Goal: Task Accomplishment & Management: Use online tool/utility

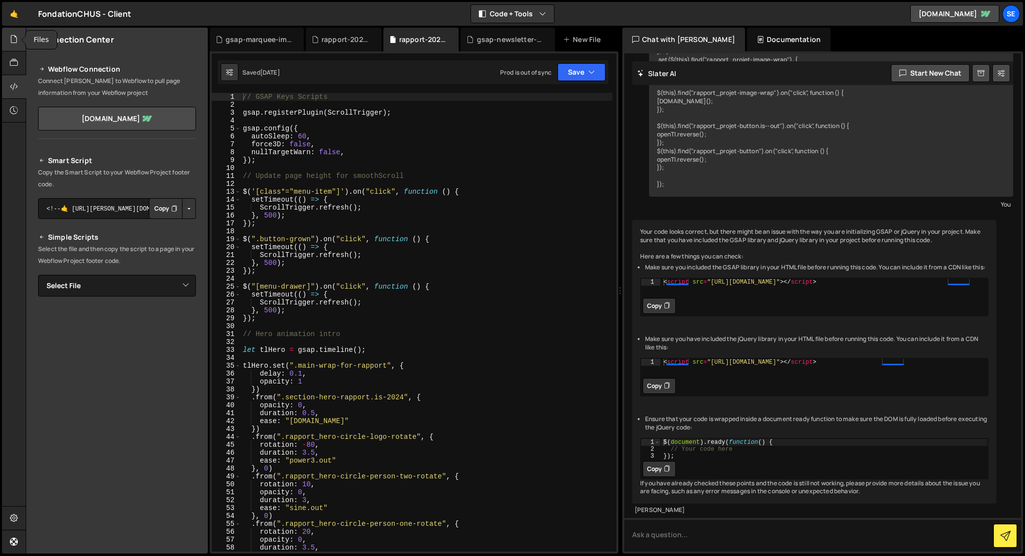
click at [10, 40] on icon at bounding box center [14, 39] width 8 height 11
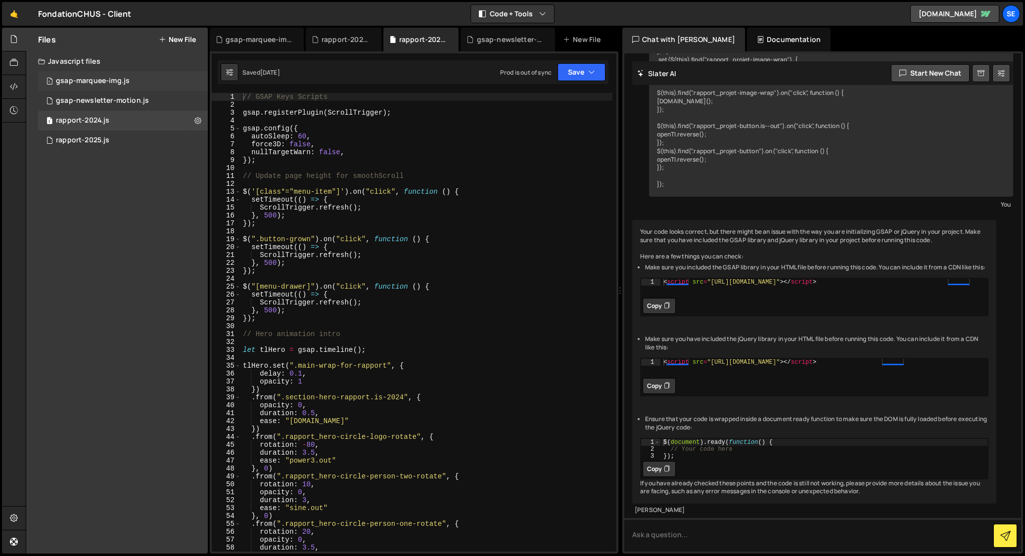
click at [97, 82] on div "gsap-marquee-img.js" at bounding box center [93, 81] width 74 height 9
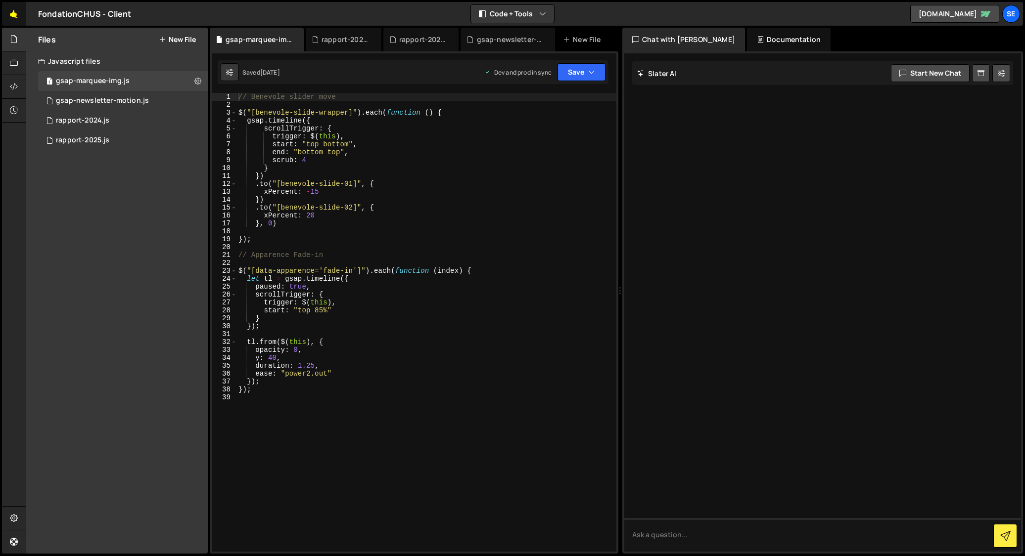
click at [13, 10] on link "🤙" at bounding box center [14, 14] width 24 height 24
click at [248, 122] on div "// Benevole slider move $ ( "[benevole-slide-wrapper]" ) . each ( function ( ) …" at bounding box center [426, 330] width 380 height 475
click at [270, 183] on div "// Benevole slider move $ ( "[benevole-slide-wrapper]" ) . each ( function ( ) …" at bounding box center [426, 330] width 380 height 475
paste textarea "$(this).find("
click at [417, 184] on div "// Benevole slider move $ ( "[benevole-slide-wrapper]" ) . each ( function ( ) …" at bounding box center [426, 330] width 380 height 475
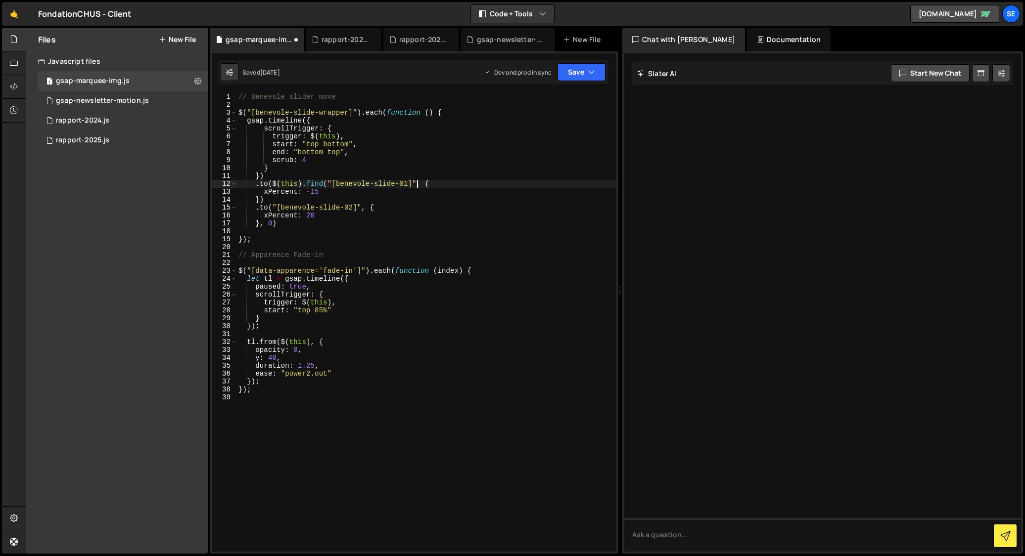
scroll to position [0, 12]
drag, startPoint x: 421, startPoint y: 184, endPoint x: 256, endPoint y: 184, distance: 165.7
click at [256, 184] on div "// Benevole slider move $ ( "[benevole-slide-wrapper]" ) . each ( function ( ) …" at bounding box center [426, 330] width 380 height 475
drag, startPoint x: 362, startPoint y: 207, endPoint x: 256, endPoint y: 208, distance: 105.9
click at [255, 207] on div "// Benevole slider move $ ( "[benevole-slide-wrapper]" ) . each ( function ( ) …" at bounding box center [426, 330] width 380 height 475
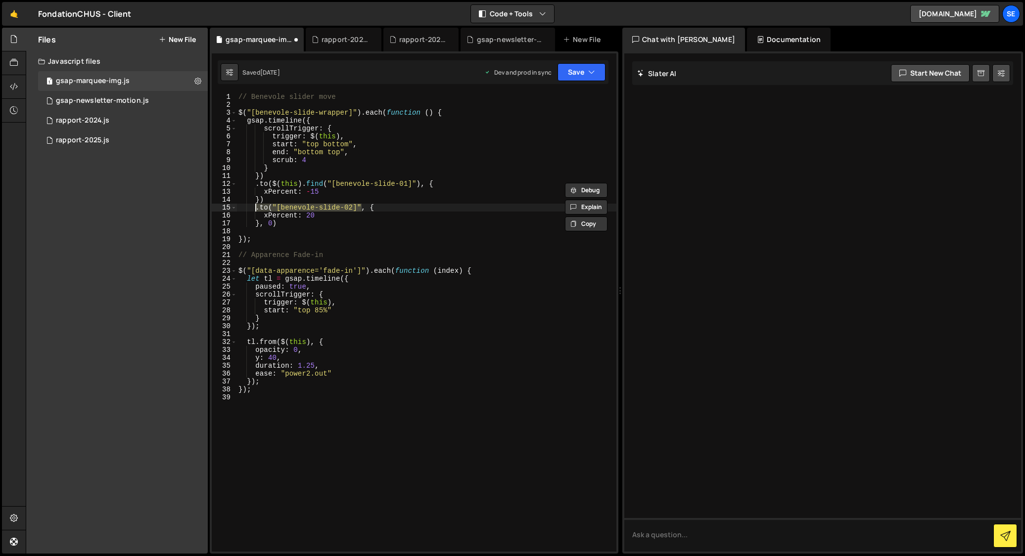
scroll to position [0, 9]
paste textarea "$(this).find("[benevole-slide-01]")"
click at [408, 207] on div "// Benevole slider move $ ( "[benevole-slide-wrapper]" ) . each ( function ( ) …" at bounding box center [426, 330] width 380 height 475
drag, startPoint x: 284, startPoint y: 280, endPoint x: 247, endPoint y: 281, distance: 37.1
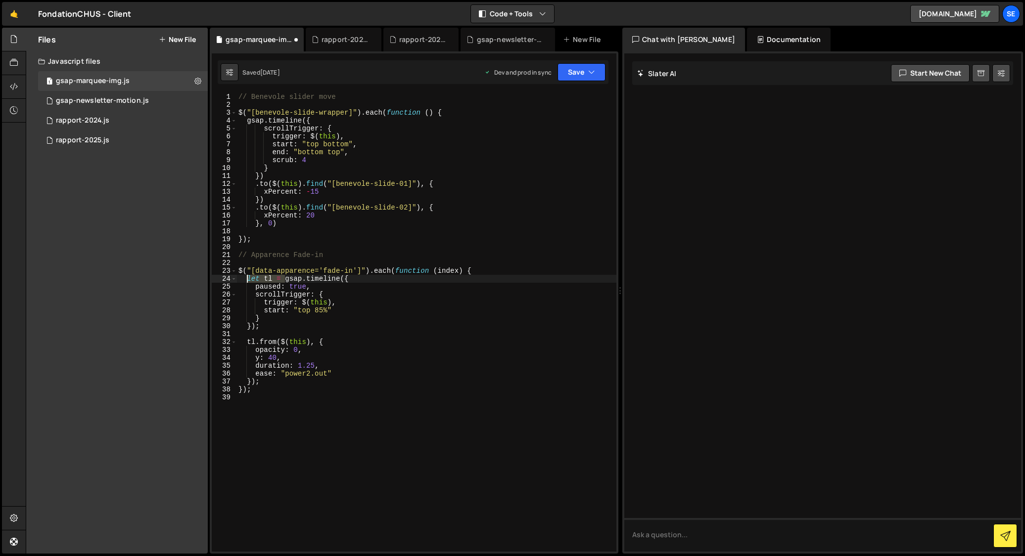
click at [247, 281] on div "// Benevole slider move $ ( "[benevole-slide-wrapper]" ) . each ( function ( ) …" at bounding box center [426, 330] width 380 height 475
click at [248, 124] on div "// Benevole slider move $ ( "[benevole-slide-wrapper]" ) . each ( function ( ) …" at bounding box center [426, 330] width 380 height 475
paste textarea "let tl ="
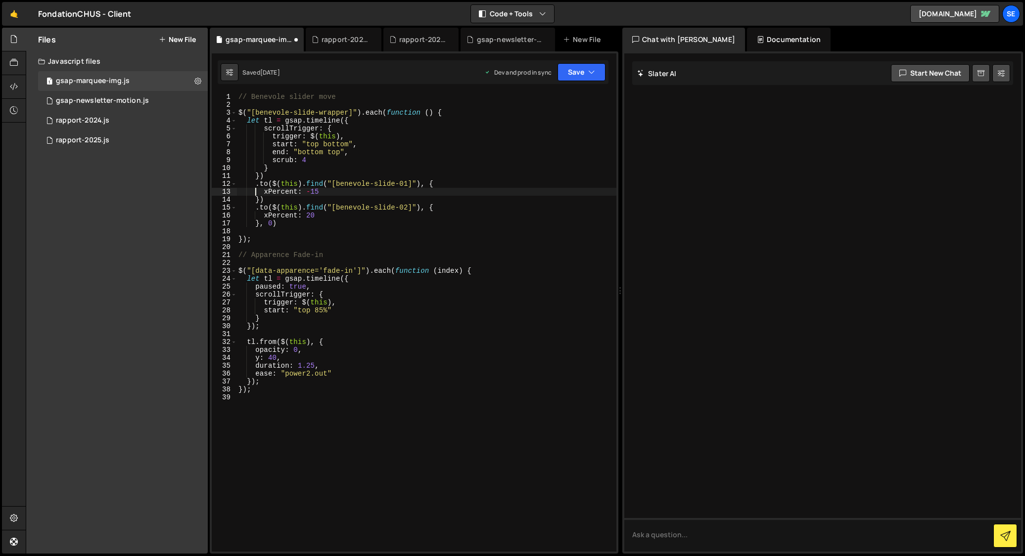
click at [256, 188] on div "// Benevole slider move $ ( "[benevole-slide-wrapper]" ) . each ( function ( ) …" at bounding box center [426, 330] width 380 height 475
click at [257, 183] on div "// Benevole slider move $ ( "[benevole-slide-wrapper]" ) . each ( function ( ) …" at bounding box center [426, 330] width 380 height 475
click at [316, 182] on div "// Benevole slider move $ ( "[benevole-slide-wrapper]" ) . each ( function ( ) …" at bounding box center [426, 330] width 380 height 475
click at [318, 219] on div "// Benevole slider move $ ( "[benevole-slide-wrapper]" ) . each ( function ( ) …" at bounding box center [426, 330] width 380 height 475
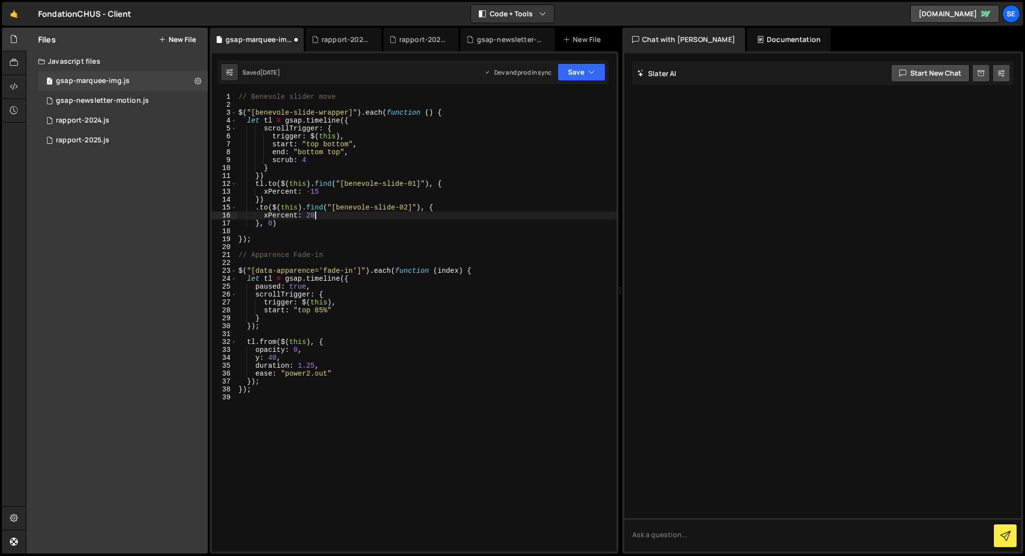
click at [280, 224] on div "// Benevole slider move $ ( "[benevole-slide-wrapper]" ) . each ( function ( ) …" at bounding box center [426, 330] width 380 height 475
type textarea "}, 0);"
click at [240, 232] on div "// Benevole slider move $ ( "[benevole-slide-wrapper]" ) . each ( function ( ) …" at bounding box center [426, 330] width 380 height 475
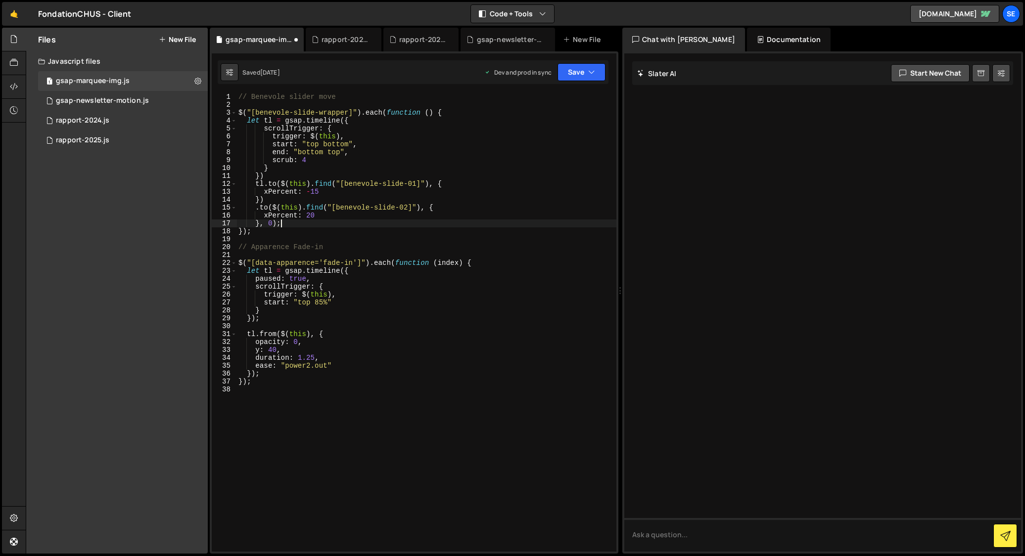
type textarea "}, 0);"
click at [274, 235] on div "// Benevole slider move $ ( "[benevole-slide-wrapper]" ) . each ( function ( ) …" at bounding box center [426, 330] width 380 height 475
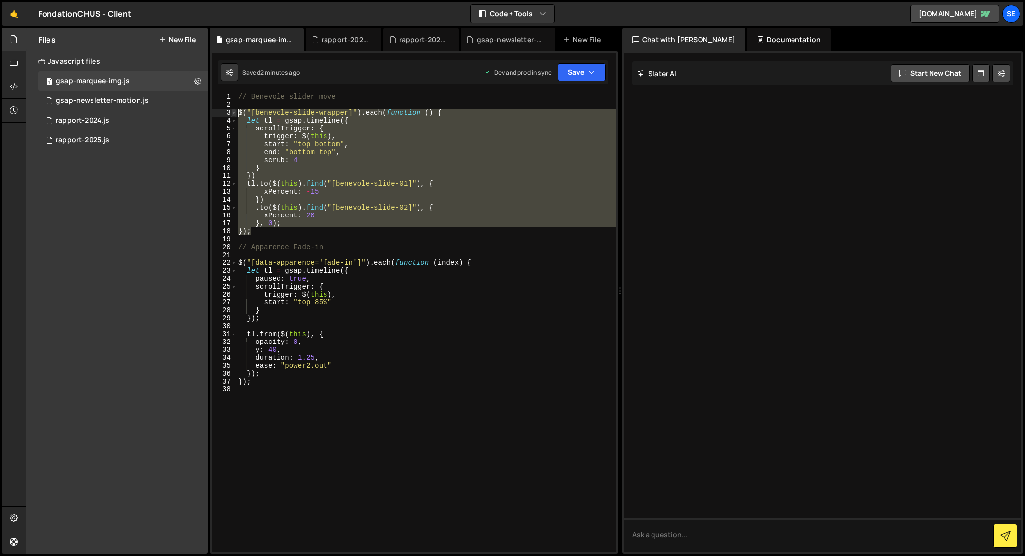
drag, startPoint x: 262, startPoint y: 232, endPoint x: 234, endPoint y: 114, distance: 121.4
click at [234, 114] on div "1 2 3 4 5 6 7 8 9 10 11 12 13 14 15 16 17 18 19 20 21 22 23 24 25 26 27 28 29 3…" at bounding box center [414, 322] width 405 height 459
type textarea "$("[benevole-slide-wrapper]").each(function () { let tl = gsap.timeline({"
click at [92, 118] on div "rapport-2024.js" at bounding box center [82, 120] width 53 height 9
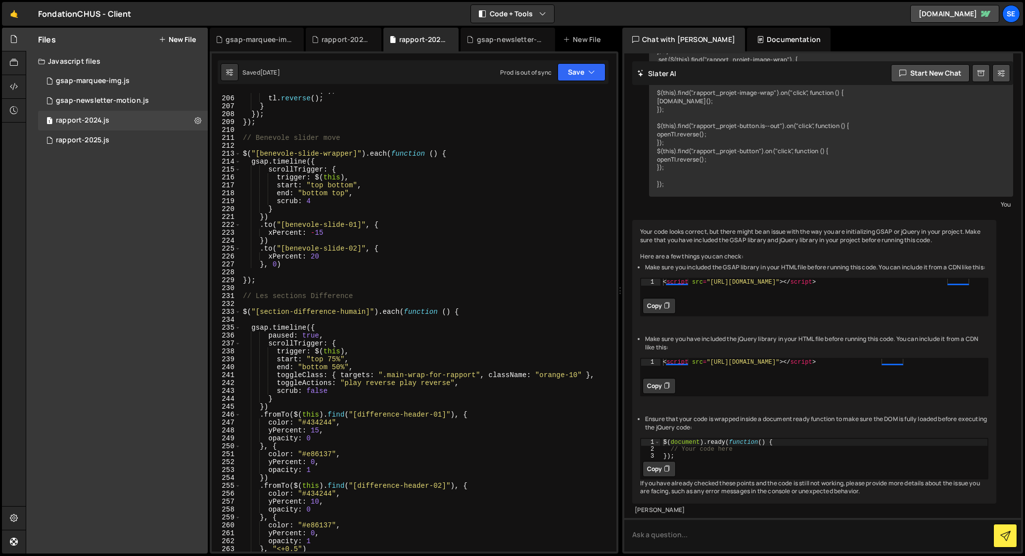
scroll to position [1621, 0]
click at [301, 276] on div "tl . timeScale ( 1 ) ; tl . reverse ( ) ; } }) ; }) ; // Benevole slider move $…" at bounding box center [426, 324] width 371 height 475
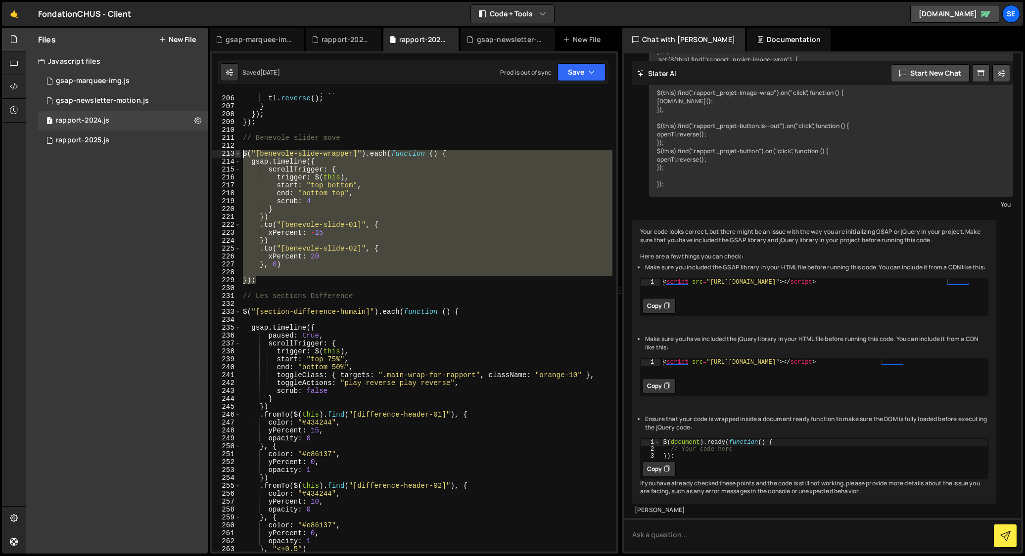
drag, startPoint x: 276, startPoint y: 281, endPoint x: 236, endPoint y: 156, distance: 130.8
click at [236, 156] on div "205 206 207 208 209 210 211 212 213 214 215 216 217 218 219 220 221 222 223 224…" at bounding box center [414, 322] width 405 height 459
click at [364, 139] on div "tl . timeScale ( 1 ) ; tl . reverse ( ) ; } }) ; }) ; // Benevole slider move $…" at bounding box center [426, 324] width 371 height 475
type textarea "// Benevole slider move"
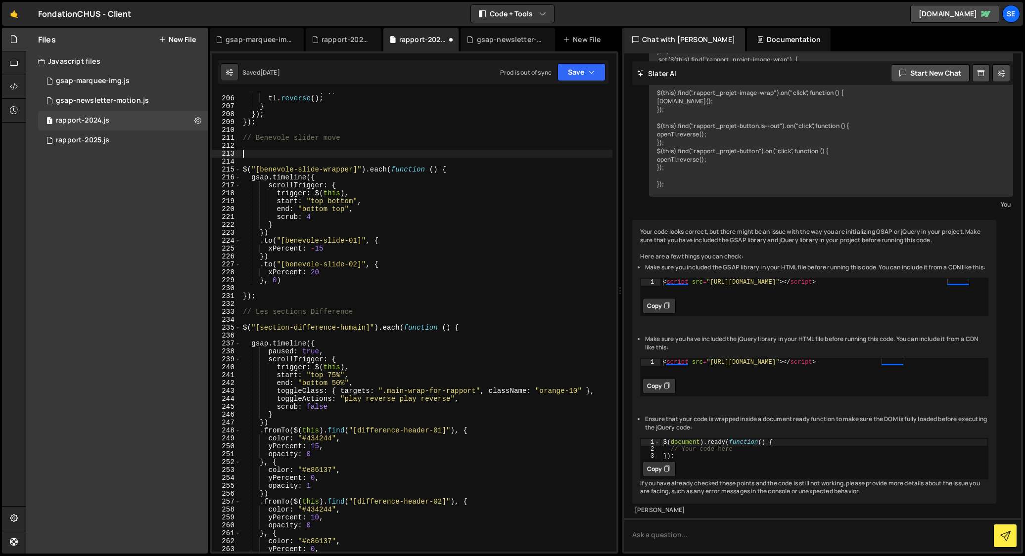
paste textarea "});"
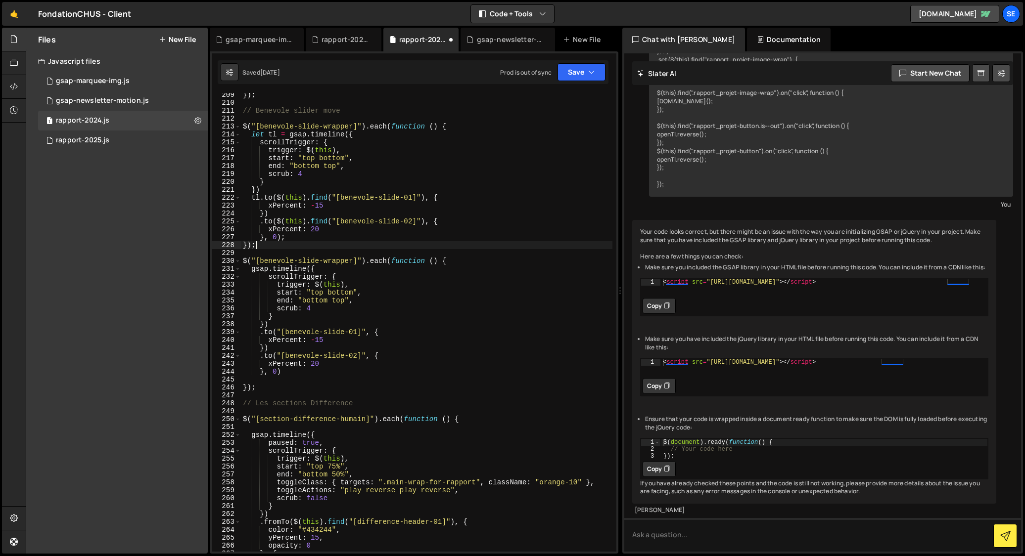
scroll to position [1654, 0]
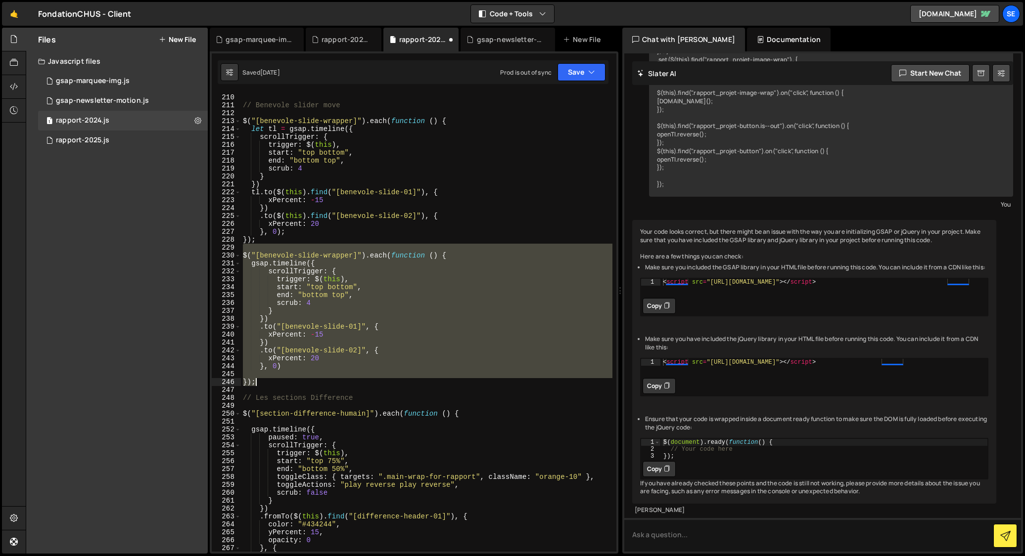
drag, startPoint x: 246, startPoint y: 249, endPoint x: 268, endPoint y: 380, distance: 133.4
click at [268, 380] on div "}) ; // Benevole slider move $ ( "[benevole-slide-wrapper]" ) . each ( function…" at bounding box center [426, 323] width 371 height 475
type textarea "});"
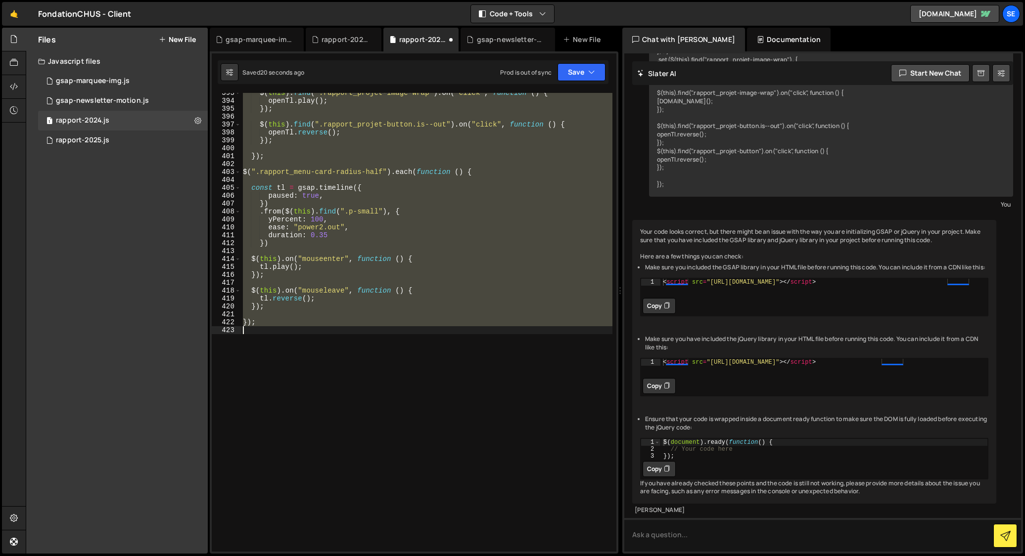
scroll to position [1709, 0]
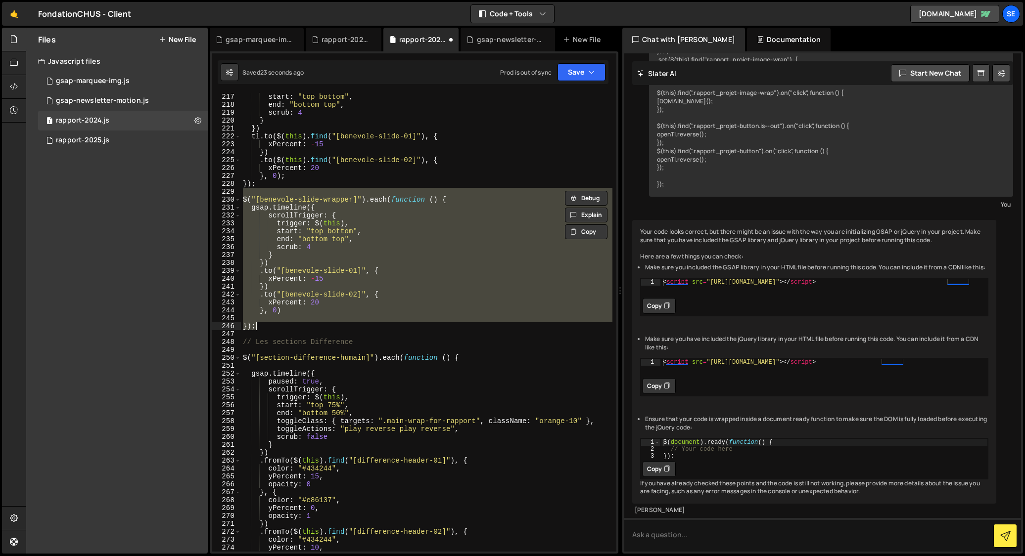
type textarea "});"
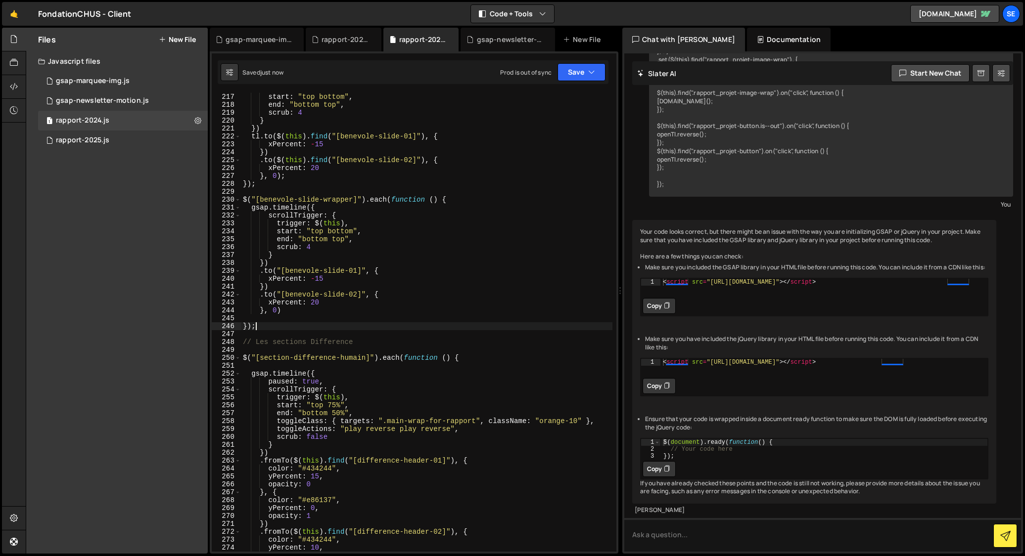
click at [284, 324] on div "start : "top bottom" , end : "bottom top" , scrub : 4 } }) tl . to ( $ ( this )…" at bounding box center [426, 330] width 371 height 475
click at [259, 319] on div "start : "top bottom" , end : "bottom top" , scrub : 4 } }) tl . to ( $ ( this )…" at bounding box center [426, 330] width 371 height 475
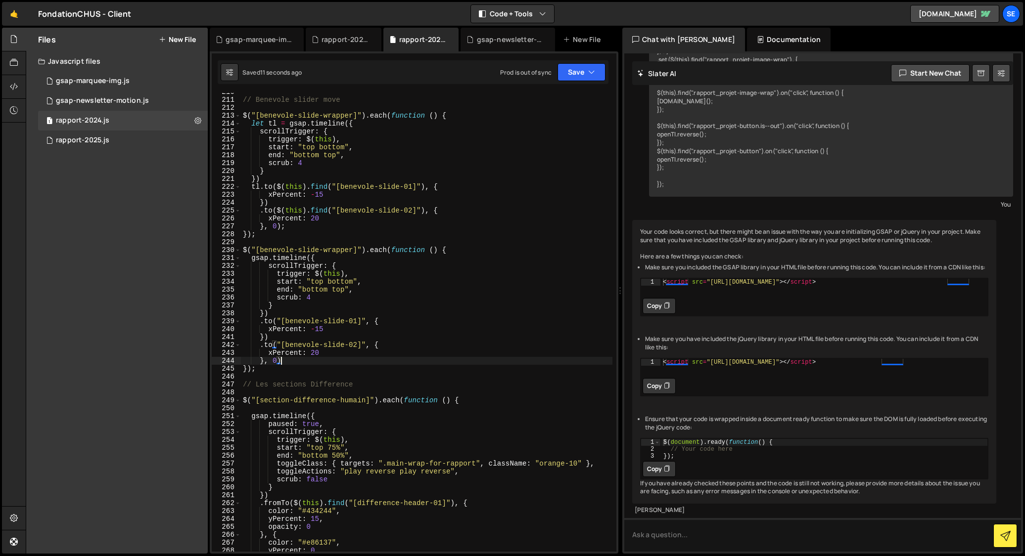
scroll to position [1659, 0]
click at [583, 74] on button "Save" at bounding box center [581, 72] width 48 height 18
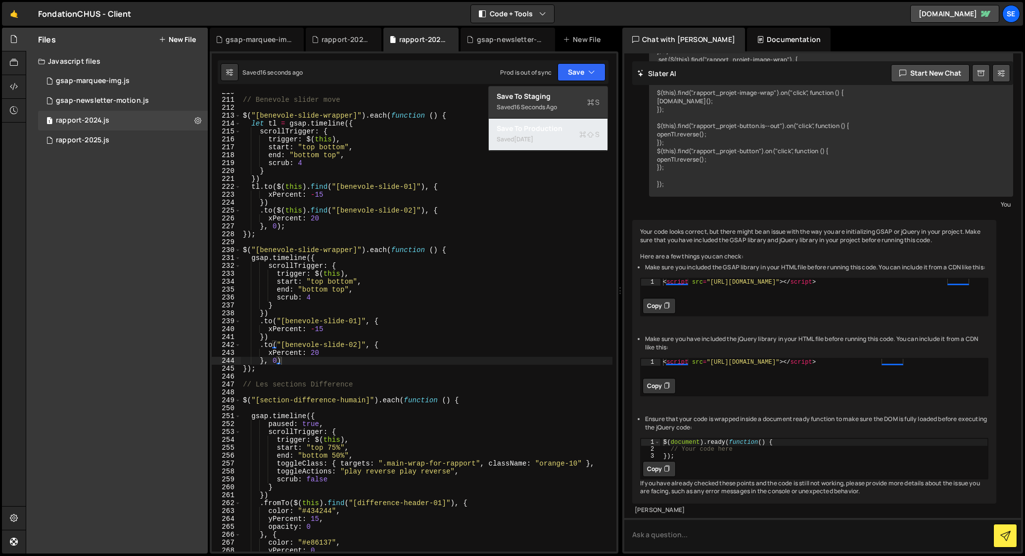
click at [568, 129] on div "Save to Production S" at bounding box center [548, 129] width 103 height 10
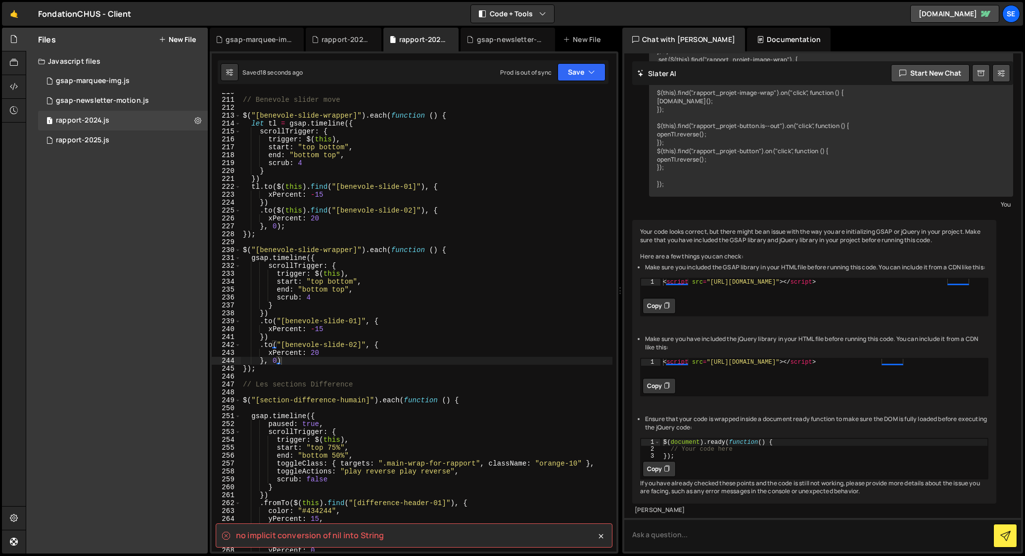
type textarea "xPercent: -15"
click at [501, 330] on div "// Benevole slider move $ ( "[benevole-slide-wrapper]" ) . each ( function ( ) …" at bounding box center [426, 325] width 371 height 475
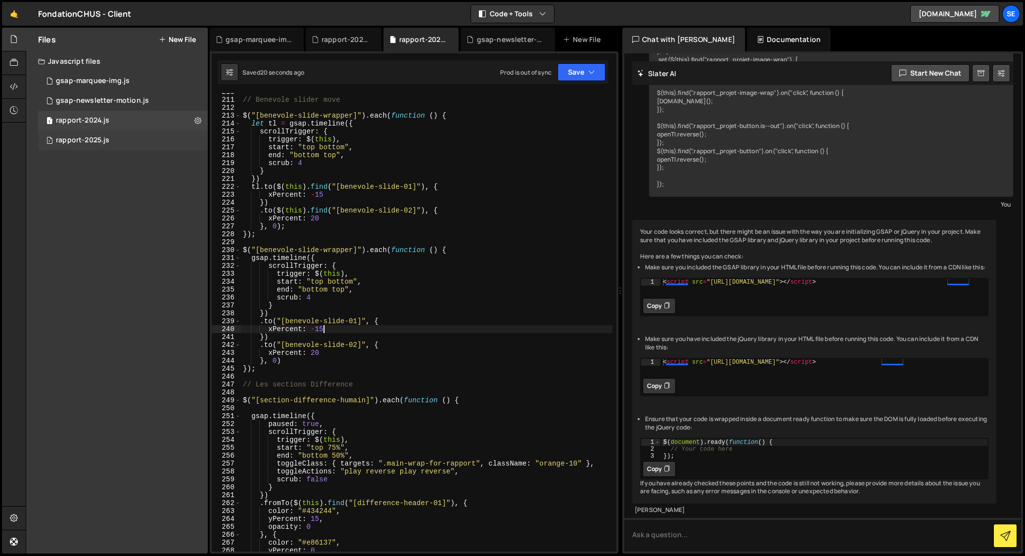
click at [108, 144] on div "rapport-2025.js" at bounding box center [82, 140] width 53 height 9
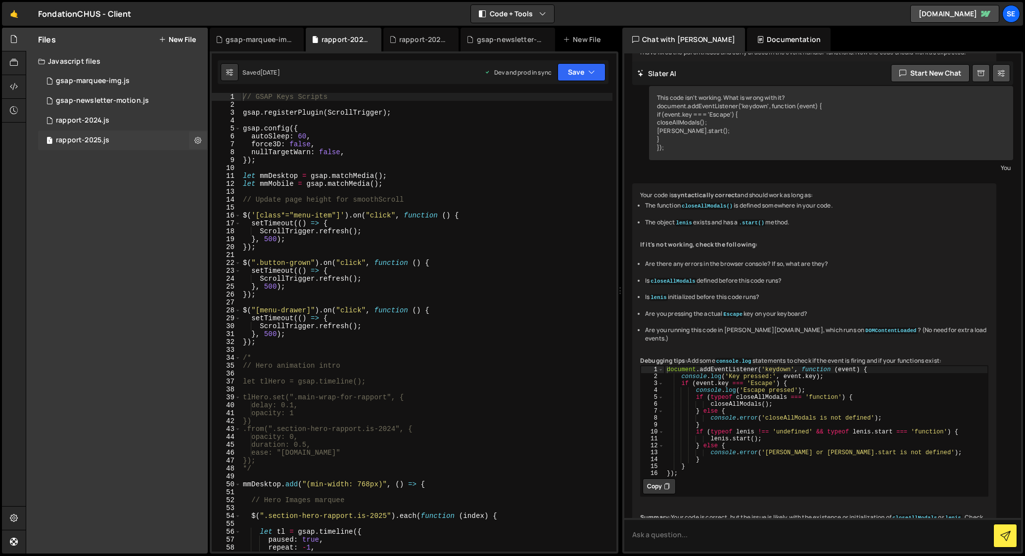
scroll to position [1064, 0]
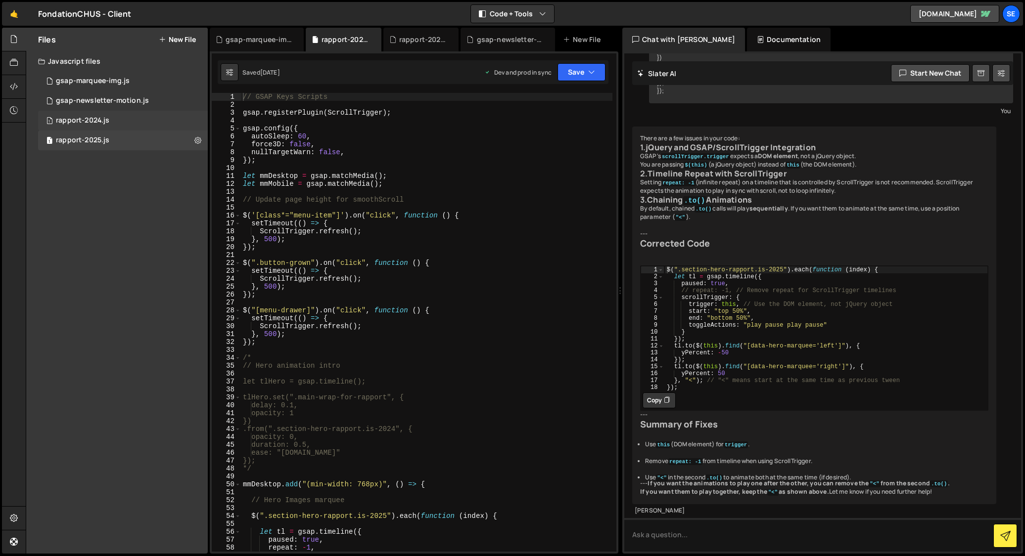
click at [129, 123] on div "1 rapport-2024.js 0" at bounding box center [123, 121] width 170 height 20
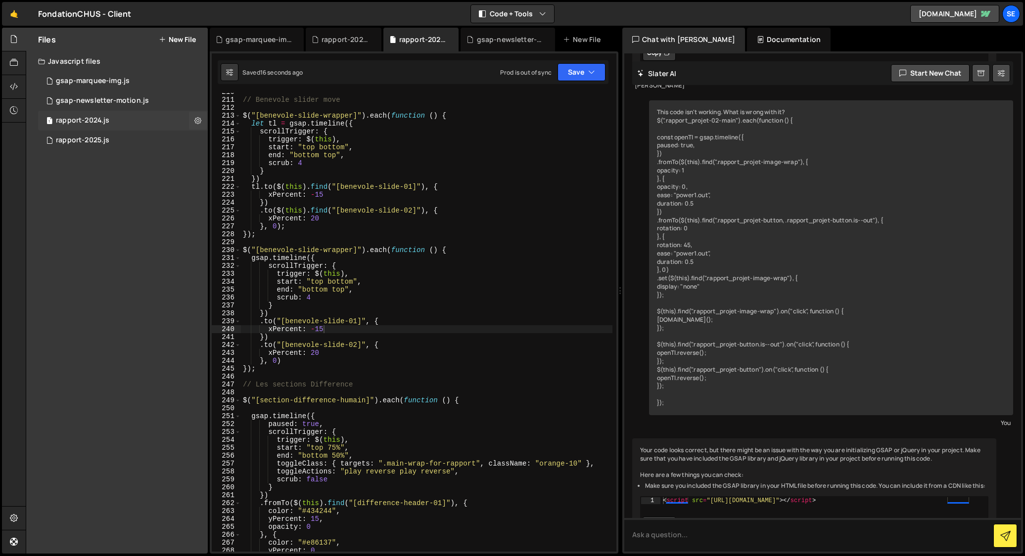
scroll to position [566, 0]
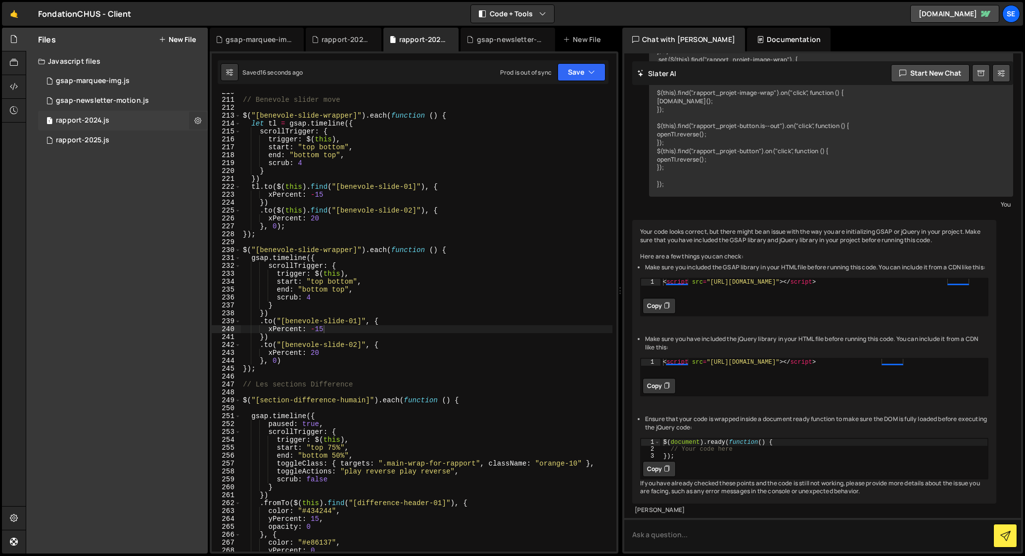
click at [197, 122] on icon at bounding box center [197, 120] width 7 height 9
type input "rapport-2024"
radio input "true"
checkbox input "true"
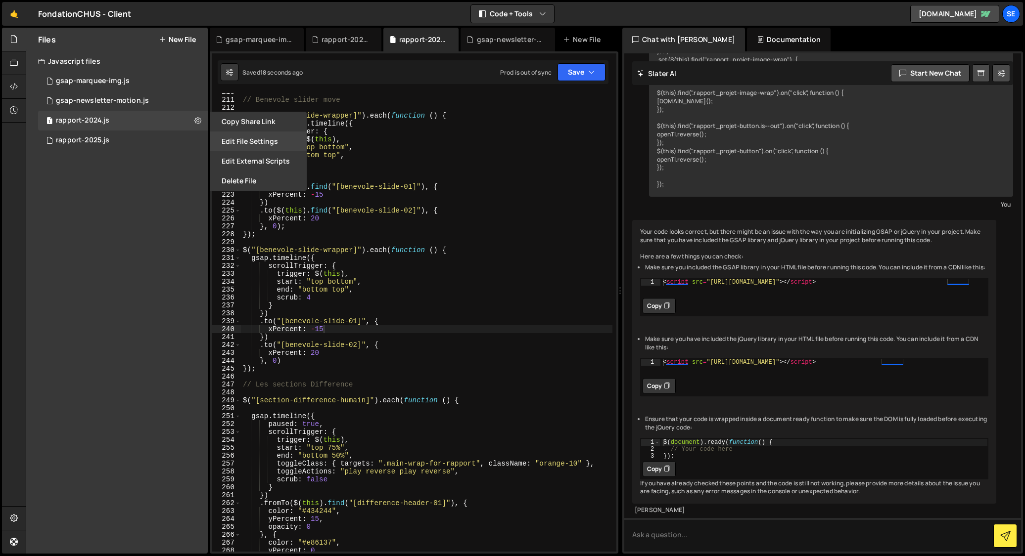
click at [252, 144] on button "Edit File Settings" at bounding box center [258, 142] width 97 height 20
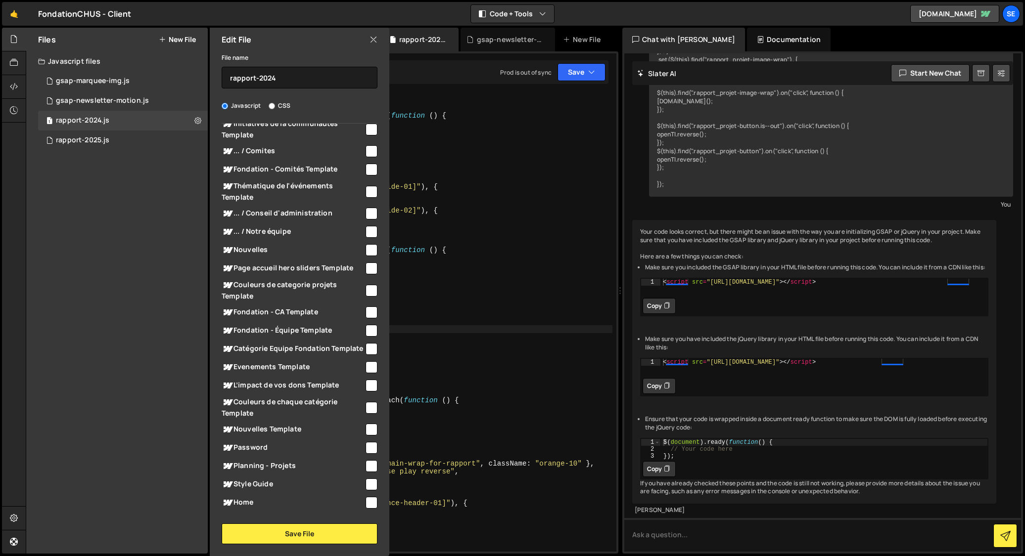
scroll to position [0, 0]
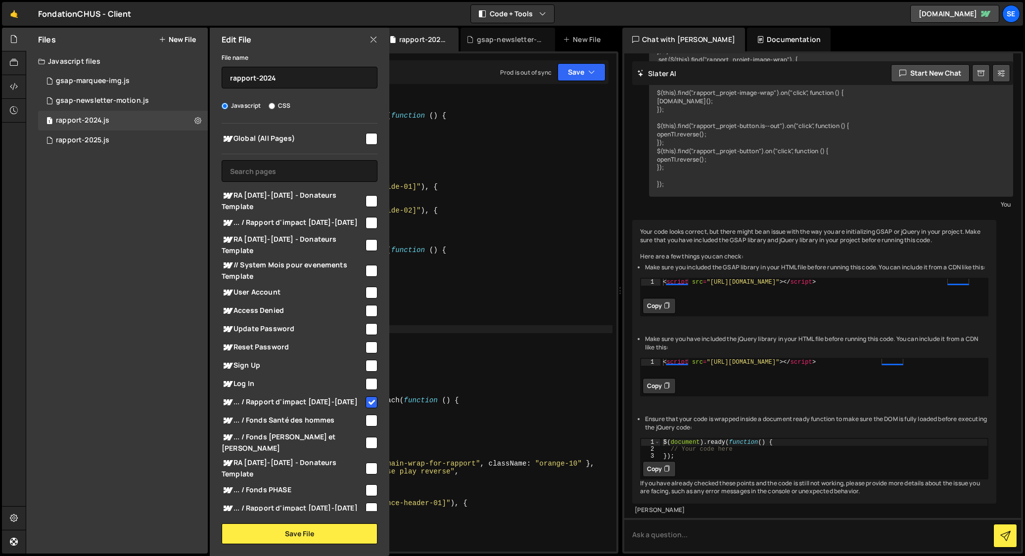
click at [373, 38] on icon at bounding box center [373, 39] width 8 height 11
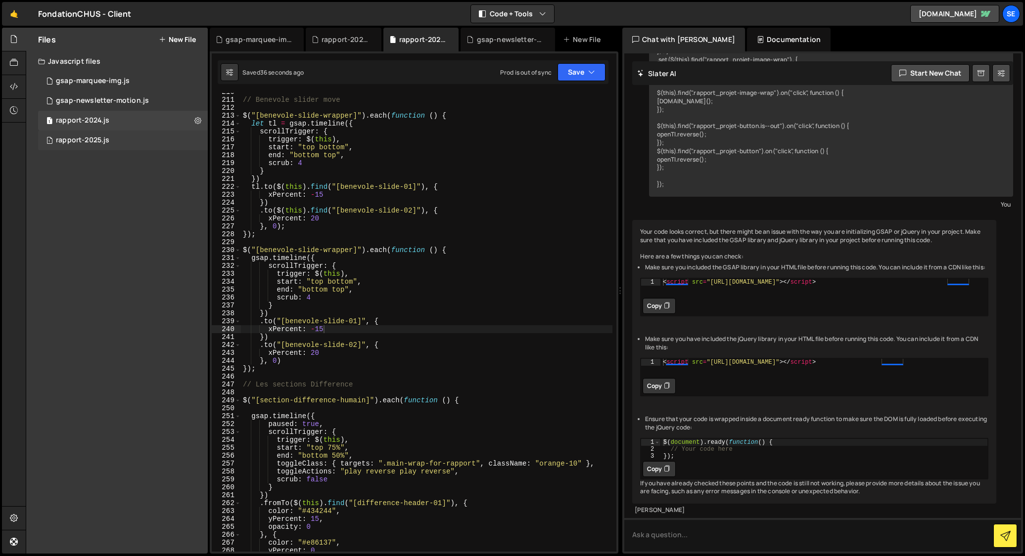
click at [94, 139] on div "rapport-2025.js" at bounding box center [82, 140] width 53 height 9
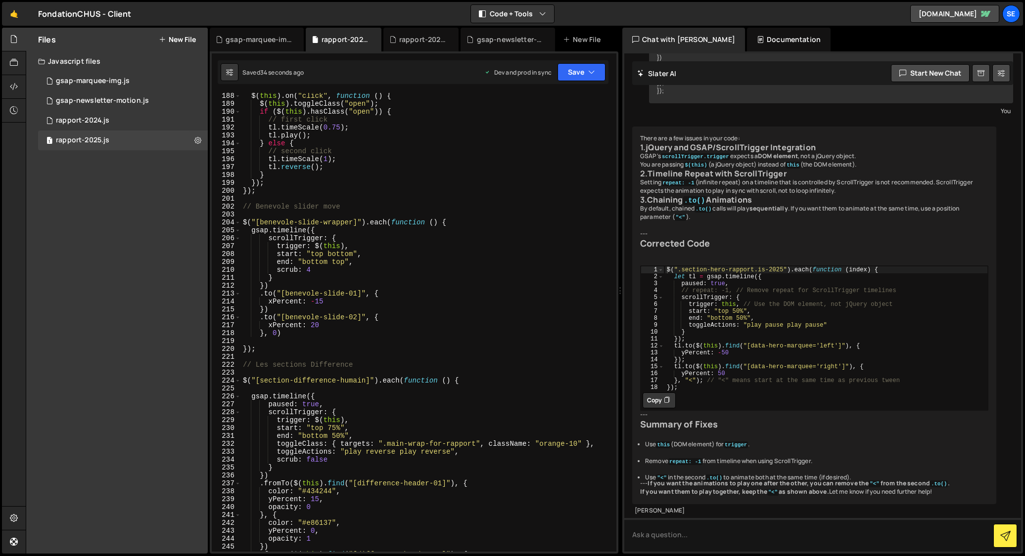
scroll to position [1481, 0]
click at [302, 344] on div "$ ( this ) . on ( "click" , function ( ) { $ ( this ) . toggleClass ( "open" ) …" at bounding box center [426, 329] width 371 height 475
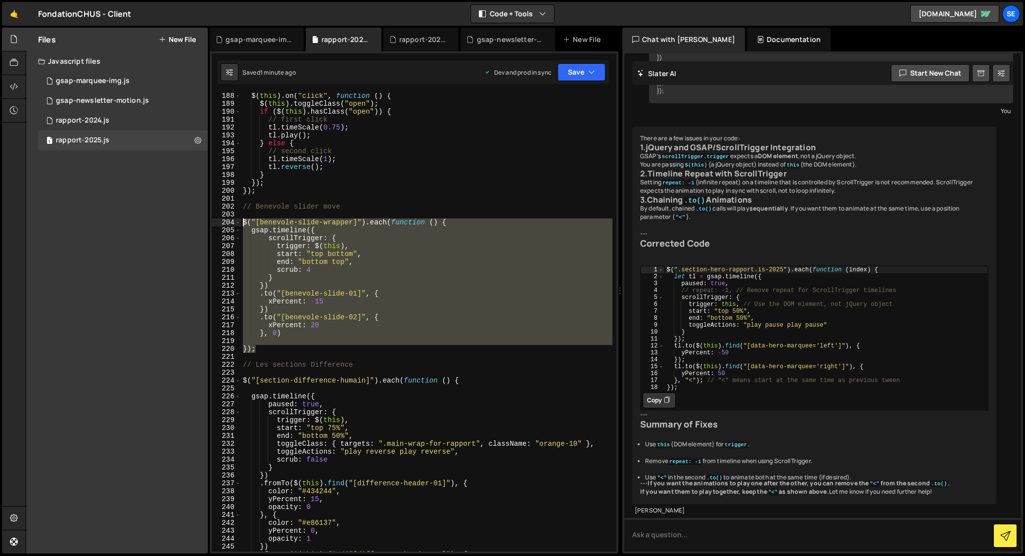
drag, startPoint x: 278, startPoint y: 350, endPoint x: 226, endPoint y: 220, distance: 140.1
click at [226, 220] on div "188 189 190 191 192 193 194 195 196 197 198 199 200 201 202 203 204 205 206 207…" at bounding box center [414, 322] width 405 height 459
type textarea "$("[benevole-slide-wrapper]").each(function () { gsap.timeline({"
click at [96, 79] on div "gsap-marquee-img.js" at bounding box center [93, 81] width 74 height 9
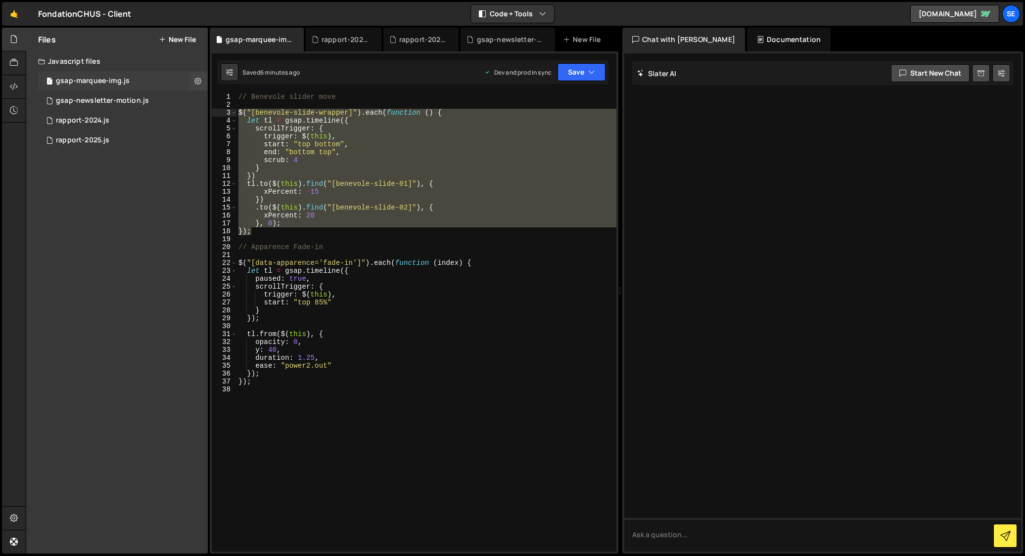
scroll to position [0, 0]
click at [84, 138] on div "rapport-2025.js" at bounding box center [82, 140] width 53 height 9
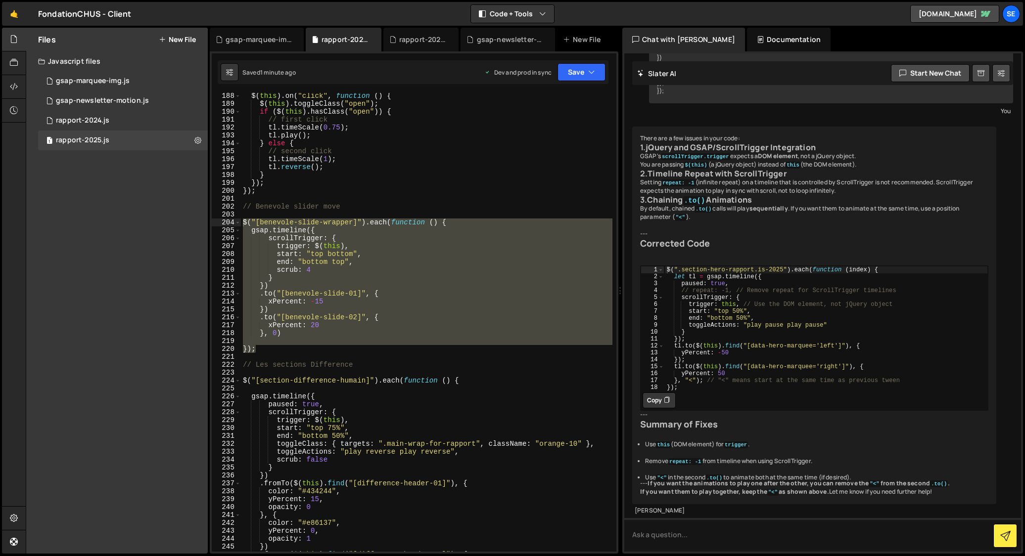
scroll to position [1064, 0]
click at [96, 82] on div "gsap-marquee-img.js" at bounding box center [93, 81] width 74 height 9
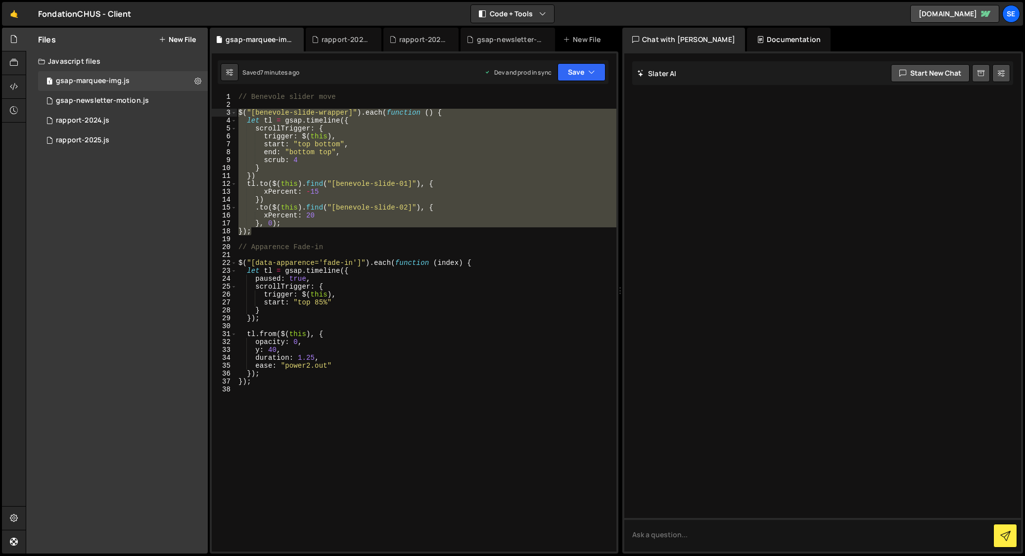
click at [324, 224] on div "// Benevole slider move $ ( "[benevole-slide-wrapper]" ) . each ( function ( ) …" at bounding box center [426, 322] width 380 height 459
drag, startPoint x: 262, startPoint y: 230, endPoint x: 232, endPoint y: 110, distance: 123.8
click at [232, 110] on div "}, 0); 1 2 3 4 5 6 7 8 9 10 11 12 13 14 15 16 17 18 19 20 21 22 23 24 25 26 27 …" at bounding box center [414, 322] width 405 height 459
type textarea "$("[benevole-slide-wrapper]").each(function () { let tl = gsap.timeline({"
click at [79, 139] on div "rapport-2025.js" at bounding box center [82, 140] width 53 height 9
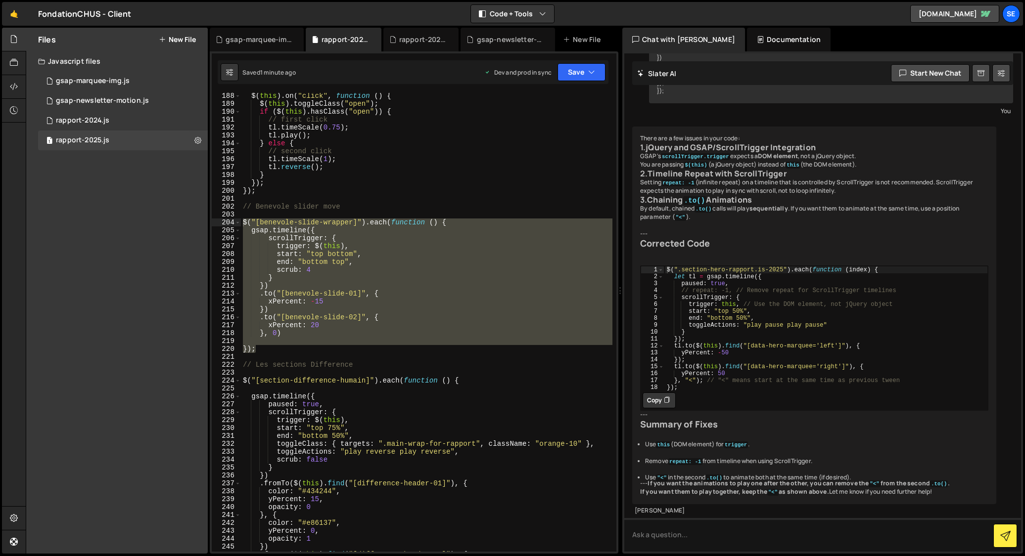
scroll to position [1064, 0]
click at [295, 348] on div "$ ( this ) . on ( "click" , function ( ) { $ ( this ) . toggleClass ( "open" ) …" at bounding box center [426, 322] width 371 height 459
drag, startPoint x: 268, startPoint y: 349, endPoint x: 239, endPoint y: 222, distance: 130.3
click at [238, 222] on div "}); 188 189 190 191 192 193 194 195 196 197 198 199 200 201 202 203 204 205 206…" at bounding box center [414, 322] width 405 height 459
paste textarea "});"
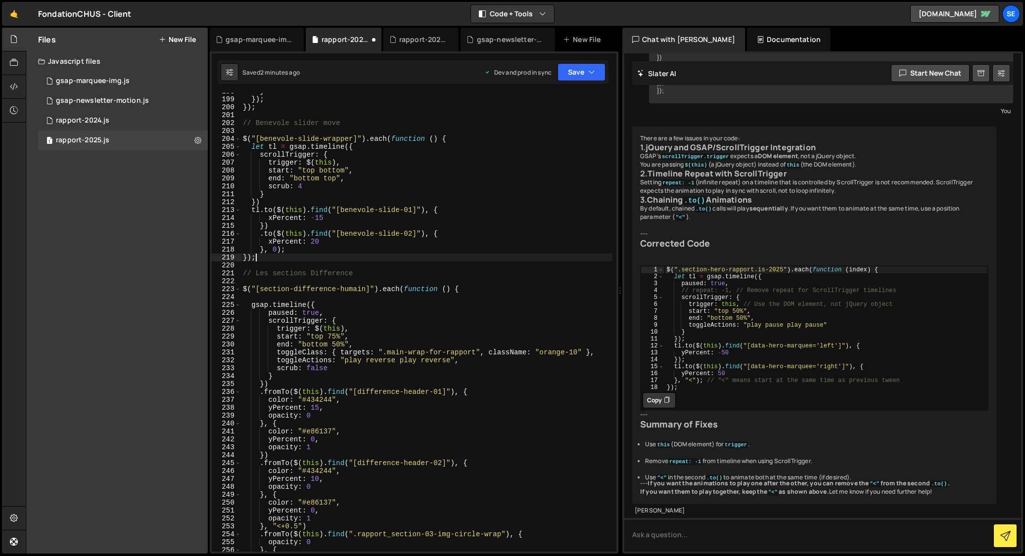
scroll to position [1562, 0]
drag, startPoint x: 252, startPoint y: 148, endPoint x: 288, endPoint y: 150, distance: 36.1
click at [288, 150] on div "} }) ; }) ; // Benevole slider move $ ( "[benevole-slide-wrapper]" ) . each ( f…" at bounding box center [426, 327] width 371 height 475
click at [252, 309] on div "} }) ; }) ; // Benevole slider move $ ( "[benevole-slide-wrapper]" ) . each ( f…" at bounding box center [426, 327] width 371 height 475
paste textarea "let tl ="
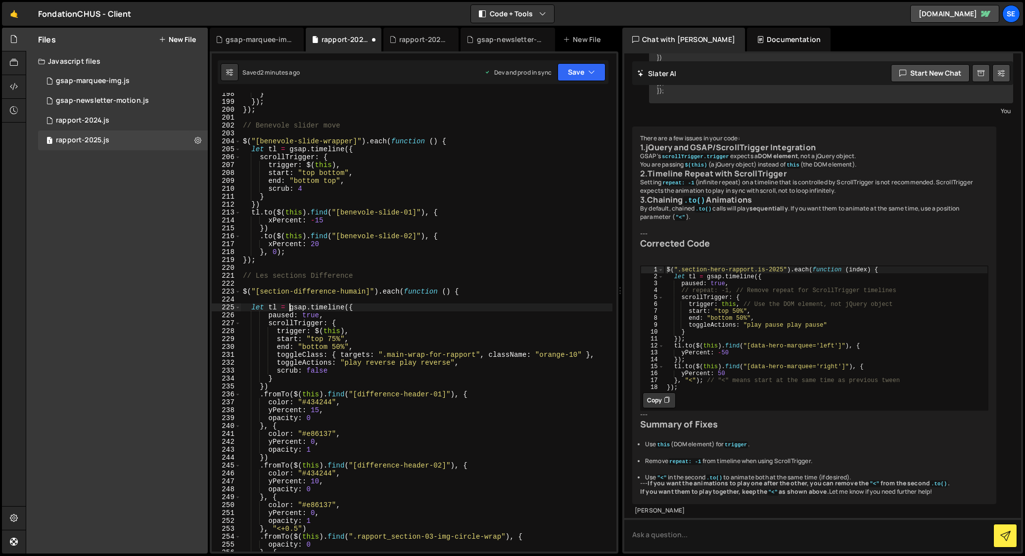
click at [262, 397] on div "} }) ; }) ; // Benevole slider move $ ( "[benevole-slide-wrapper]" ) . each ( f…" at bounding box center [426, 327] width 371 height 475
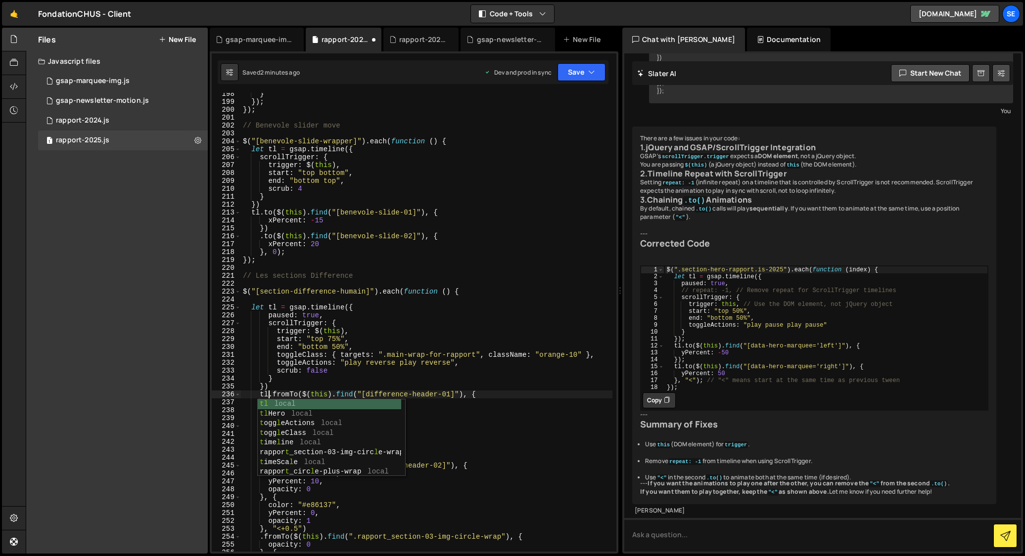
click at [443, 404] on div "} }) ; }) ; // Benevole slider move $ ( "[benevole-slide-wrapper]" ) . each ( f…" at bounding box center [426, 327] width 371 height 475
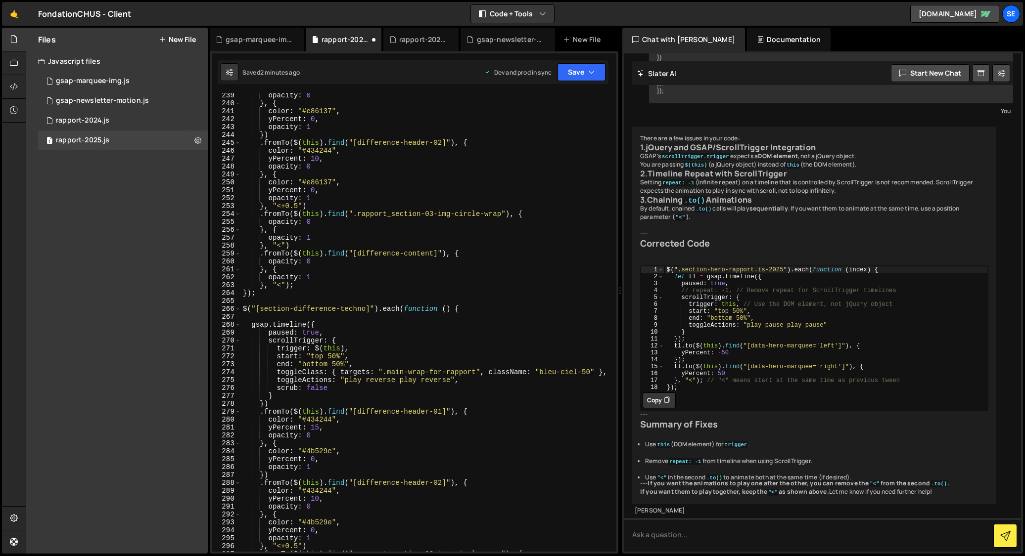
scroll to position [1890, 0]
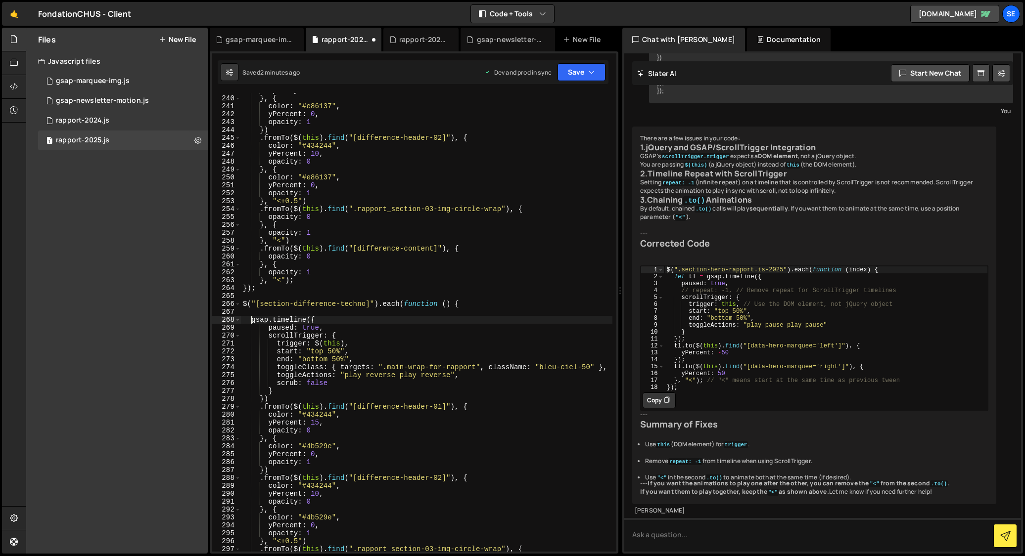
drag, startPoint x: 251, startPoint y: 322, endPoint x: 251, endPoint y: 348, distance: 25.7
click at [251, 322] on div "opacity : 0 } , { color : "#e86137" , yPercent : 0 , opacity : 1 }) . fromTo ( …" at bounding box center [426, 324] width 371 height 475
paste textarea "let tl ="
drag, startPoint x: 261, startPoint y: 408, endPoint x: 260, endPoint y: 418, distance: 10.4
click at [261, 408] on div "opacity : 0 } , { color : "#e86137" , yPercent : 0 , opacity : 1 }) . fromTo ( …" at bounding box center [426, 324] width 371 height 475
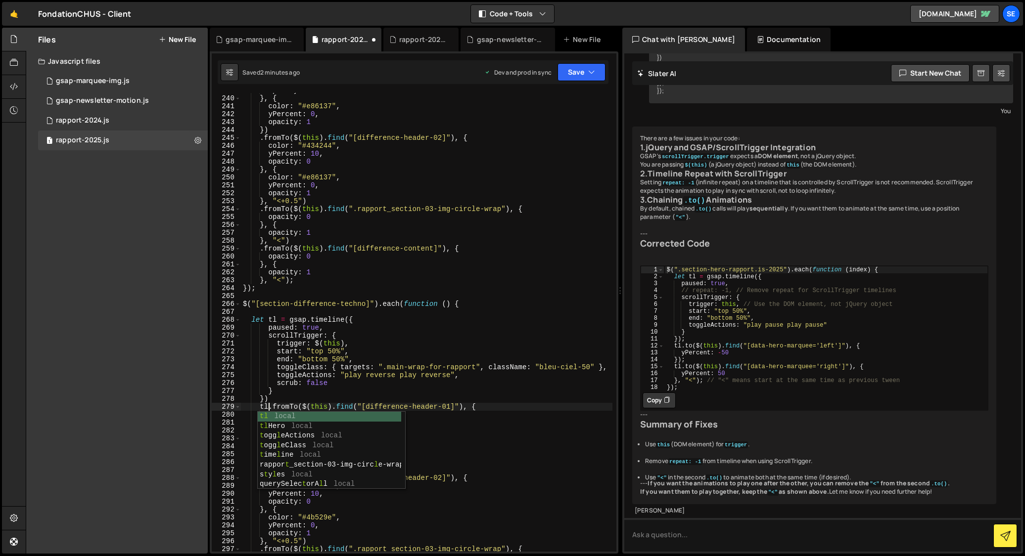
click at [457, 429] on div "opacity : 0 } , { color : "#e86137" , yPercent : 0 , opacity : 1 }) . fromTo ( …" at bounding box center [426, 324] width 371 height 475
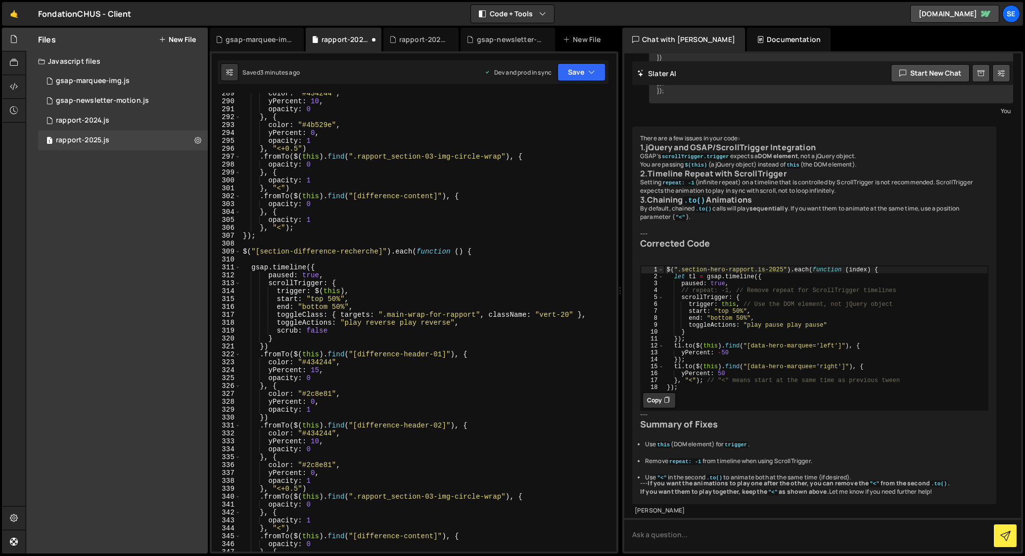
scroll to position [2289, 0]
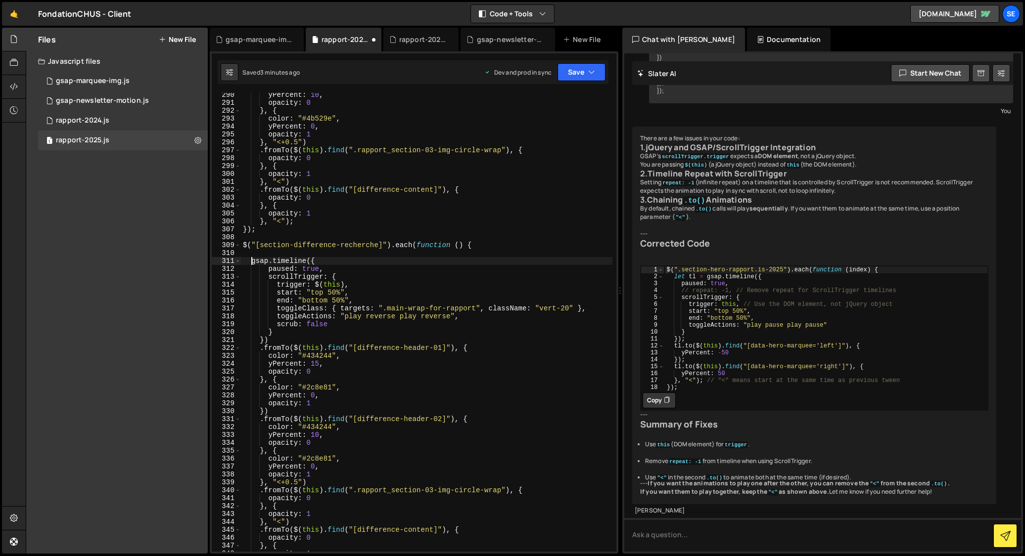
click at [251, 260] on div "yPercent : 10 , opacity : 0 } , { color : "#4b529e" , yPercent : 0 , opacity : …" at bounding box center [426, 328] width 371 height 475
paste textarea "let tl ="
click at [261, 349] on div "yPercent : 10 , opacity : 0 } , { color : "#4b529e" , yPercent : 0 , opacity : …" at bounding box center [426, 328] width 371 height 475
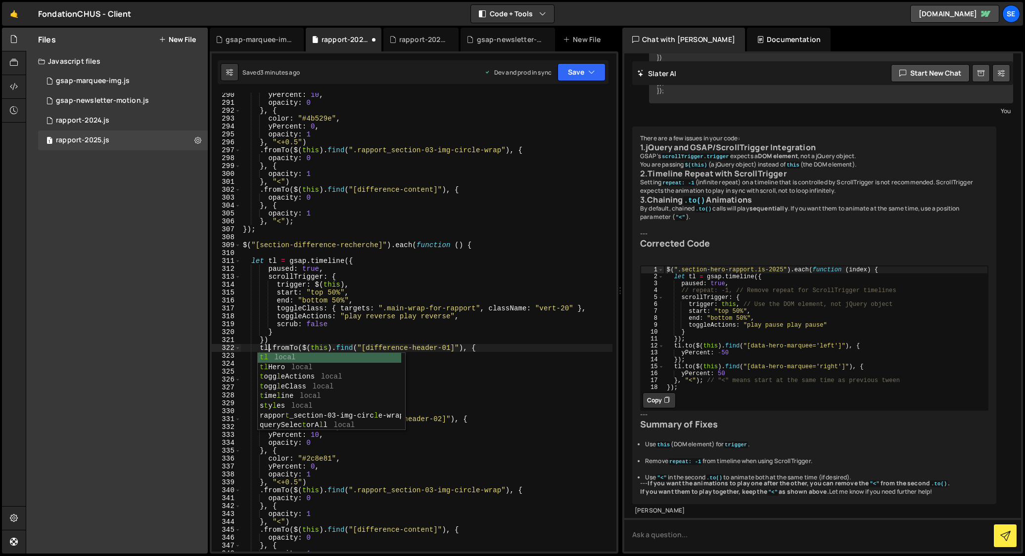
click at [457, 368] on div "yPercent : 10 , opacity : 0 } , { color : "#4b529e" , yPercent : 0 , opacity : …" at bounding box center [426, 328] width 371 height 475
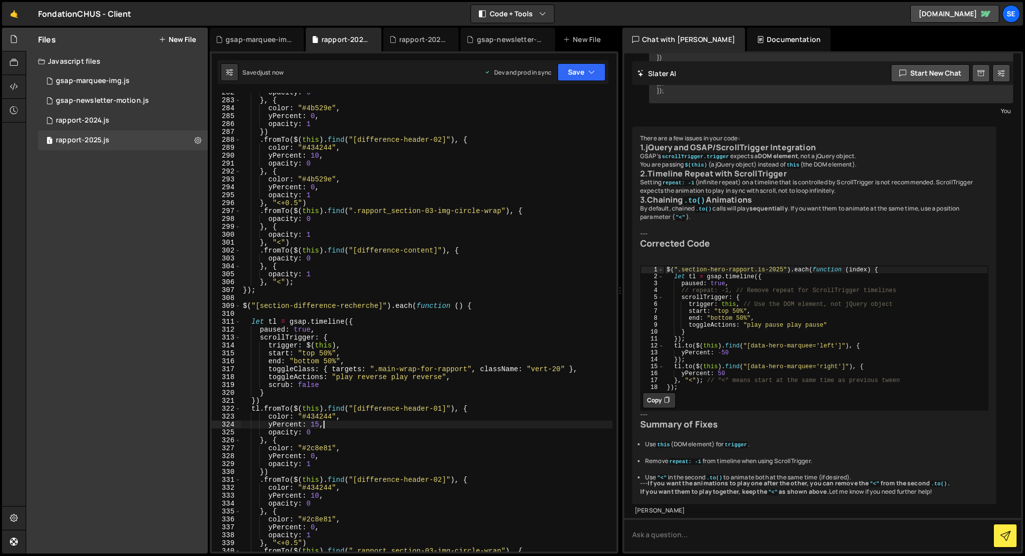
scroll to position [2221, 0]
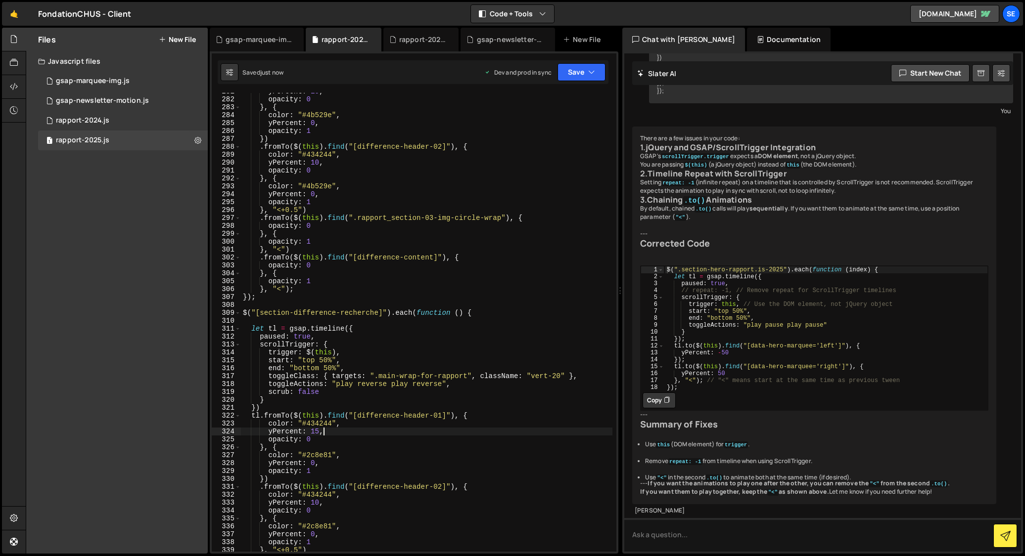
type textarea "yPercent: 15,"
click at [86, 120] on div "rapport-2024.js" at bounding box center [82, 120] width 53 height 9
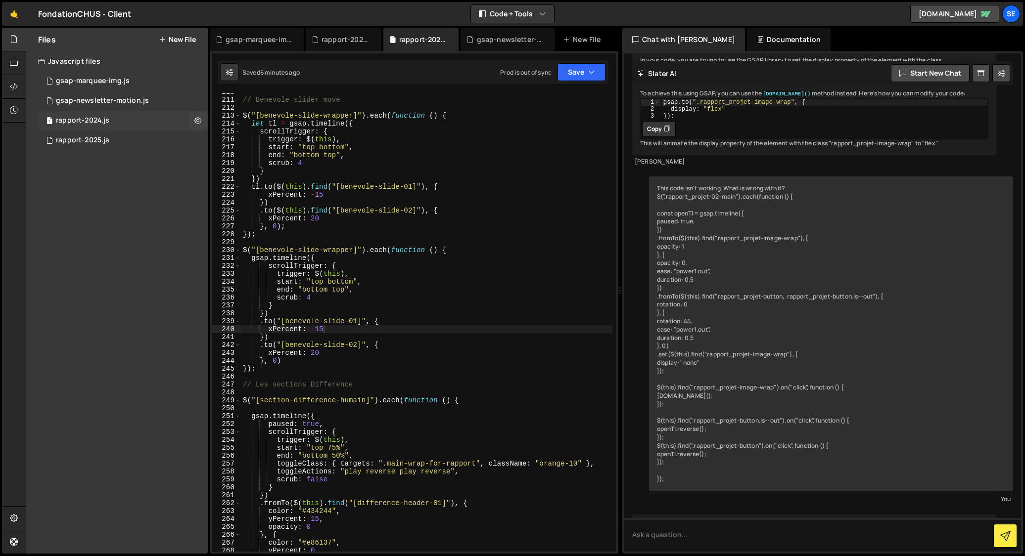
scroll to position [566, 0]
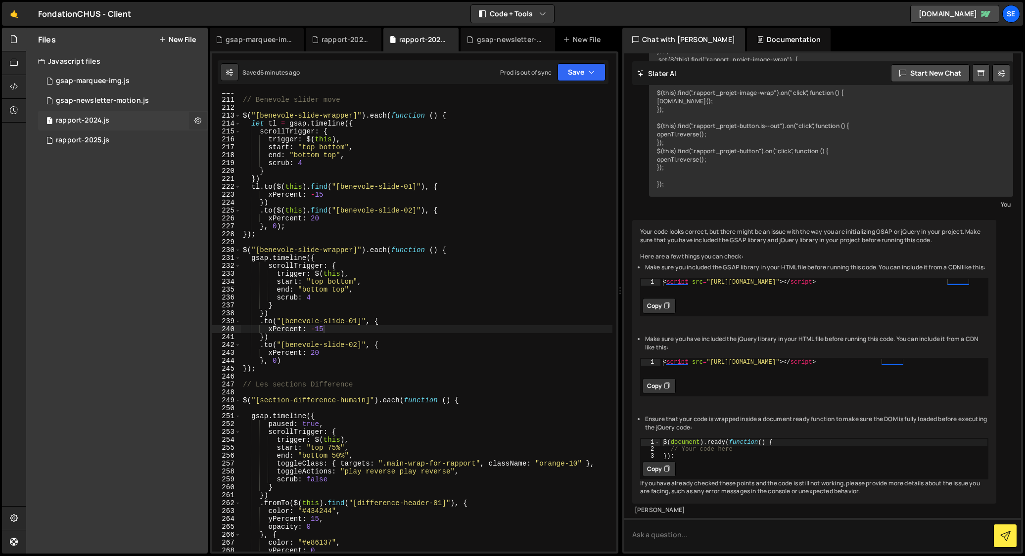
click at [197, 119] on icon at bounding box center [197, 120] width 7 height 9
click at [240, 160] on button "Edit External Scripts" at bounding box center [258, 161] width 97 height 20
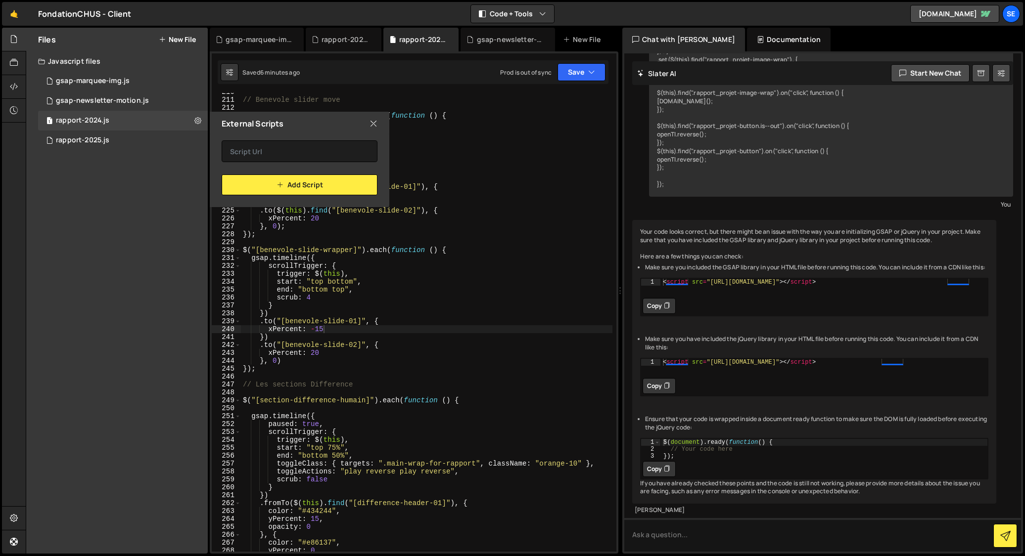
click at [372, 125] on icon at bounding box center [373, 123] width 8 height 11
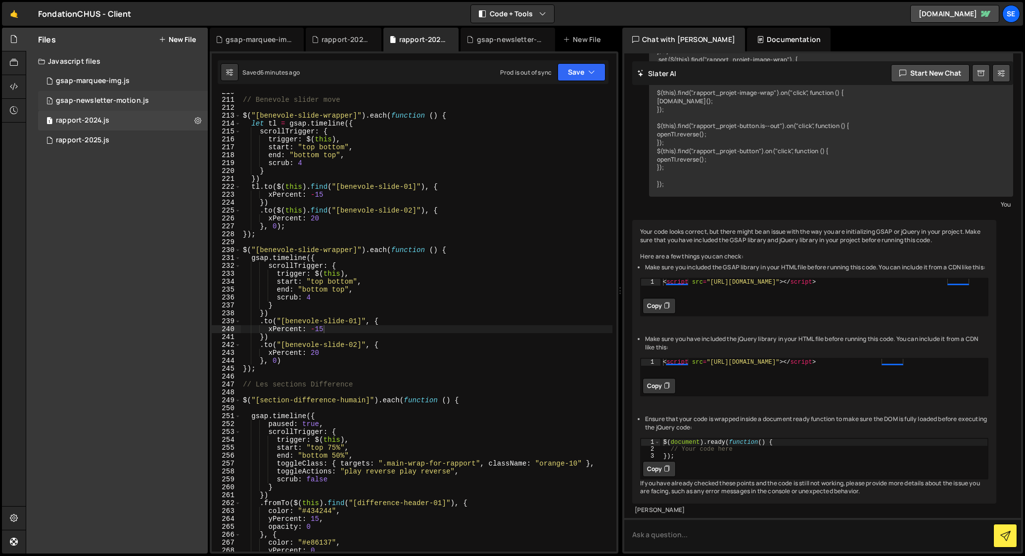
click at [62, 100] on div "gsap-newsletter-motion.js" at bounding box center [102, 100] width 93 height 9
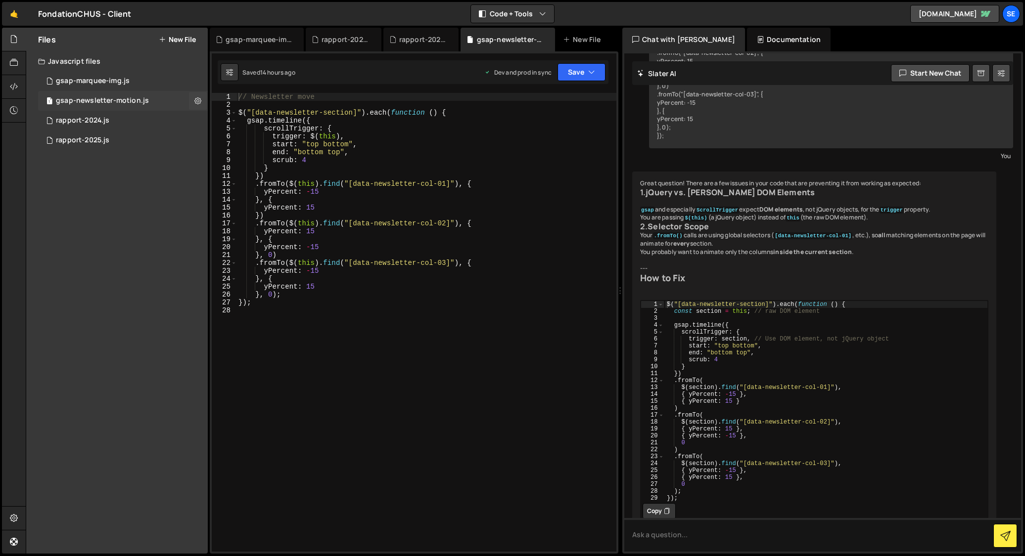
scroll to position [412, 0]
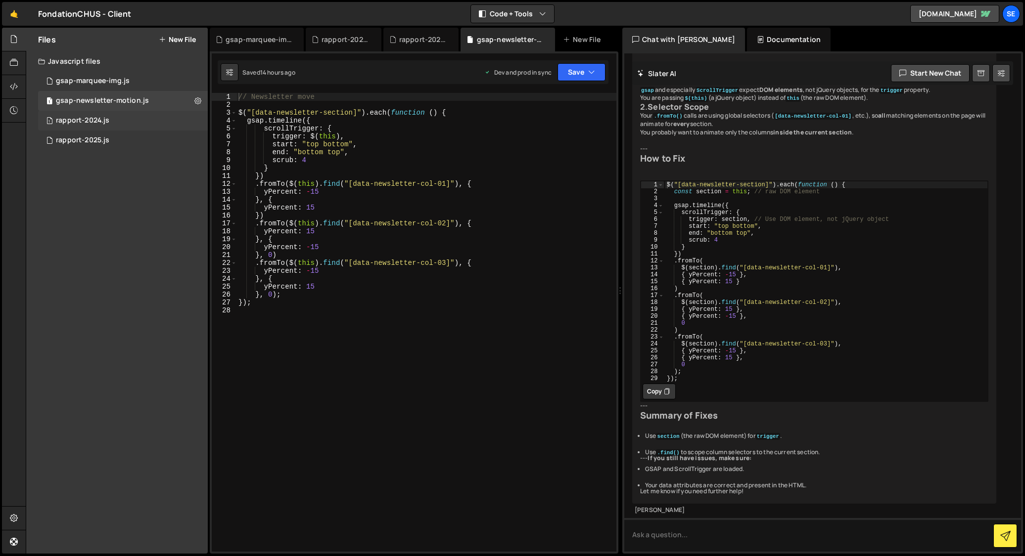
click at [75, 120] on div "rapport-2024.js" at bounding box center [82, 120] width 53 height 9
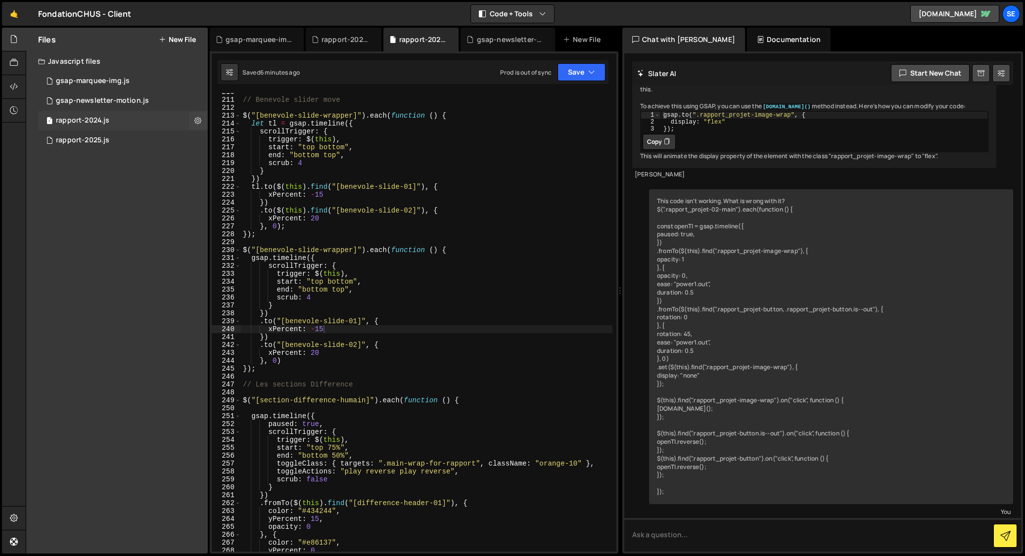
scroll to position [566, 0]
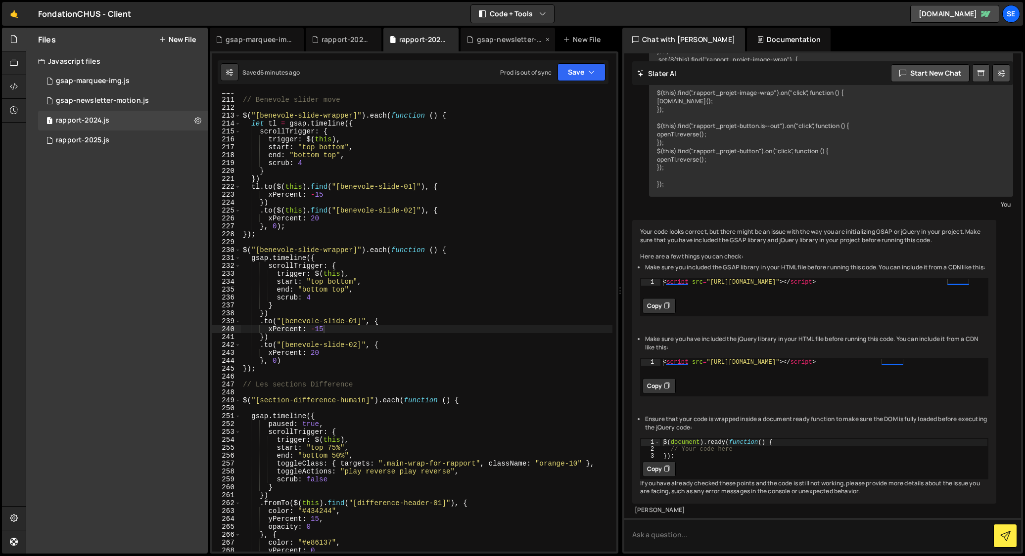
click at [497, 42] on div "gsap-newsletter-motion.js" at bounding box center [510, 40] width 66 height 10
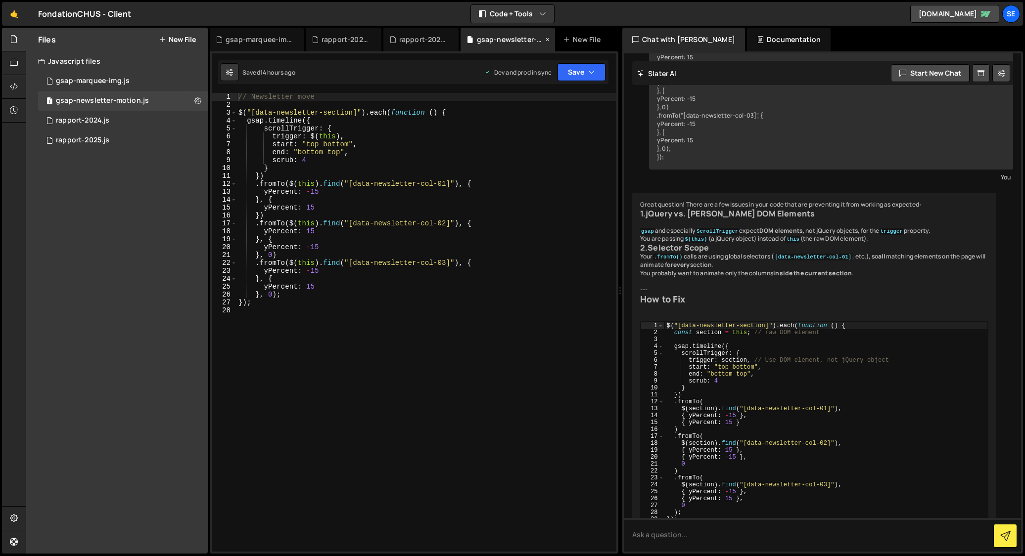
scroll to position [412, 0]
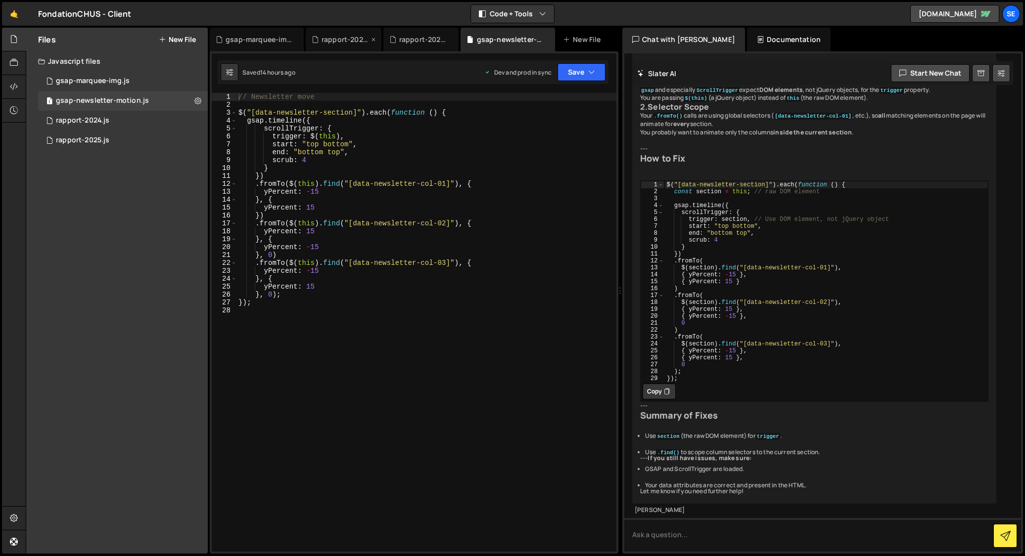
click at [335, 40] on div "rapport-2025.js" at bounding box center [346, 40] width 48 height 10
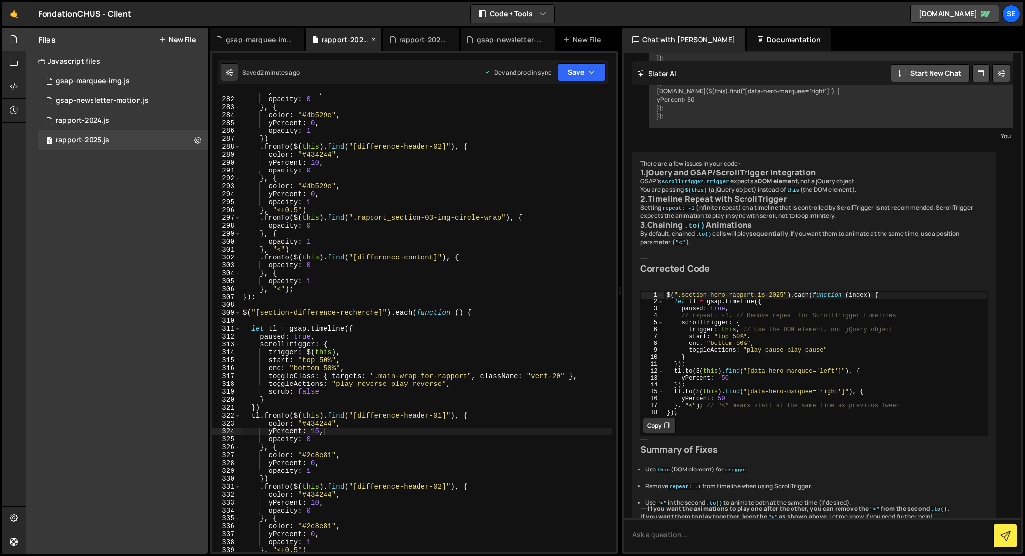
scroll to position [1064, 0]
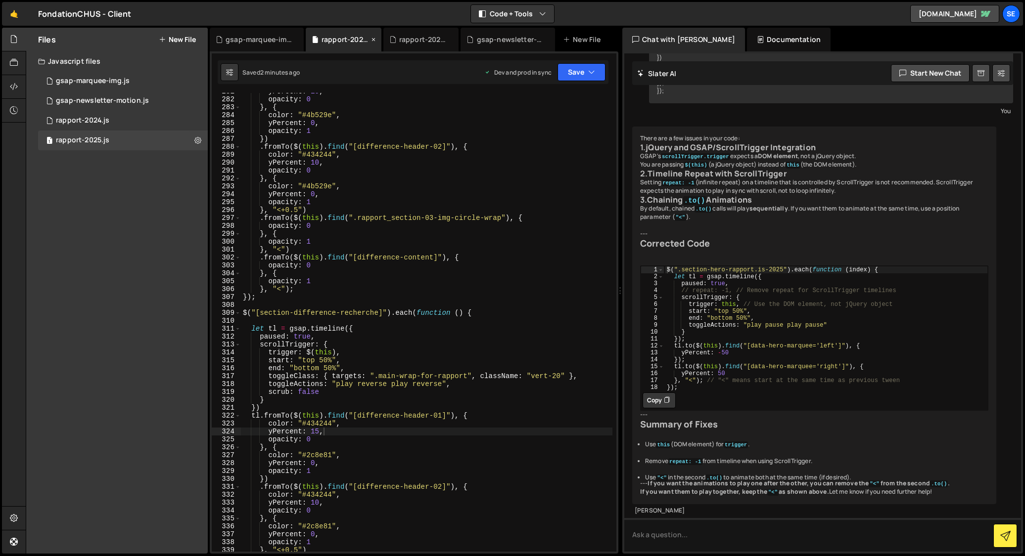
click at [371, 39] on icon at bounding box center [373, 40] width 7 height 10
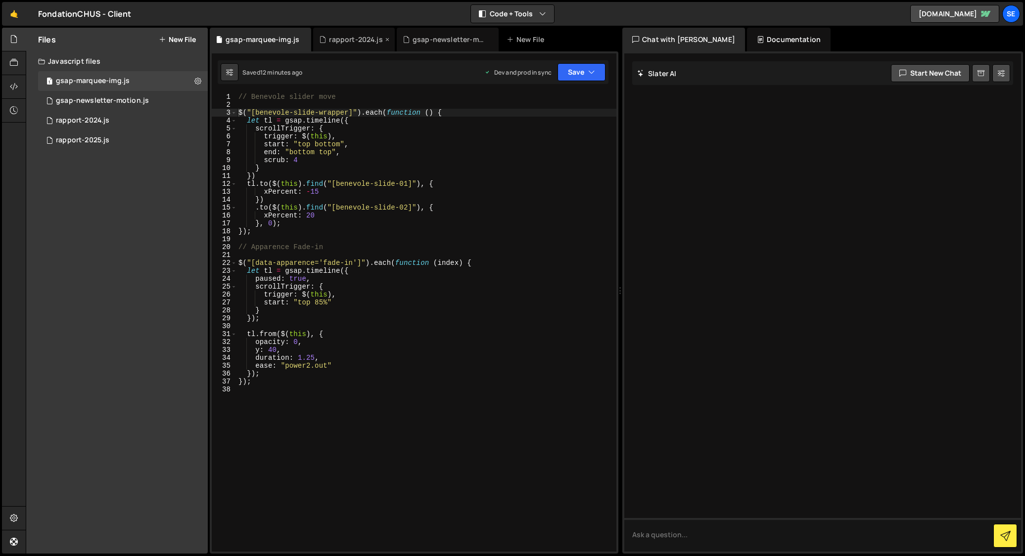
click at [356, 42] on div "rapport-2024.js" at bounding box center [355, 40] width 53 height 10
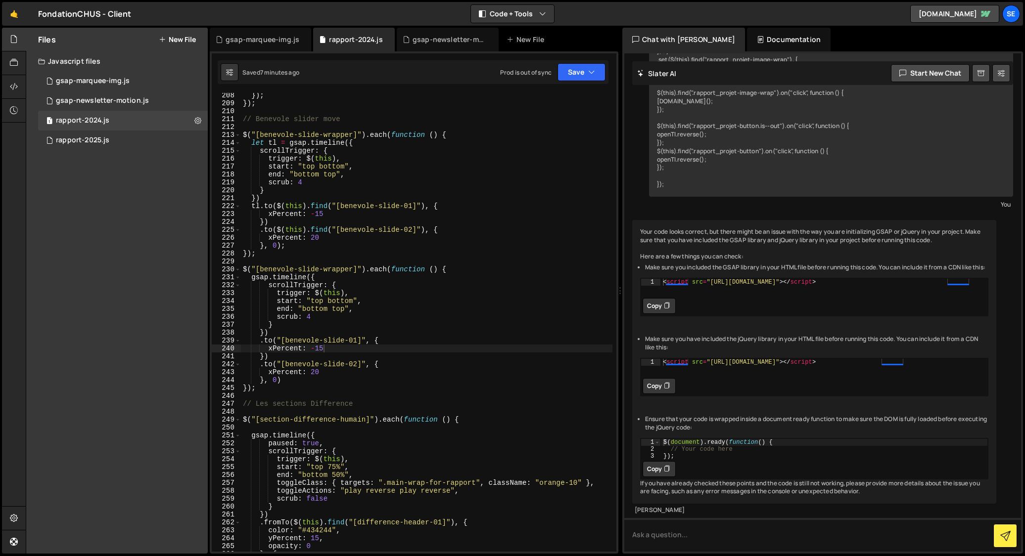
scroll to position [1640, 0]
click at [346, 237] on div "}) ; }) ; // Benevole slider move $ ( "[benevole-slide-wrapper]" ) . each ( fun…" at bounding box center [426, 329] width 371 height 475
click at [343, 246] on div "}) ; }) ; // Benevole slider move $ ( "[benevole-slide-wrapper]" ) . each ( fun…" at bounding box center [426, 329] width 371 height 475
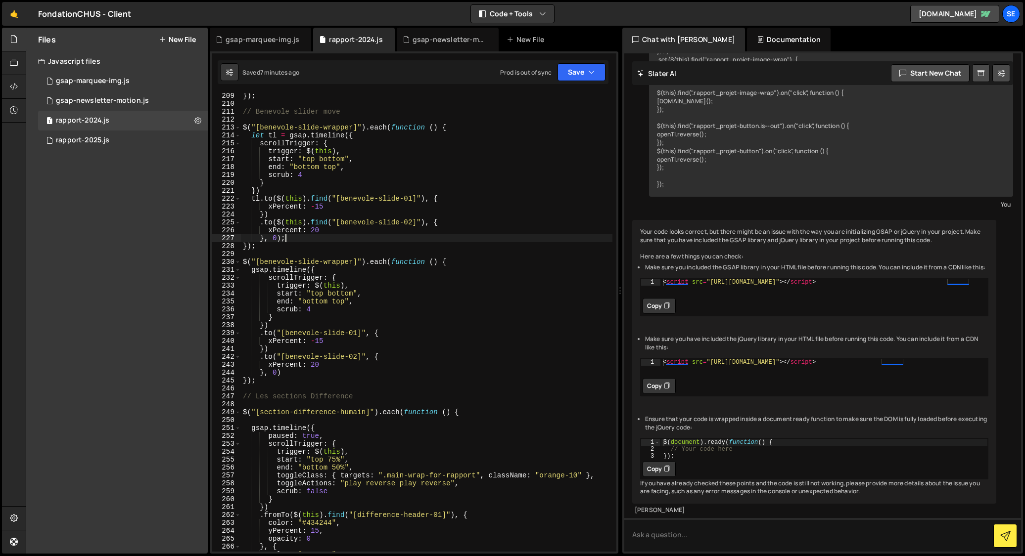
scroll to position [1648, 0]
click at [276, 248] on div "}) ; // Benevole slider move $ ( "[benevole-slide-wrapper]" ) . each ( function…" at bounding box center [426, 328] width 371 height 475
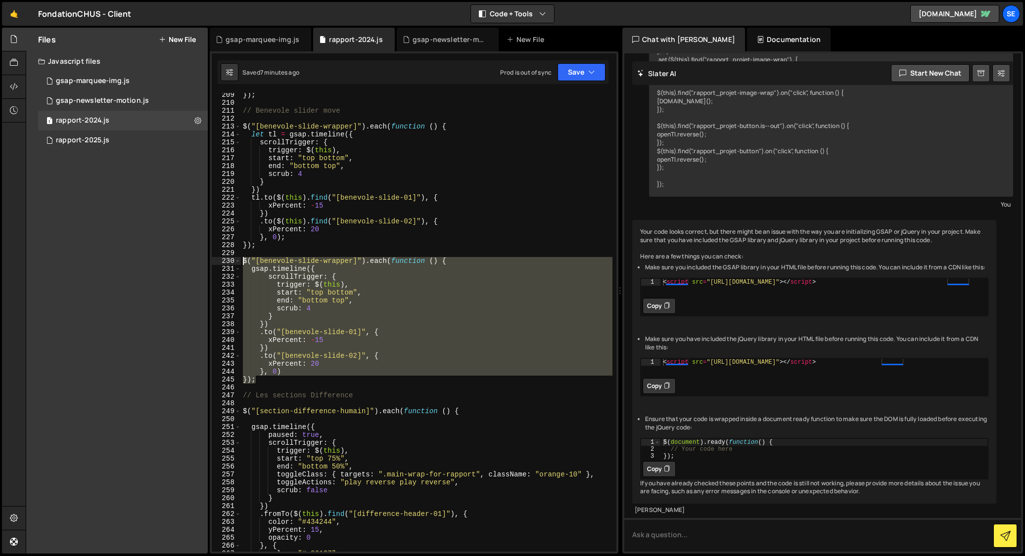
drag, startPoint x: 268, startPoint y: 382, endPoint x: 229, endPoint y: 261, distance: 127.3
click at [228, 261] on div "}); 209 210 211 212 213 214 215 216 217 218 219 220 221 222 223 224 225 226 227…" at bounding box center [414, 322] width 405 height 459
type textarea "$("[benevole-slide-wrapper]").each(function () { gsap.timeline({"
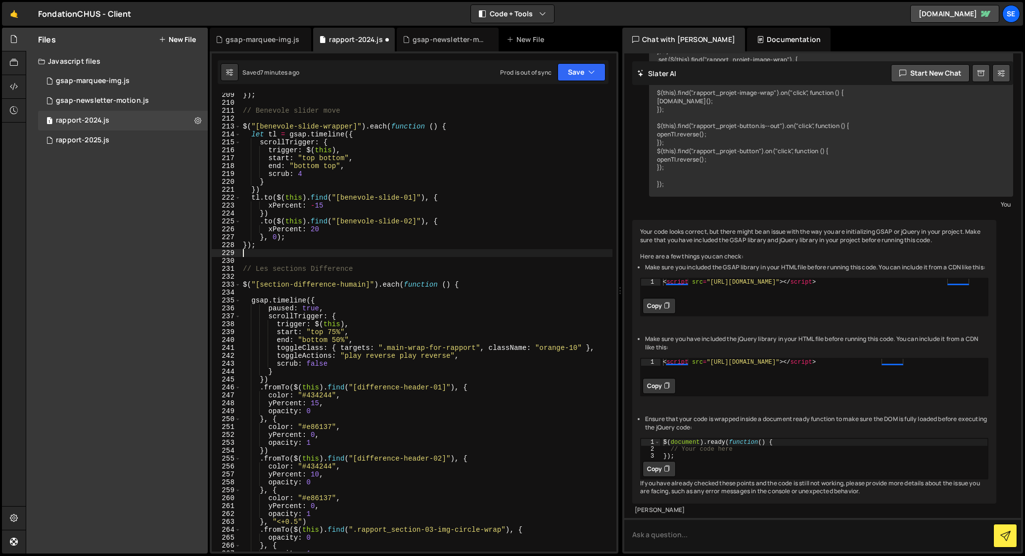
type textarea "});"
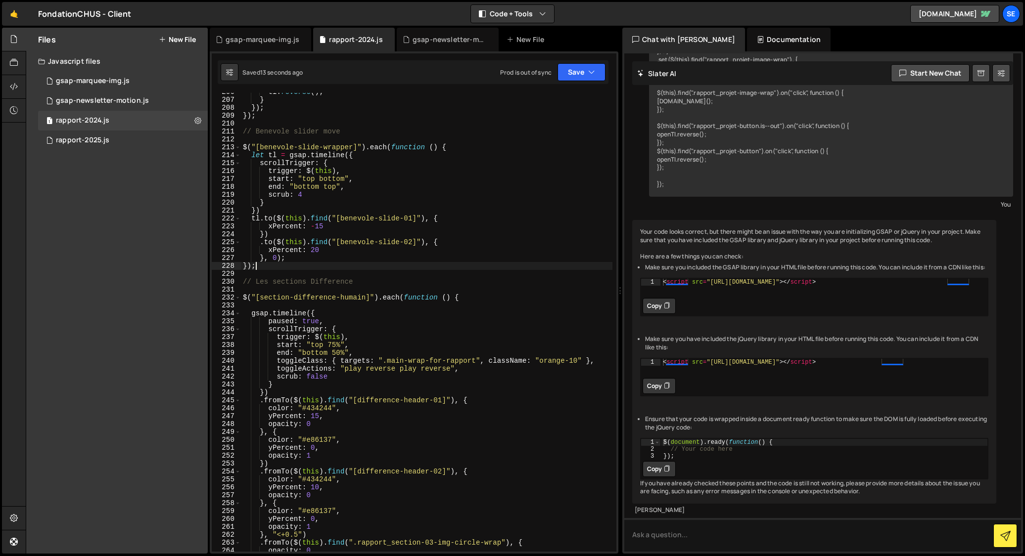
scroll to position [1618, 0]
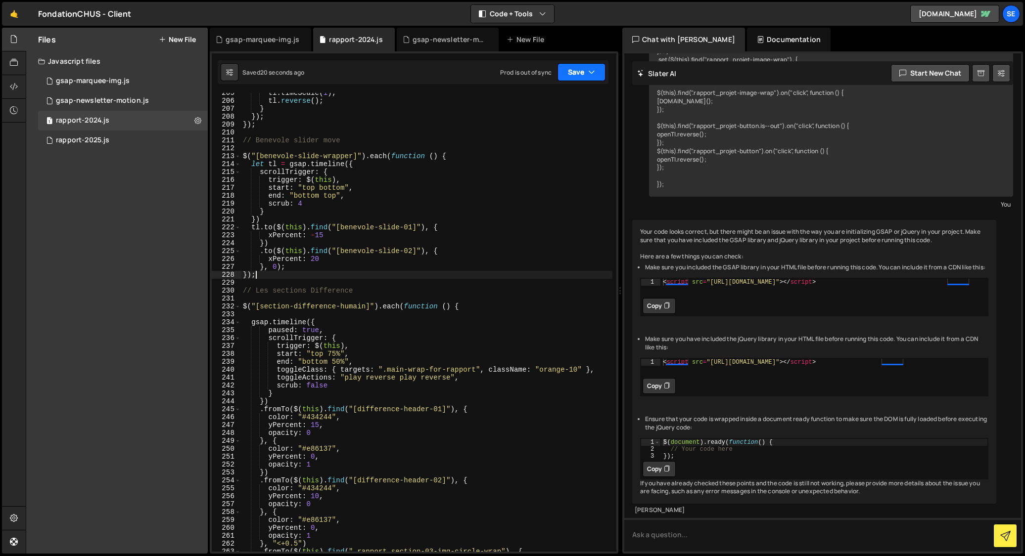
click at [590, 71] on icon "button" at bounding box center [591, 72] width 7 height 10
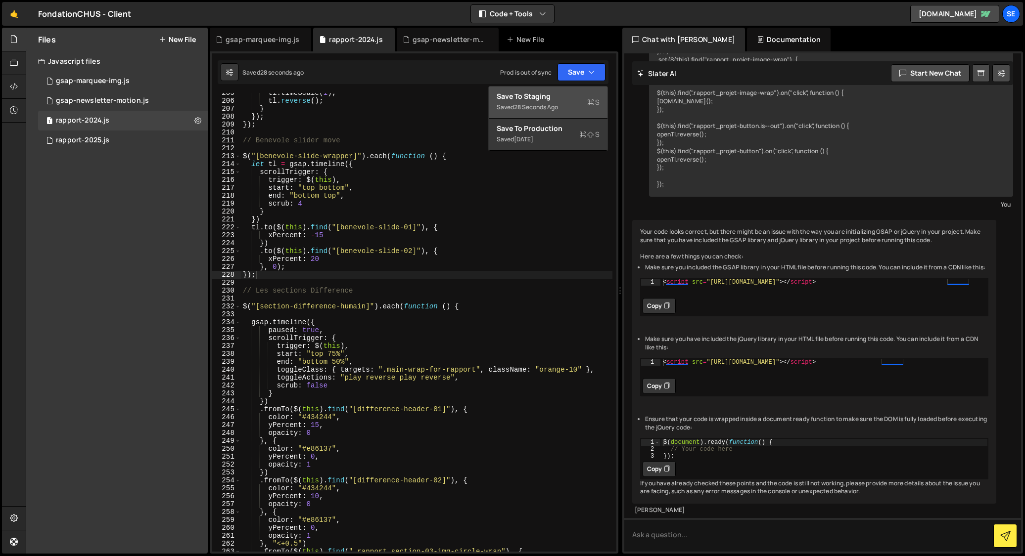
click at [530, 99] on div "Save to Staging S" at bounding box center [548, 97] width 103 height 10
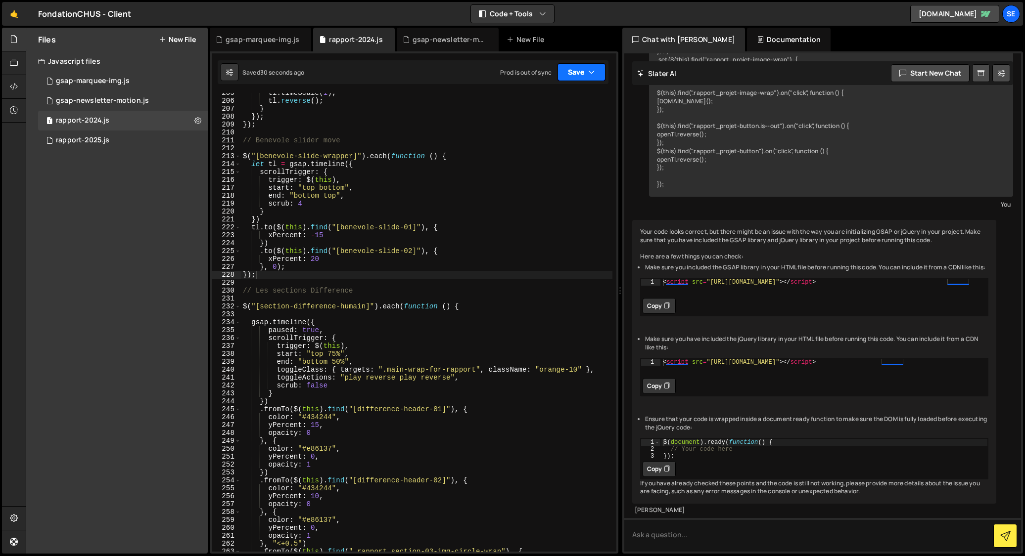
click at [590, 71] on icon "button" at bounding box center [591, 72] width 7 height 10
click at [197, 120] on icon at bounding box center [197, 120] width 7 height 9
type input "rapport-2024"
radio input "true"
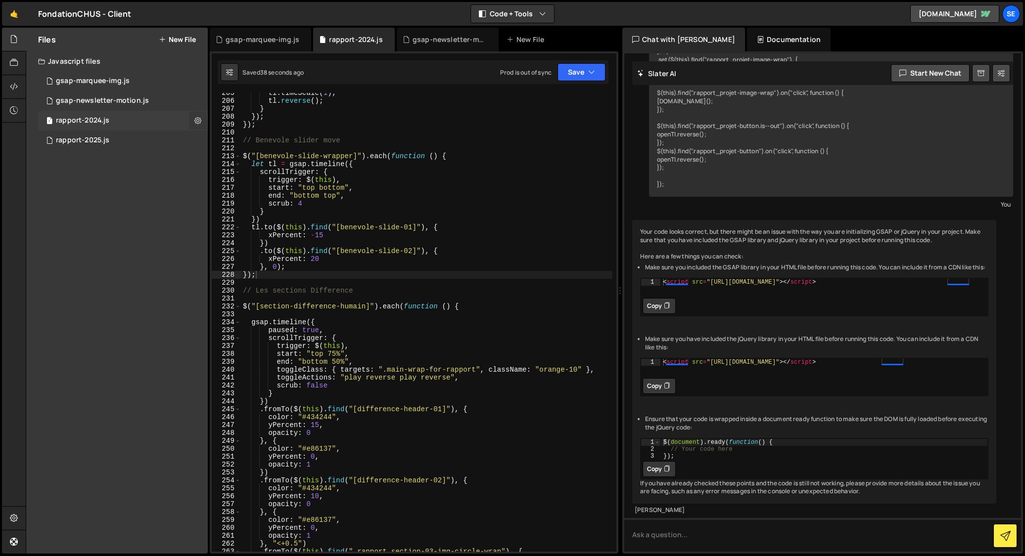
checkbox input "true"
click at [243, 141] on button "Edit File Settings" at bounding box center [258, 142] width 97 height 20
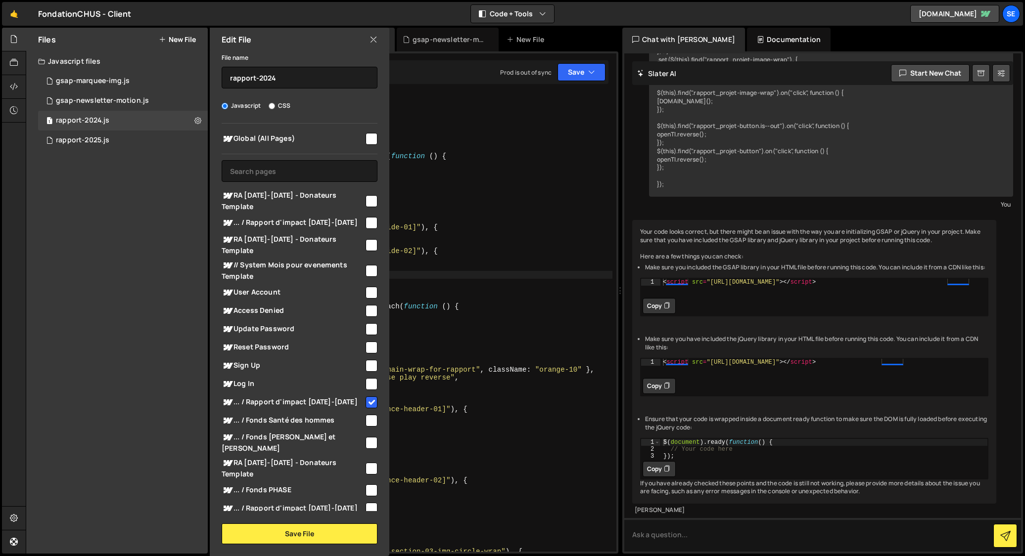
click at [373, 40] on icon at bounding box center [373, 39] width 8 height 11
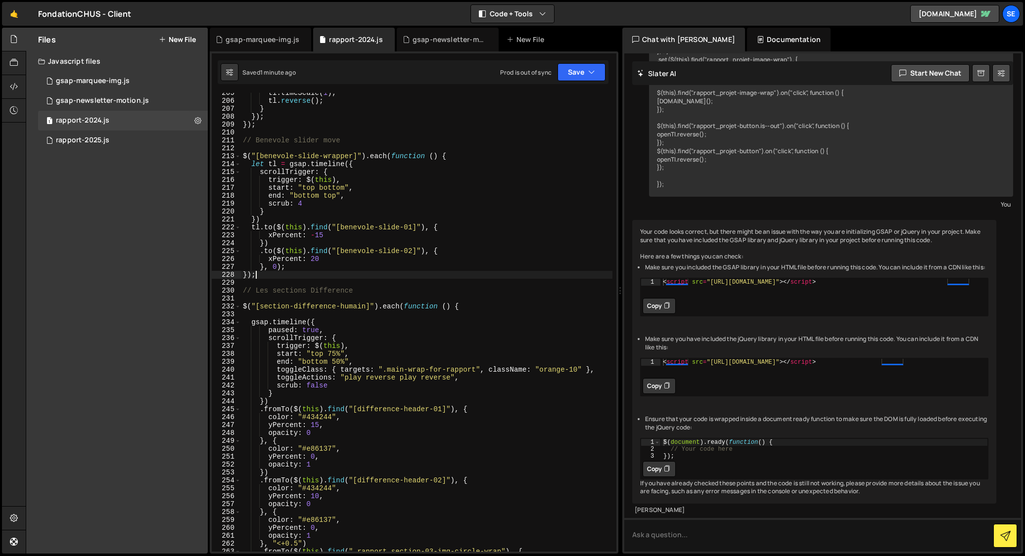
click at [280, 276] on div "tl . timeScale ( 1 ) ; tl . reverse ( ) ; } }) ; }) ; // Benevole slider move $…" at bounding box center [426, 326] width 371 height 475
click at [390, 276] on div "tl . timeScale ( 1 ) ; tl . reverse ( ) ; } }) ; }) ; // Benevole slider move $…" at bounding box center [426, 326] width 371 height 475
click at [11, 88] on icon at bounding box center [14, 86] width 8 height 11
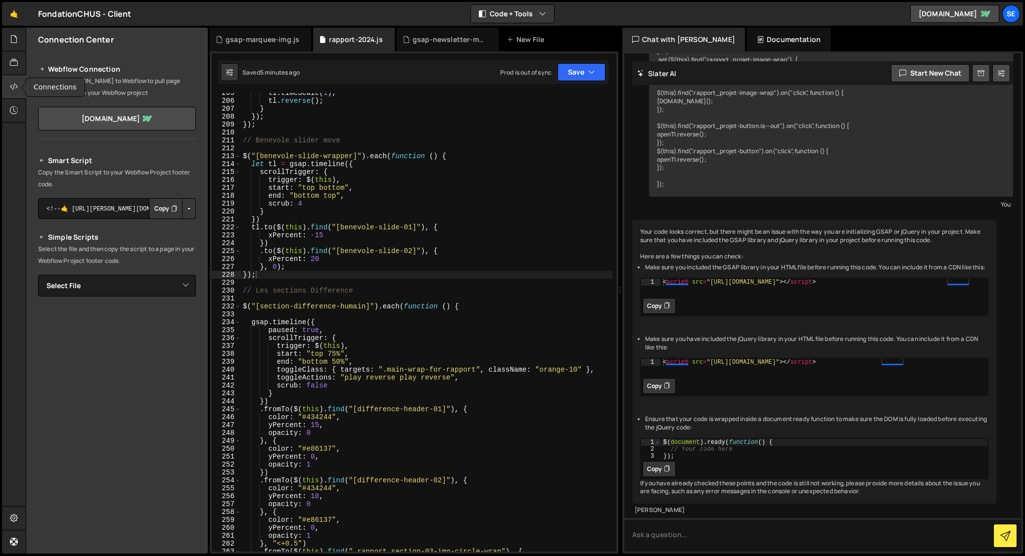
click at [11, 88] on icon at bounding box center [14, 86] width 8 height 11
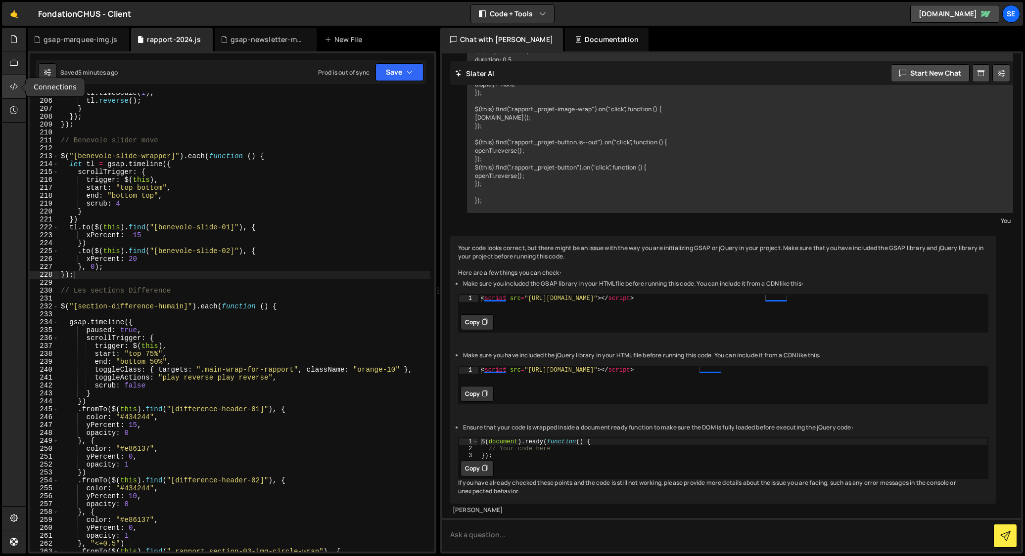
click at [11, 88] on icon at bounding box center [14, 86] width 8 height 11
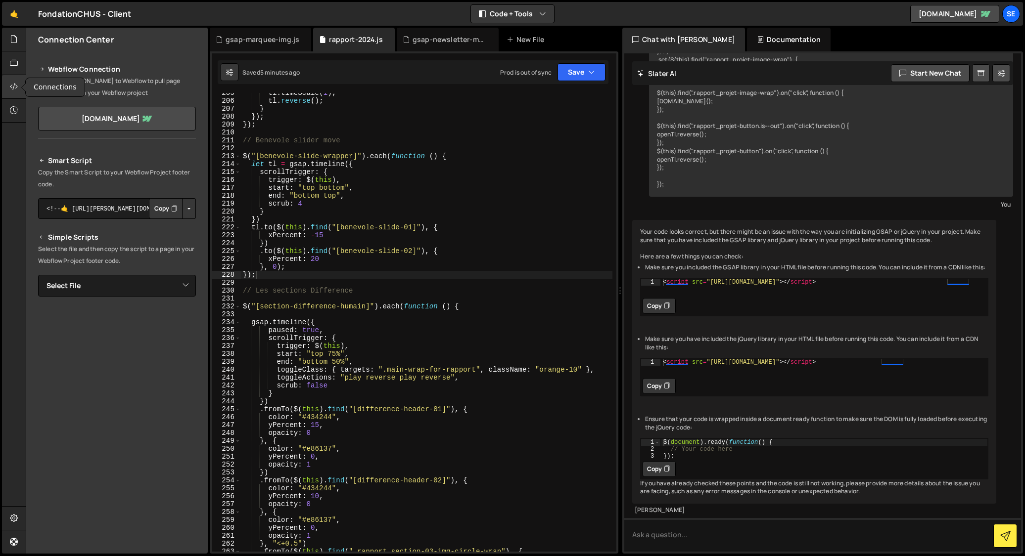
scroll to position [566, 0]
click at [161, 209] on button "Copy" at bounding box center [166, 208] width 34 height 21
click at [9, 36] on div at bounding box center [14, 40] width 24 height 24
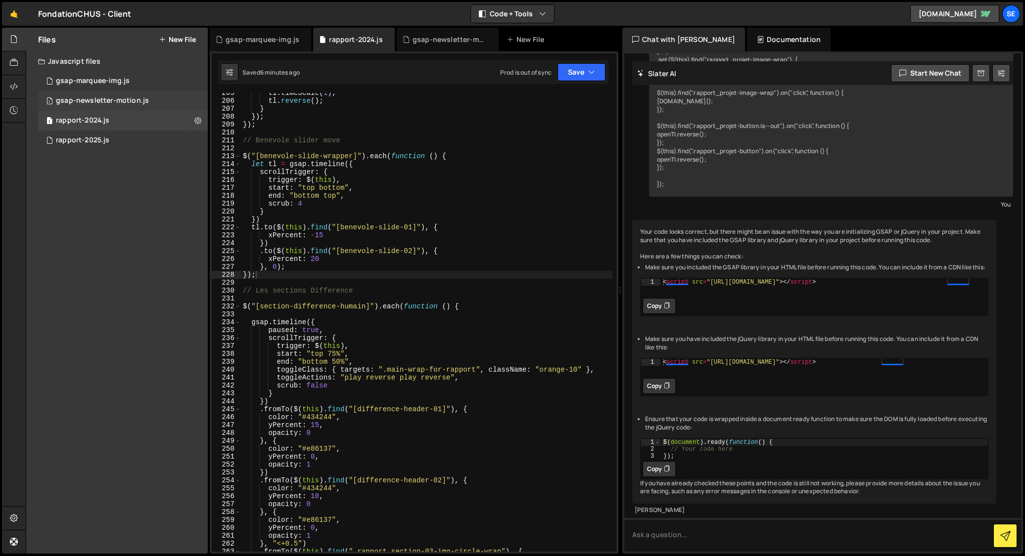
click at [86, 103] on div "gsap-newsletter-motion.js" at bounding box center [102, 100] width 93 height 9
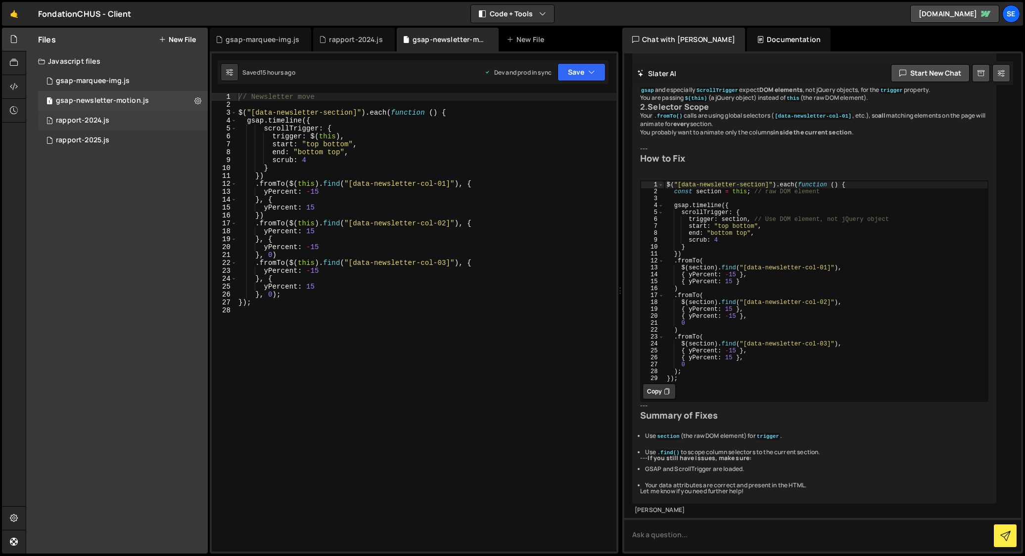
click at [86, 119] on div "rapport-2024.js" at bounding box center [82, 120] width 53 height 9
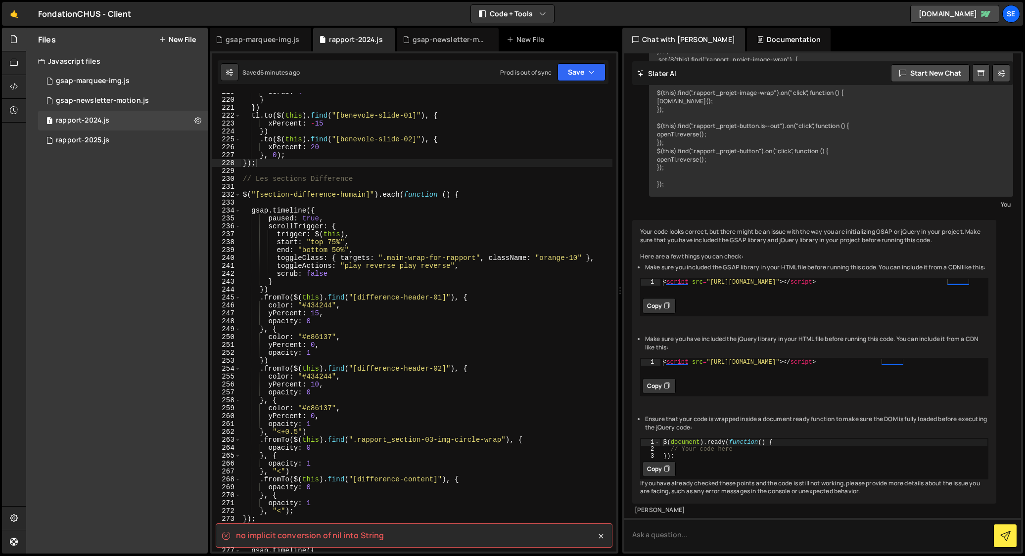
scroll to position [1731, 0]
click at [602, 536] on icon at bounding box center [601, 537] width 10 height 10
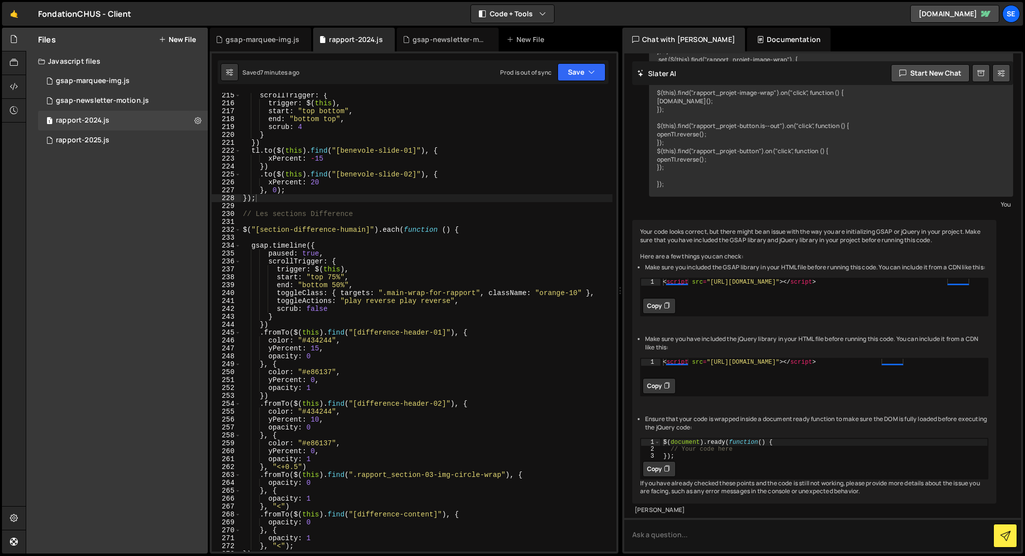
scroll to position [1698, 0]
click at [311, 178] on div "scrollTrigger : { trigger : $ ( this ) , start : "top bottom" , end : "bottom t…" at bounding box center [426, 326] width 371 height 475
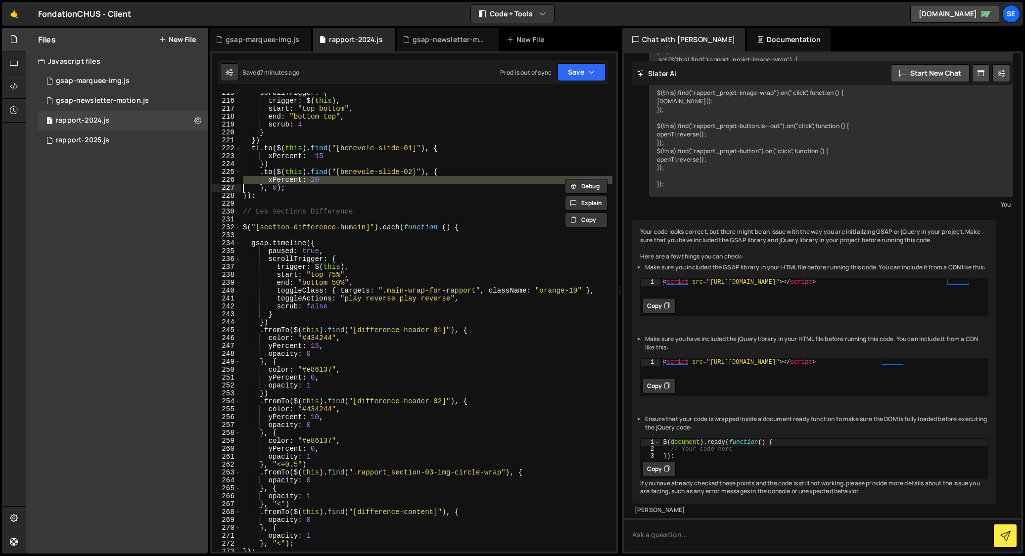
click at [311, 178] on div "scrollTrigger : { trigger : $ ( this ) , start : "top bottom" , end : "bottom t…" at bounding box center [426, 326] width 371 height 475
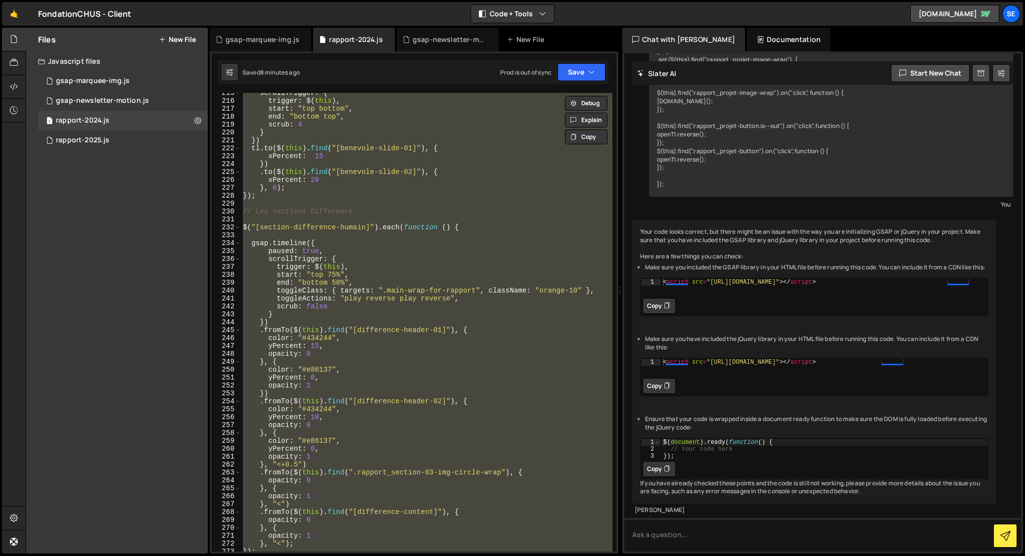
click at [331, 281] on div "scrollTrigger : { trigger : $ ( this ) , start : "top bottom" , end : "bottom t…" at bounding box center [426, 322] width 371 height 459
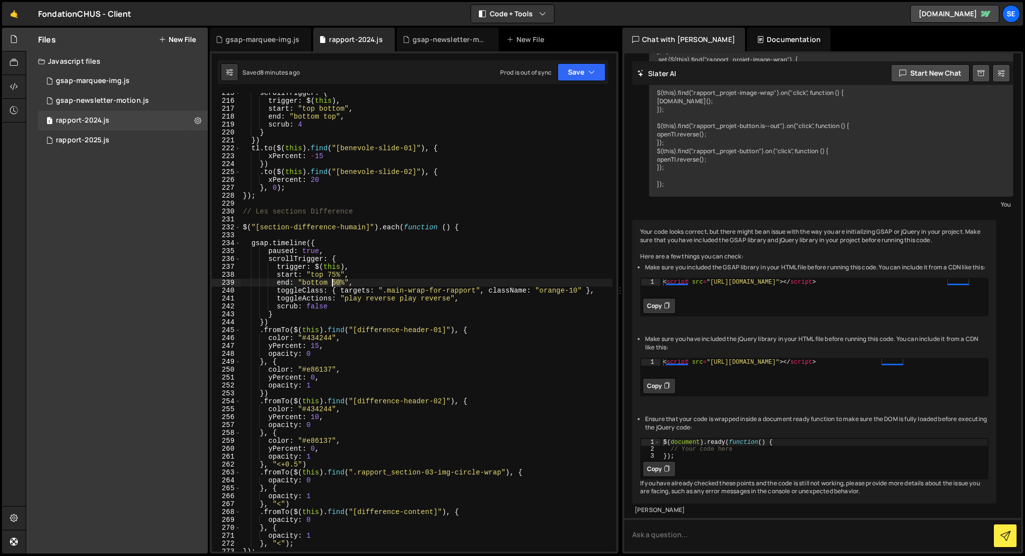
click at [331, 281] on div "scrollTrigger : { trigger : $ ( this ) , start : "top bottom" , end : "bottom t…" at bounding box center [426, 326] width 371 height 475
click at [367, 279] on div "scrollTrigger : { trigger : $ ( this ) , start : "top bottom" , end : "bottom t…" at bounding box center [426, 326] width 371 height 475
type textarea "});"
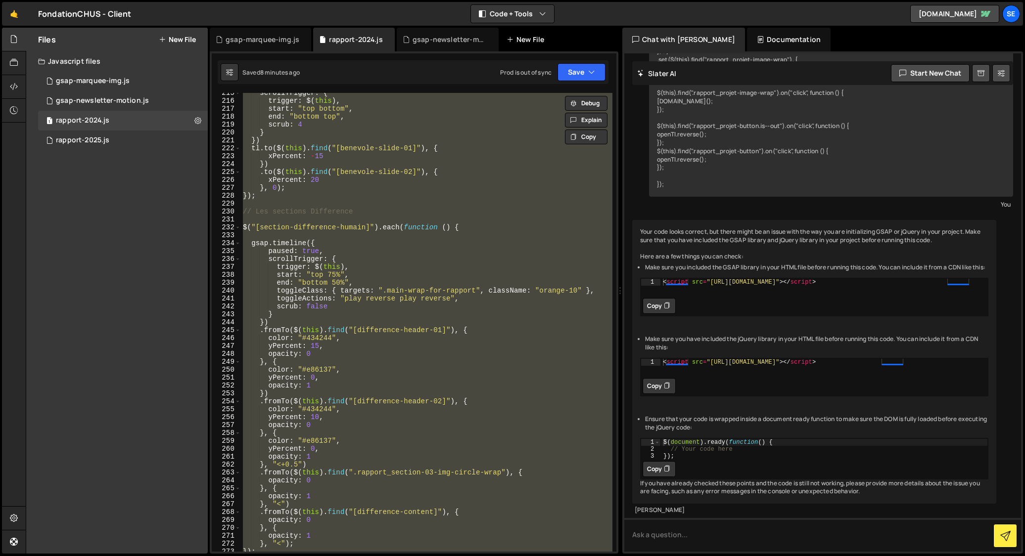
click at [520, 43] on div "New File" at bounding box center [527, 40] width 42 height 10
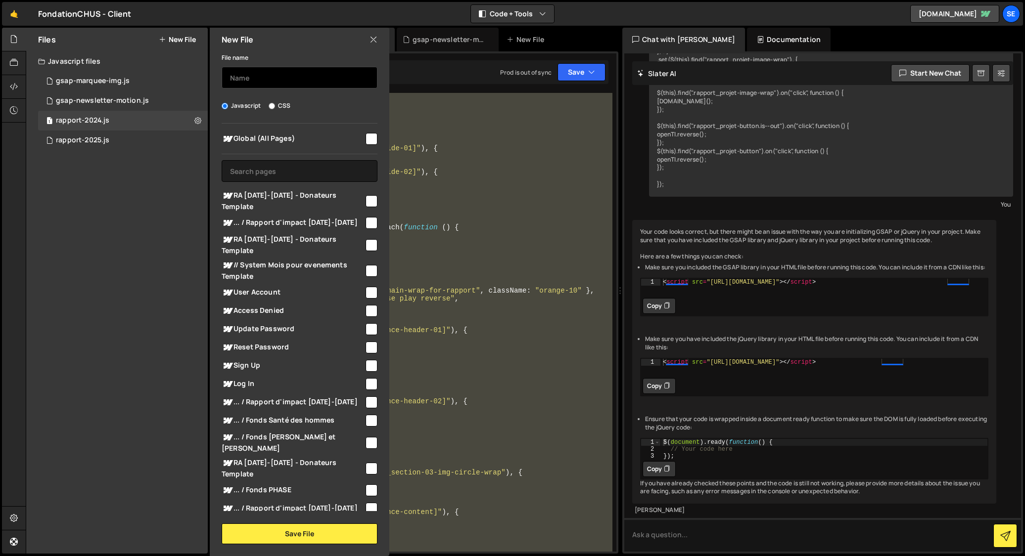
click at [262, 76] on input "text" at bounding box center [300, 78] width 156 height 22
type input "rapport-impact-2024"
click at [285, 538] on button "Save File" at bounding box center [300, 534] width 156 height 21
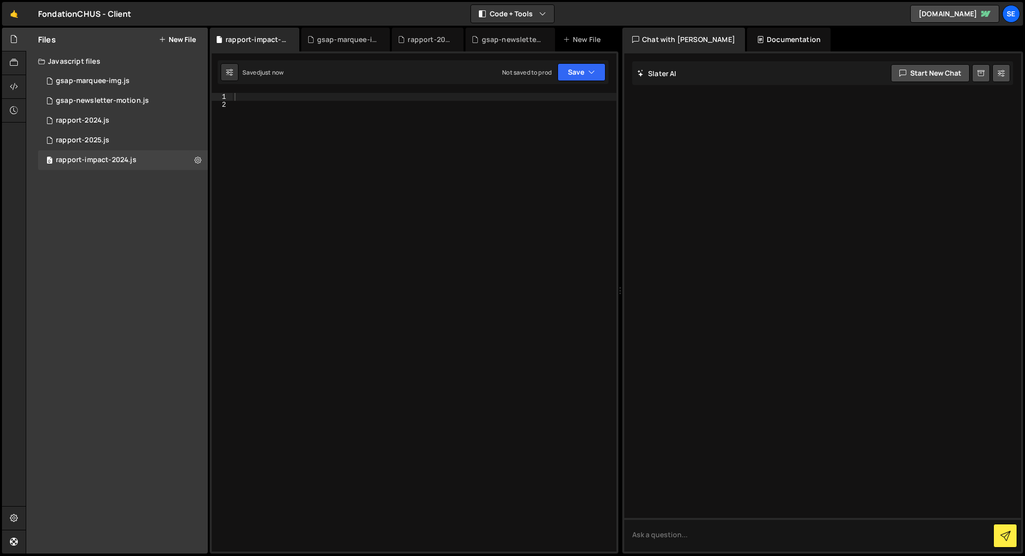
scroll to position [0, 0]
click at [251, 156] on div at bounding box center [424, 330] width 384 height 475
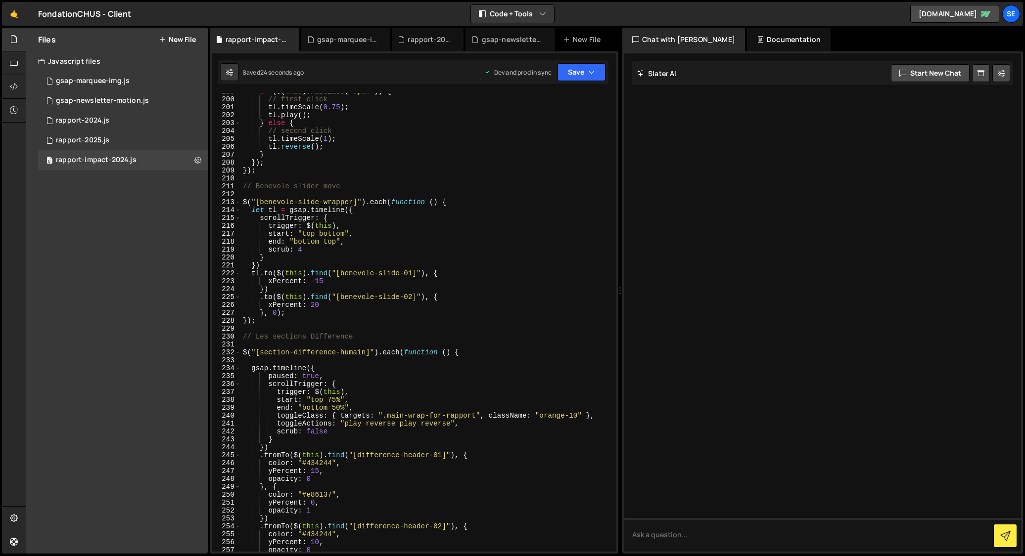
scroll to position [1579, 0]
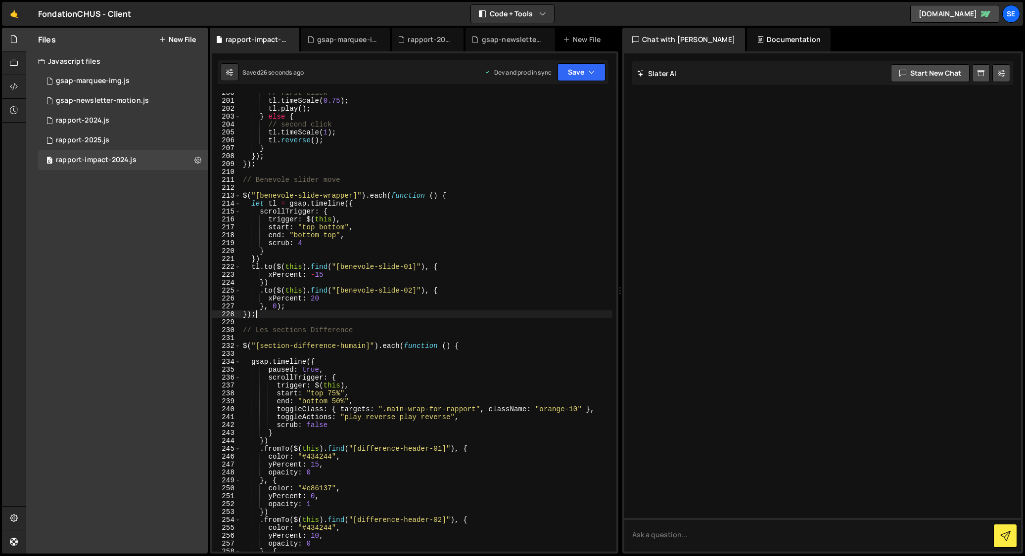
click at [267, 316] on div "// first click tl . timeScale ( 0.75 ) ; tl . play ( ) ; } else { // second cli…" at bounding box center [426, 326] width 371 height 475
type textarea "});"
click at [153, 120] on div "0 rapport-2024.js 0" at bounding box center [123, 121] width 170 height 20
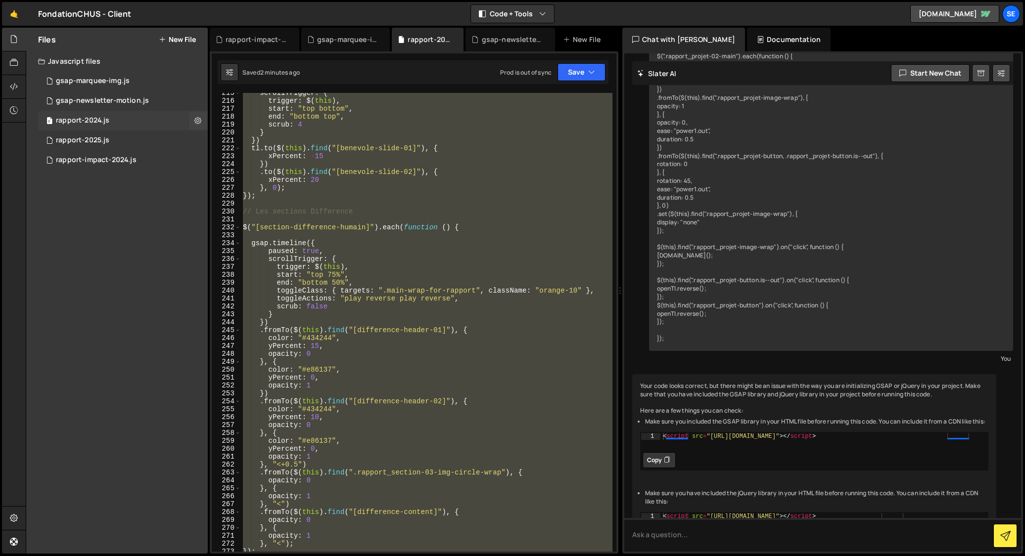
scroll to position [566, 0]
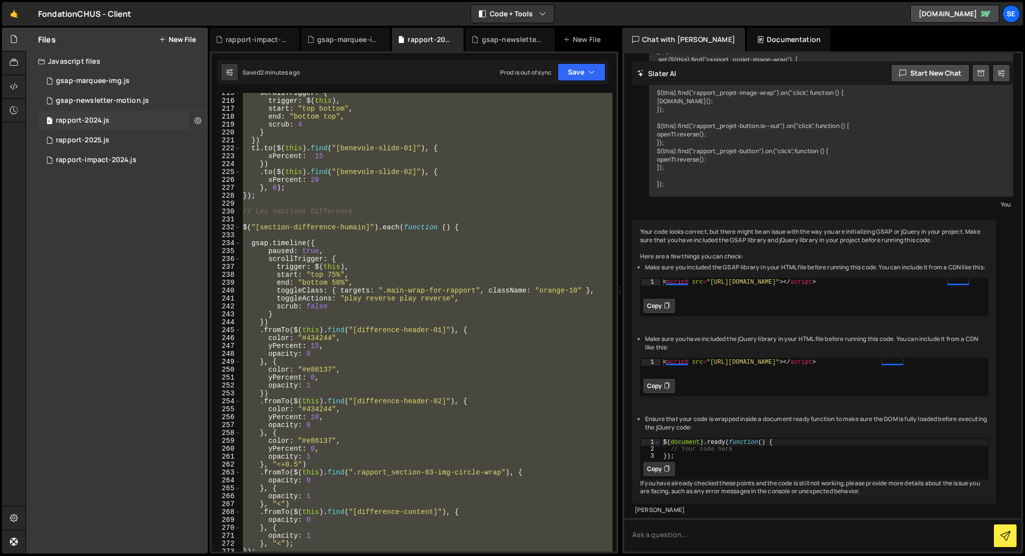
click at [198, 121] on icon at bounding box center [197, 120] width 7 height 9
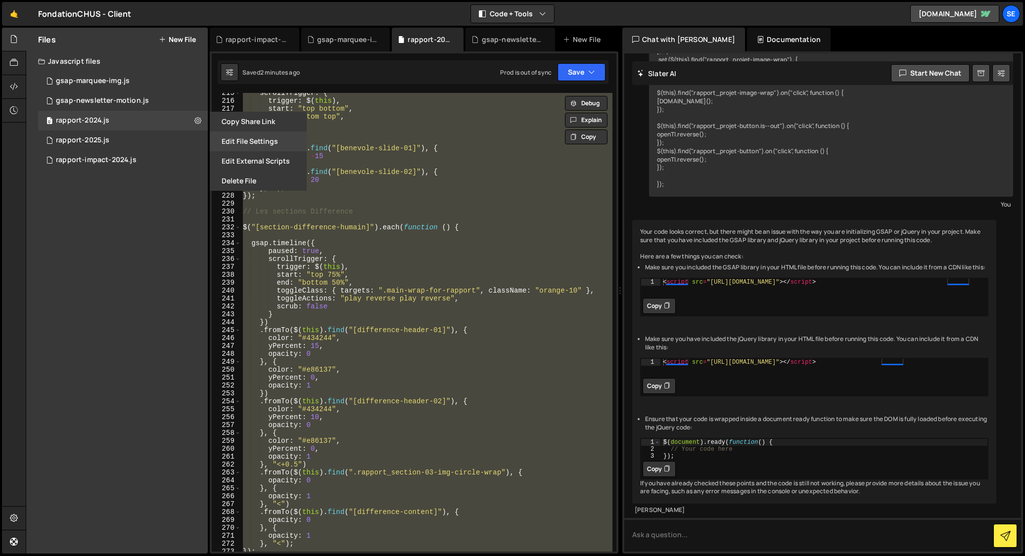
click at [240, 142] on button "Edit File Settings" at bounding box center [258, 142] width 97 height 20
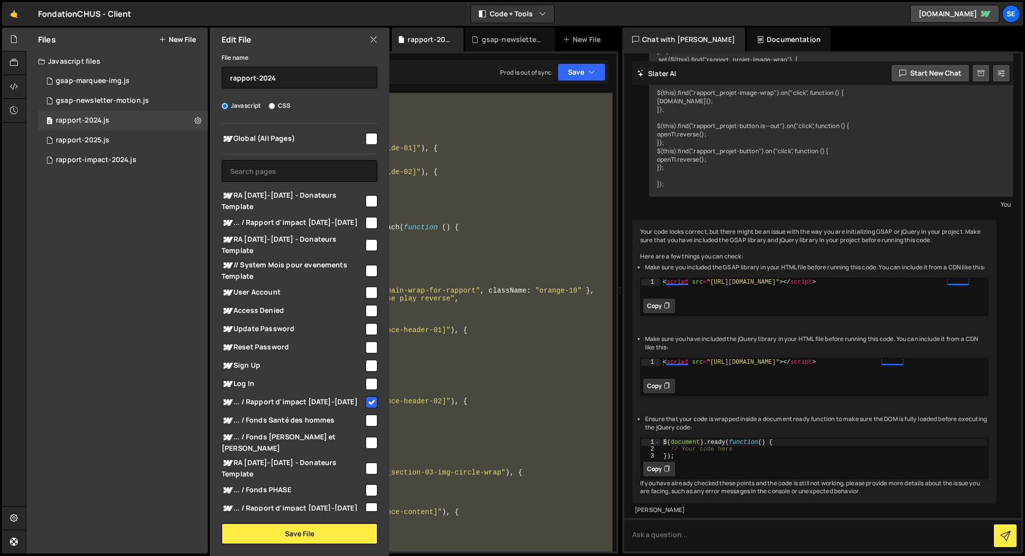
click at [368, 397] on input "checkbox" at bounding box center [372, 403] width 12 height 12
checkbox input "false"
click at [303, 535] on button "Save File" at bounding box center [300, 534] width 156 height 21
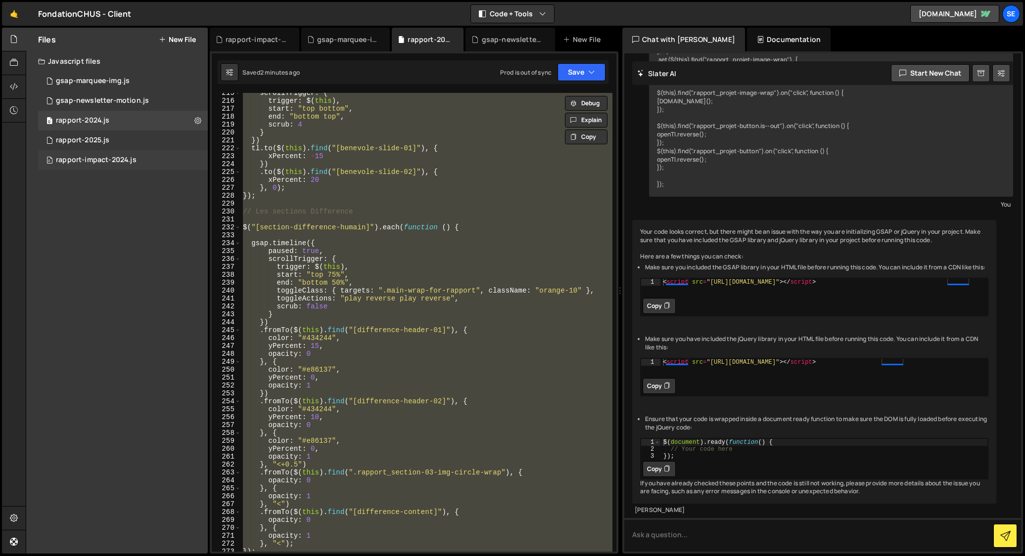
click at [160, 159] on div "0 rapport-impact-2024.js 0" at bounding box center [123, 160] width 170 height 20
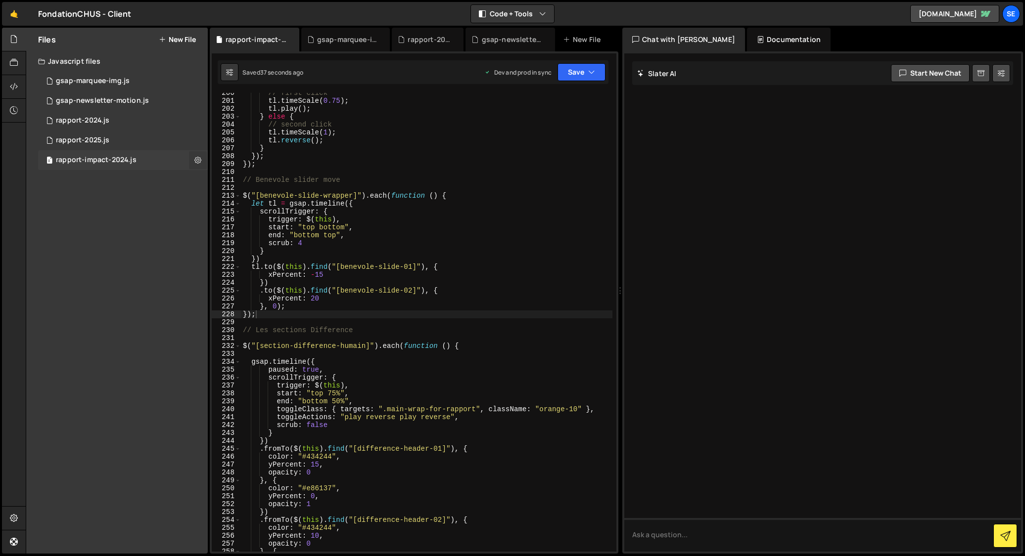
click at [199, 161] on icon at bounding box center [197, 159] width 7 height 9
type input "rapport-impact-2024"
radio input "true"
click at [239, 184] on button "Edit File Settings" at bounding box center [258, 181] width 97 height 20
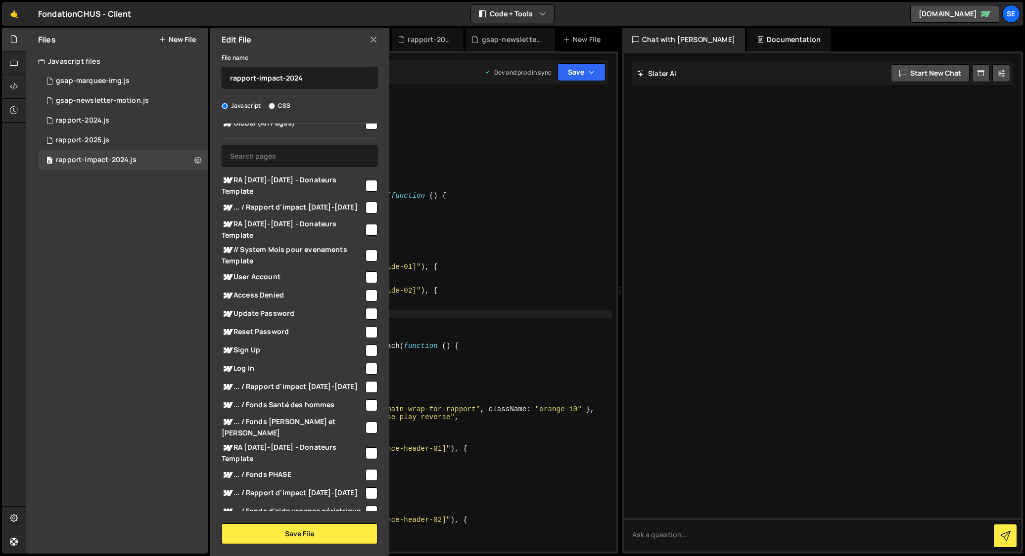
scroll to position [14, 0]
click at [368, 382] on input "checkbox" at bounding box center [372, 388] width 12 height 12
checkbox input "true"
click at [305, 532] on button "Save File" at bounding box center [300, 534] width 156 height 21
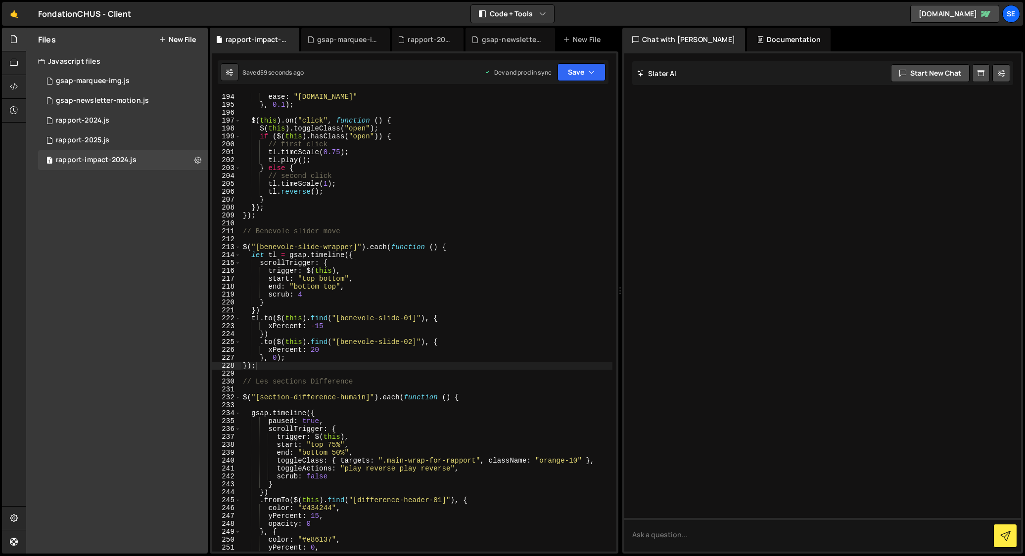
scroll to position [1527, 0]
click at [110, 141] on div "1 rapport-2025.js 0" at bounding box center [123, 141] width 170 height 20
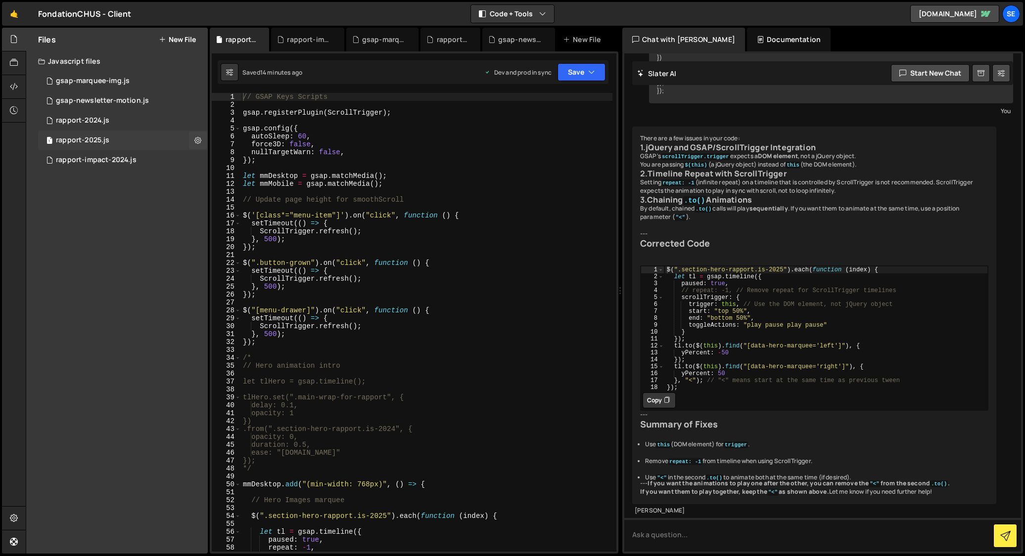
scroll to position [1064, 0]
click at [198, 138] on icon at bounding box center [197, 140] width 7 height 9
click at [228, 160] on button "Edit File Settings" at bounding box center [258, 161] width 97 height 20
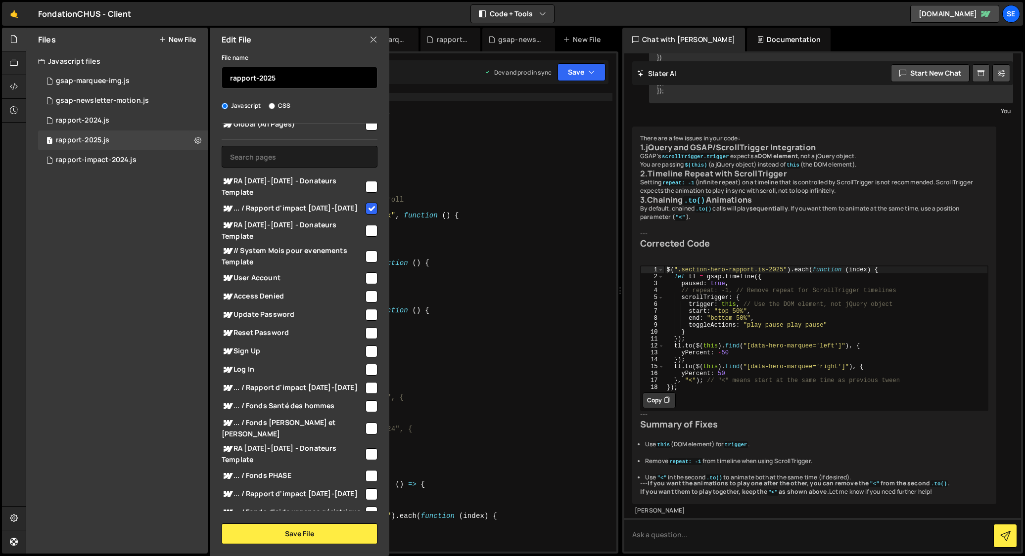
click at [259, 79] on input "rapport-2025" at bounding box center [300, 78] width 156 height 22
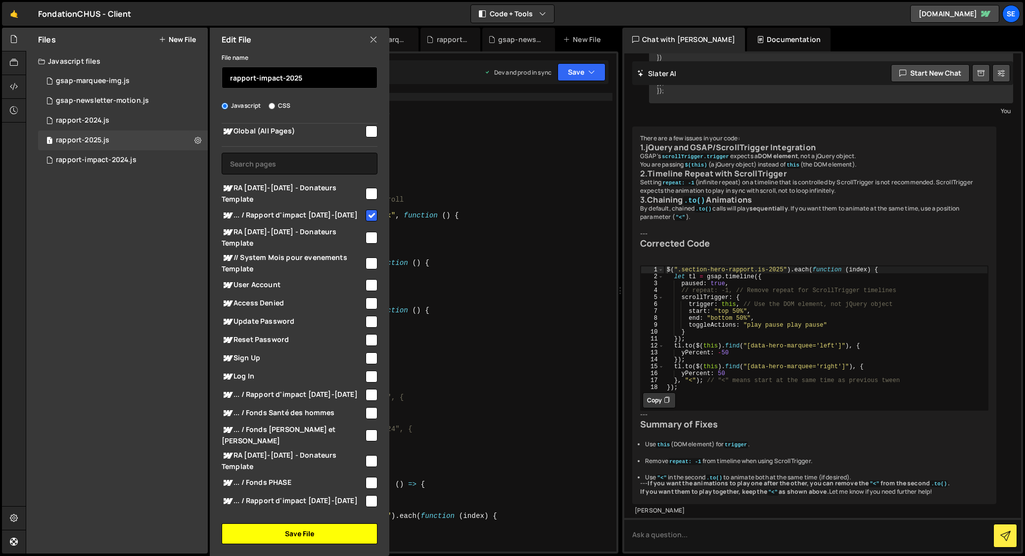
type input "rapport-impact-2025"
click at [306, 537] on button "Save File" at bounding box center [300, 534] width 156 height 21
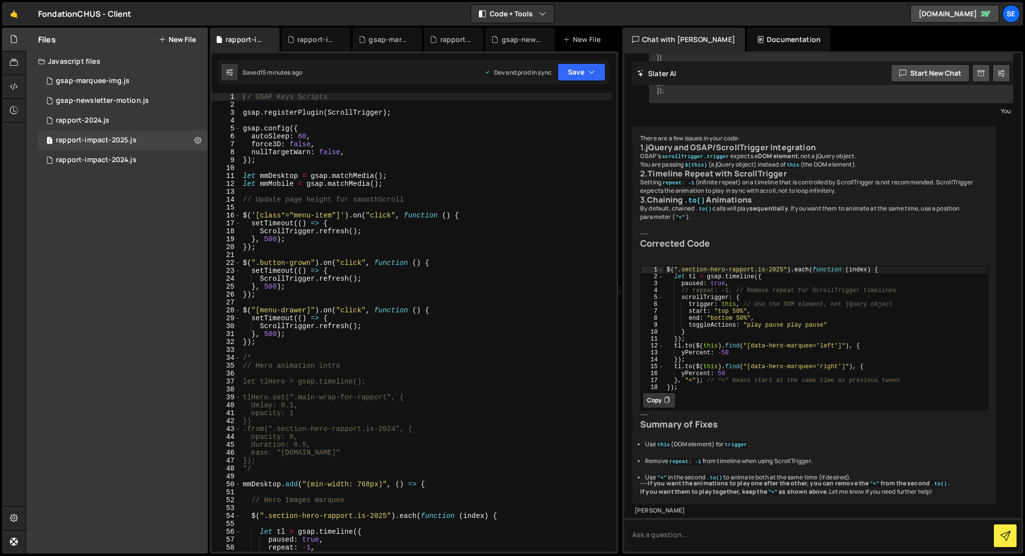
type textarea "}, 500);"
click at [511, 237] on div "// GSAP Keys Scripts gsap . registerPlugin ( ScrollTrigger ) ; gsap . config ({…" at bounding box center [426, 330] width 371 height 475
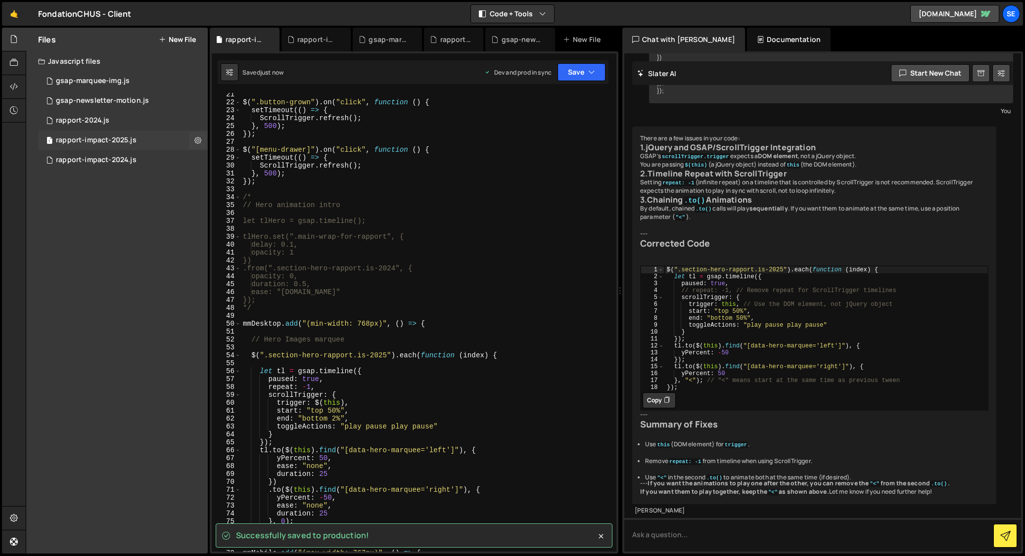
scroll to position [166, 0]
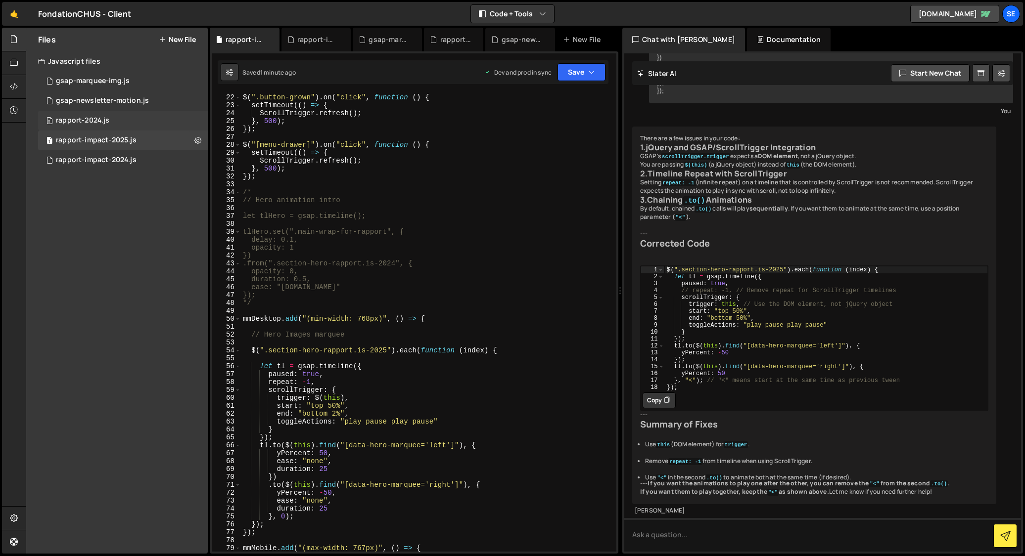
click at [102, 116] on div "rapport-2024.js" at bounding box center [82, 120] width 53 height 9
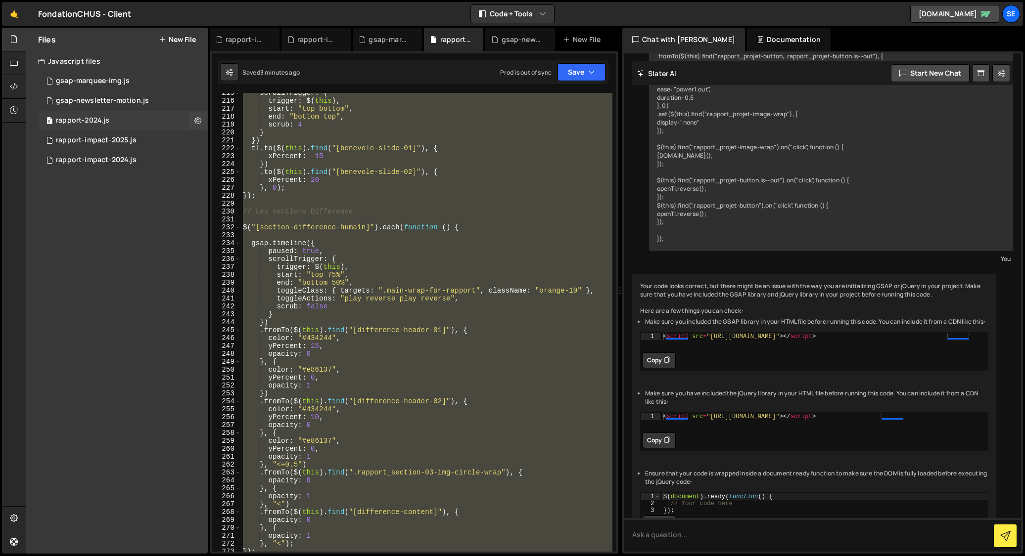
scroll to position [566, 0]
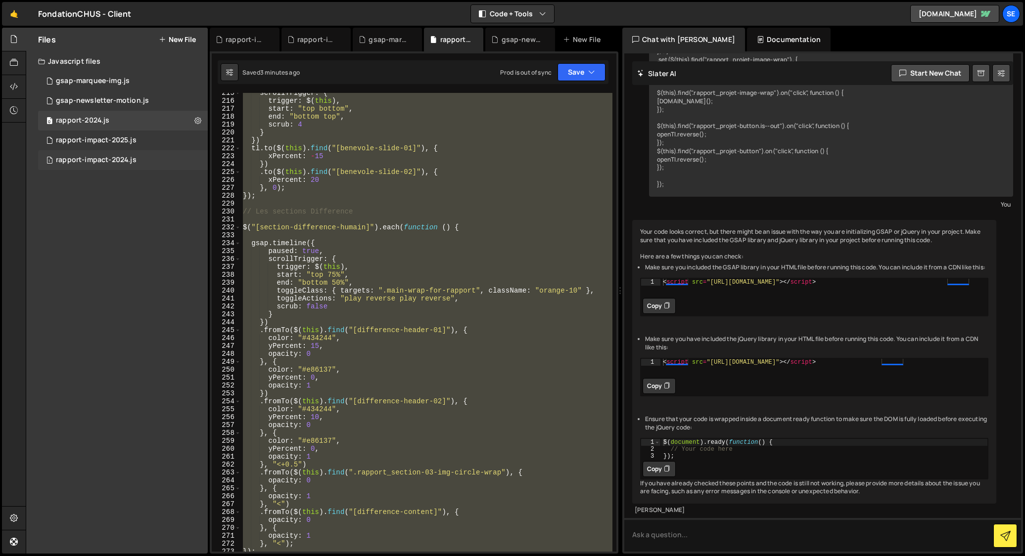
click at [102, 163] on div "rapport-impact-2024.js" at bounding box center [96, 160] width 81 height 9
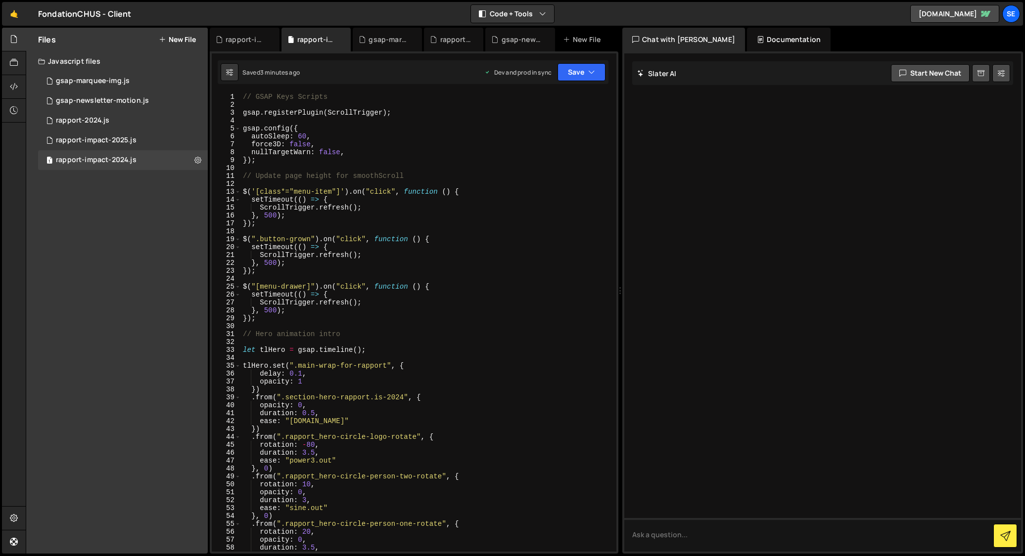
scroll to position [0, 0]
click at [89, 82] on div "gsap-marquee-img.js" at bounding box center [93, 81] width 74 height 9
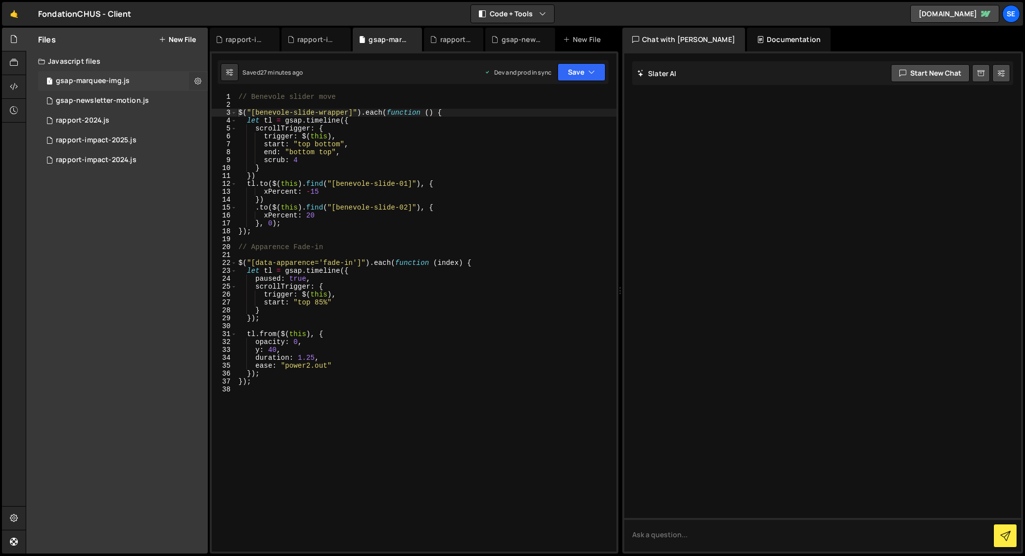
click at [198, 82] on icon at bounding box center [197, 80] width 7 height 9
click at [241, 103] on button "Edit File Settings" at bounding box center [258, 102] width 97 height 20
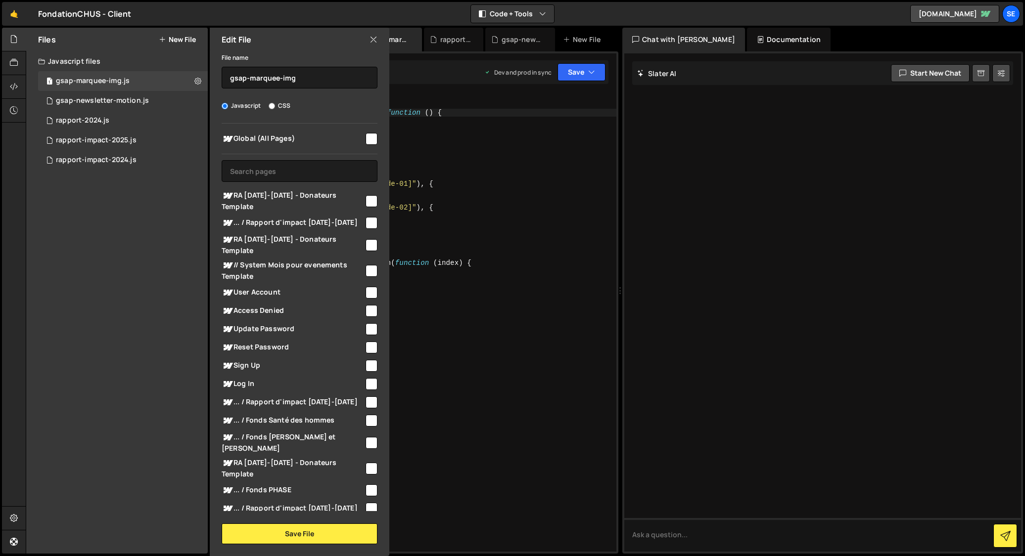
click at [372, 41] on icon at bounding box center [373, 39] width 8 height 11
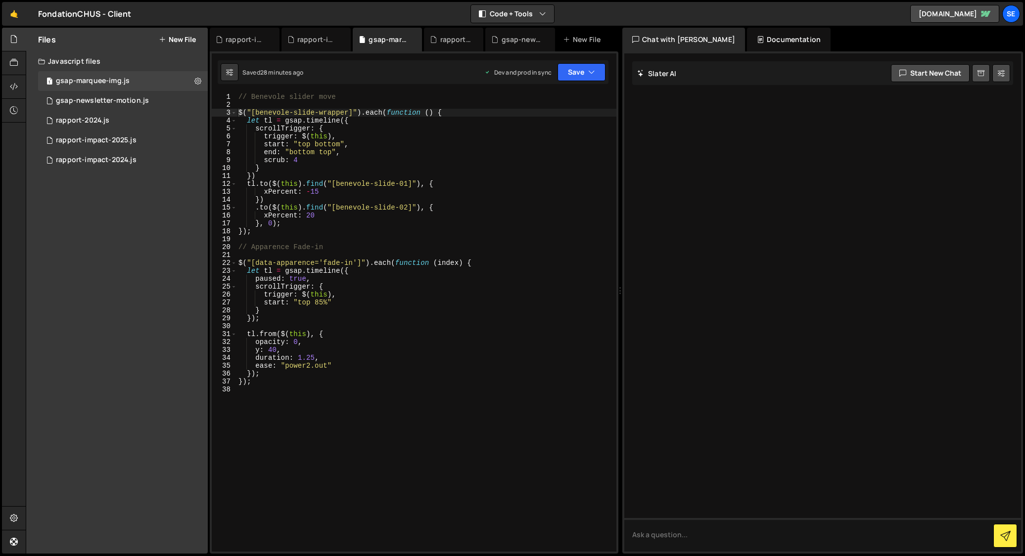
click at [364, 411] on div "// Benevole slider move $ ( "[benevole-slide-wrapper]" ) . each ( function ( ) …" at bounding box center [426, 330] width 380 height 475
paste textarea "slidercitation();"
type textarea "slidercitation();"
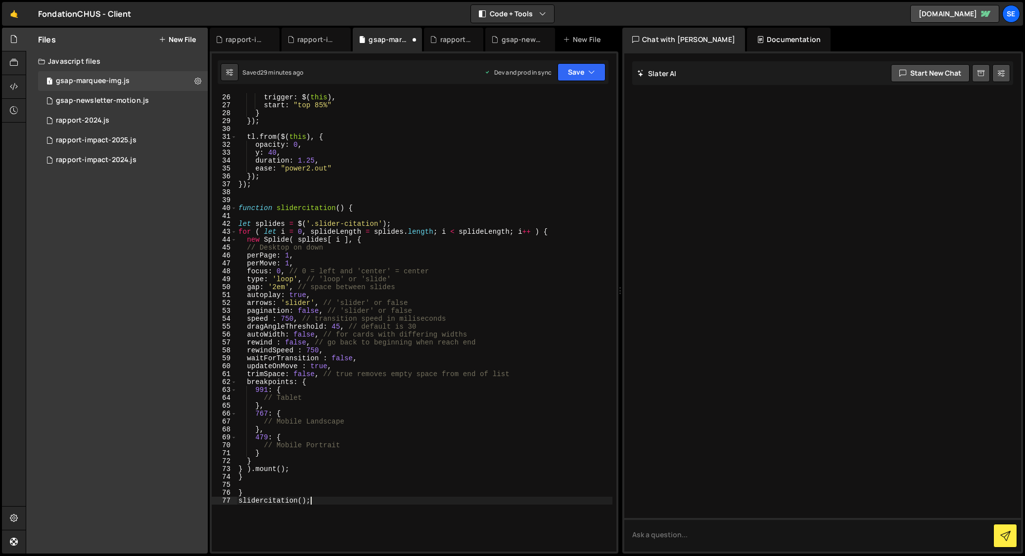
scroll to position [201, 0]
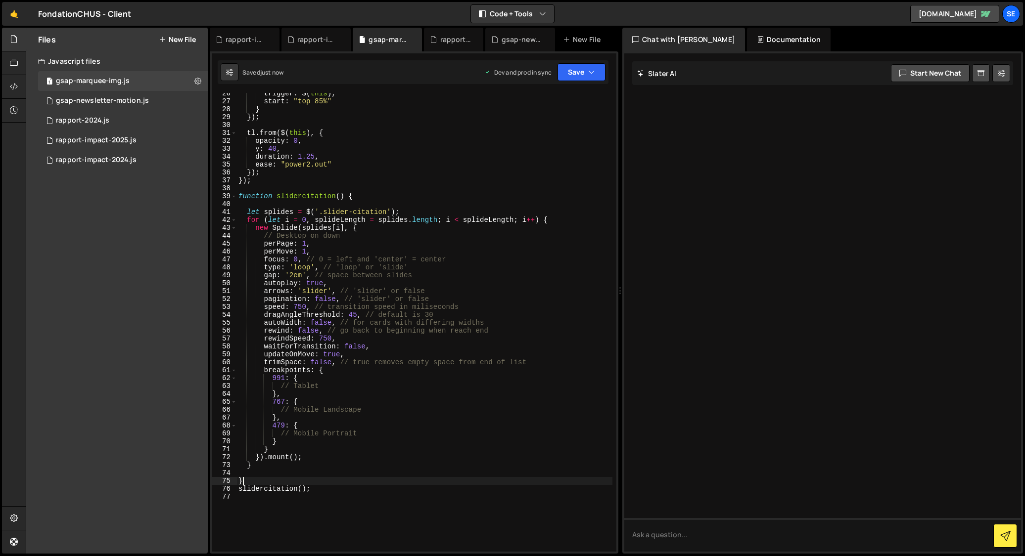
click at [250, 478] on div "trigger : $ ( this ) , start : "top 85%" } }) ; tl . from ( $ ( this ) , { opac…" at bounding box center [424, 327] width 376 height 475
click at [316, 468] on div "trigger : $ ( this ) , start : "top 85%" } }) ; tl . from ( $ ( this ) , { opac…" at bounding box center [424, 327] width 376 height 475
click at [275, 478] on div "trigger : $ ( this ) , start : "top 85%" } }) ; tl . from ( $ ( this ) , { opac…" at bounding box center [424, 327] width 376 height 475
type textarea "}"
click at [342, 495] on div "trigger : $ ( this ) , start : "top 85%" } }) ; tl . from ( $ ( this ) , { opac…" at bounding box center [424, 327] width 376 height 475
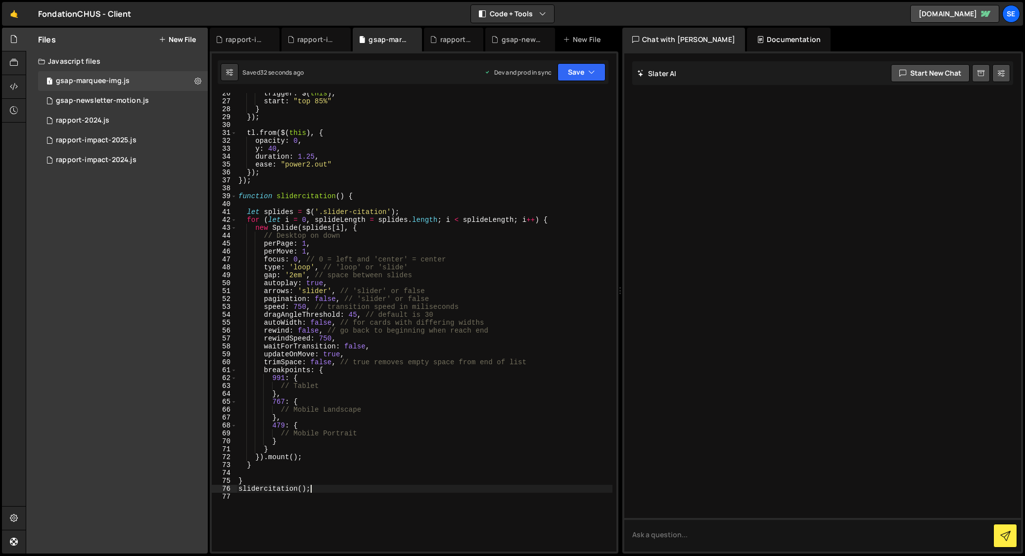
drag, startPoint x: 331, startPoint y: 491, endPoint x: 321, endPoint y: 489, distance: 11.0
click at [321, 489] on div "trigger : $ ( this ) , start : "top 85%" } }) ; tl . from ( $ ( this ) , { opac…" at bounding box center [424, 327] width 376 height 475
click at [323, 490] on div "trigger : $ ( this ) , start : "top 85%" } }) ; tl . from ( $ ( this ) , { opac…" at bounding box center [424, 327] width 376 height 475
drag, startPoint x: 325, startPoint y: 489, endPoint x: 269, endPoint y: 479, distance: 56.8
click at [269, 479] on div "trigger : $ ( this ) , start : "top 85%" } }) ; tl . from ( $ ( this ) , { opac…" at bounding box center [424, 327] width 376 height 475
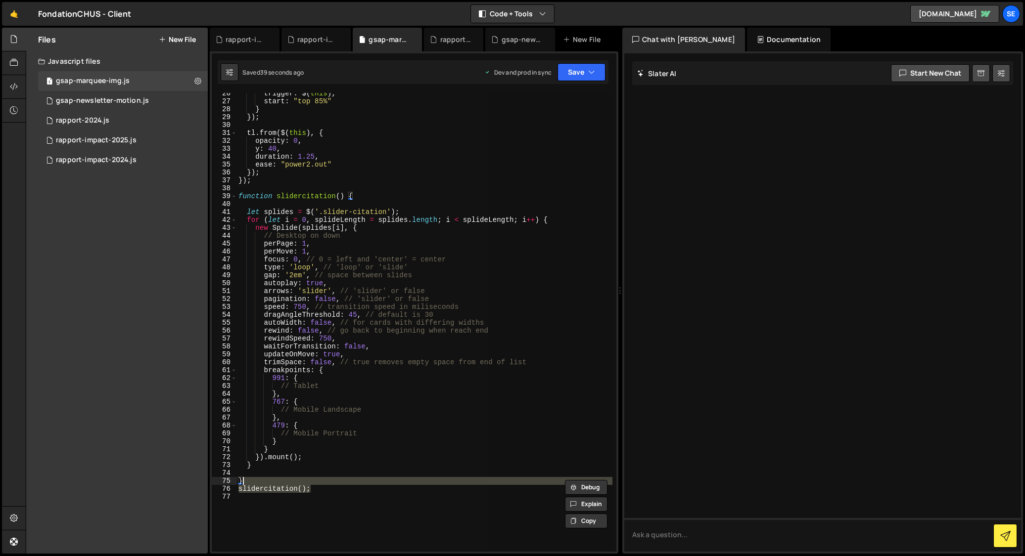
click at [353, 484] on div "trigger : $ ( this ) , start : "top 85%" } }) ; tl . from ( $ ( this ) , { opac…" at bounding box center [424, 322] width 376 height 459
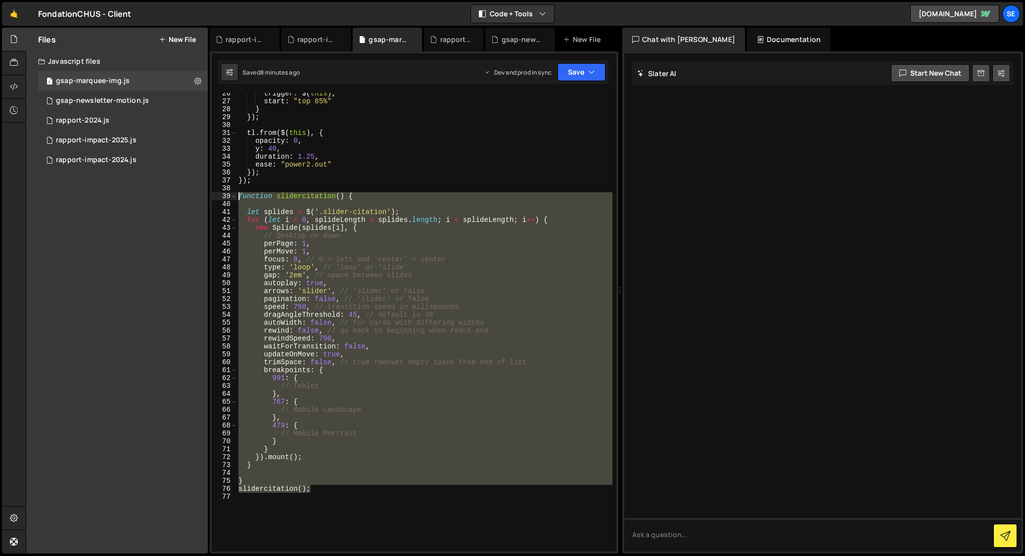
drag, startPoint x: 353, startPoint y: 489, endPoint x: 237, endPoint y: 196, distance: 314.9
click at [235, 194] on div "} 26 27 28 29 30 31 32 33 34 35 36 37 38 39 40 41 42 43 44 45 46 47 48 49 50 51…" at bounding box center [414, 322] width 405 height 459
type textarea "function slidercitation() {"
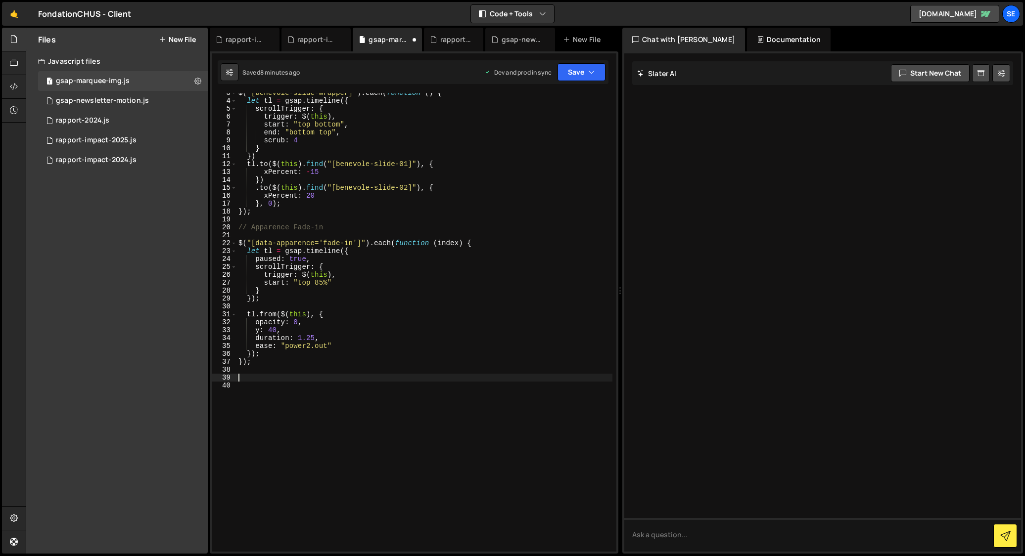
scroll to position [0, 0]
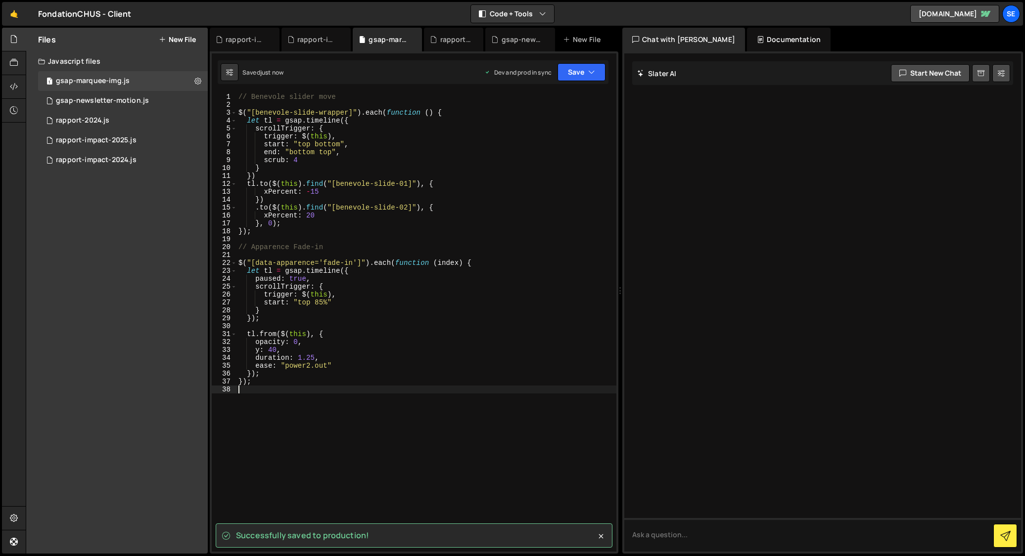
click at [500, 427] on div "// Benevole slider move $ ( "[benevole-slide-wrapper]" ) . each ( function ( ) …" at bounding box center [426, 330] width 380 height 475
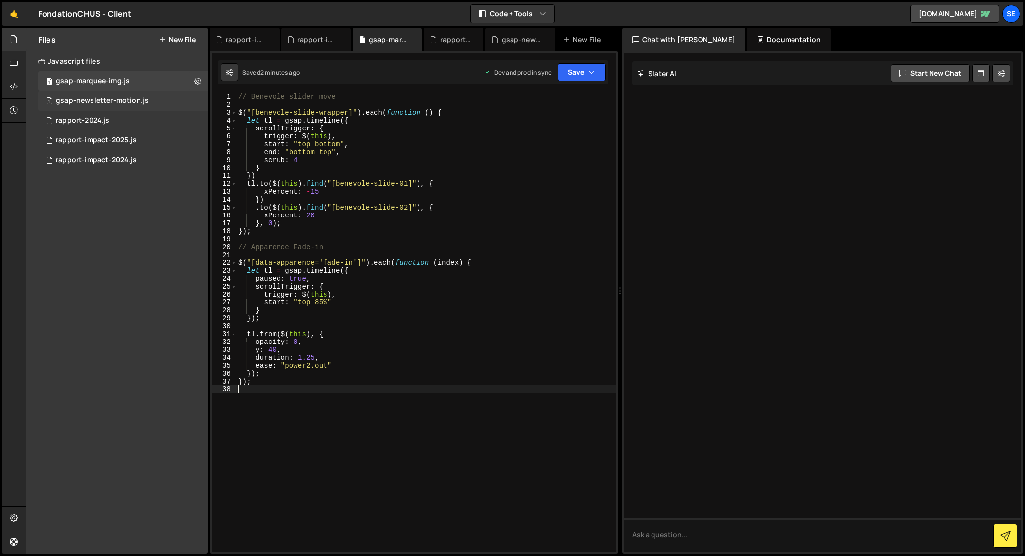
click at [111, 98] on div "gsap-newsletter-motion.js" at bounding box center [102, 100] width 93 height 9
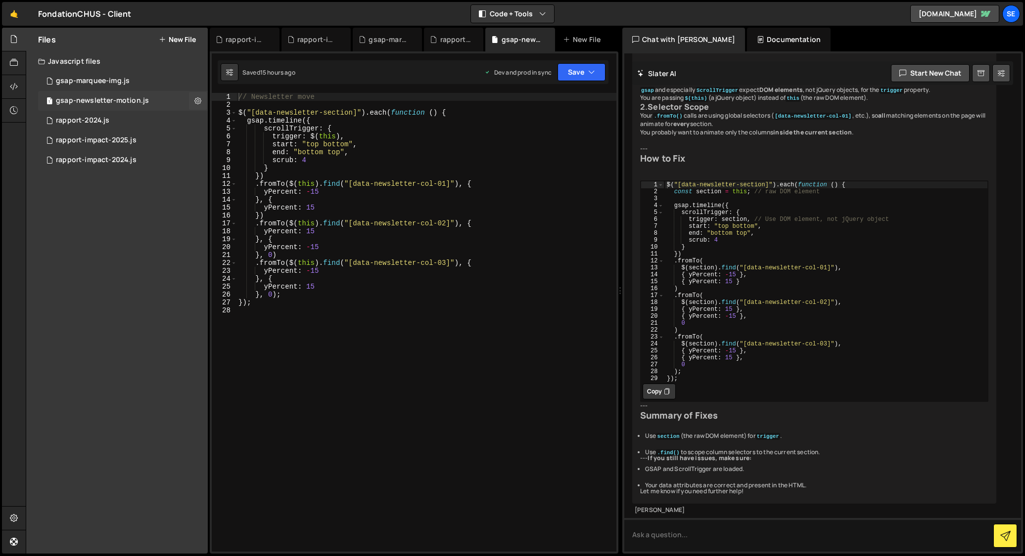
scroll to position [412, 0]
click at [361, 319] on div "// Newsletter move $ ( "[data-newsletter-section]" ) . each ( function ( ) { gs…" at bounding box center [426, 330] width 380 height 475
drag, startPoint x: 247, startPoint y: 122, endPoint x: 245, endPoint y: 167, distance: 45.0
click at [247, 122] on div "// Newsletter move $ ( "[data-newsletter-section]" ) . each ( function ( ) { gs…" at bounding box center [426, 330] width 380 height 475
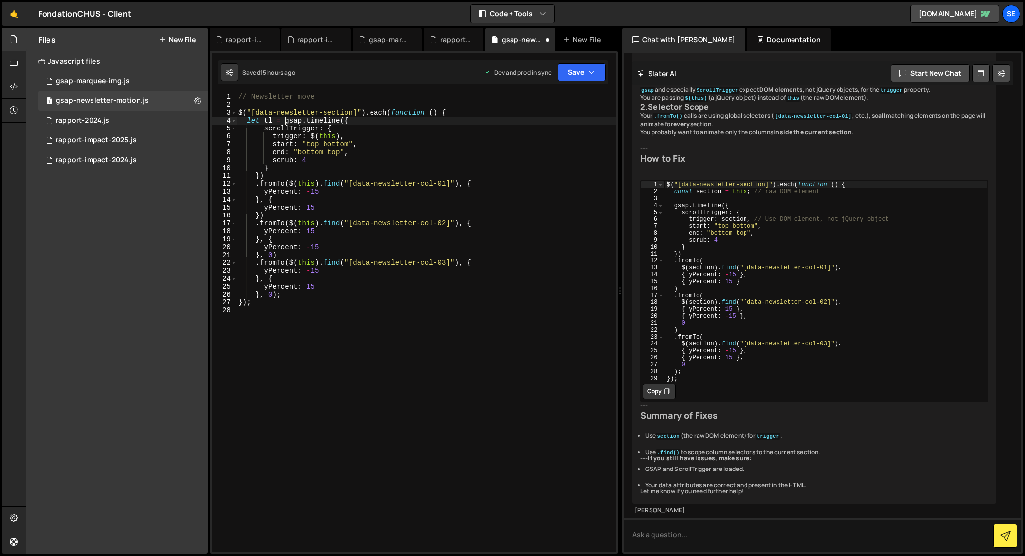
drag, startPoint x: 256, startPoint y: 184, endPoint x: 253, endPoint y: 191, distance: 7.5
click at [255, 184] on div "// Newsletter move $ ( "[data-newsletter-section]" ) . each ( function ( ) { le…" at bounding box center [426, 330] width 380 height 475
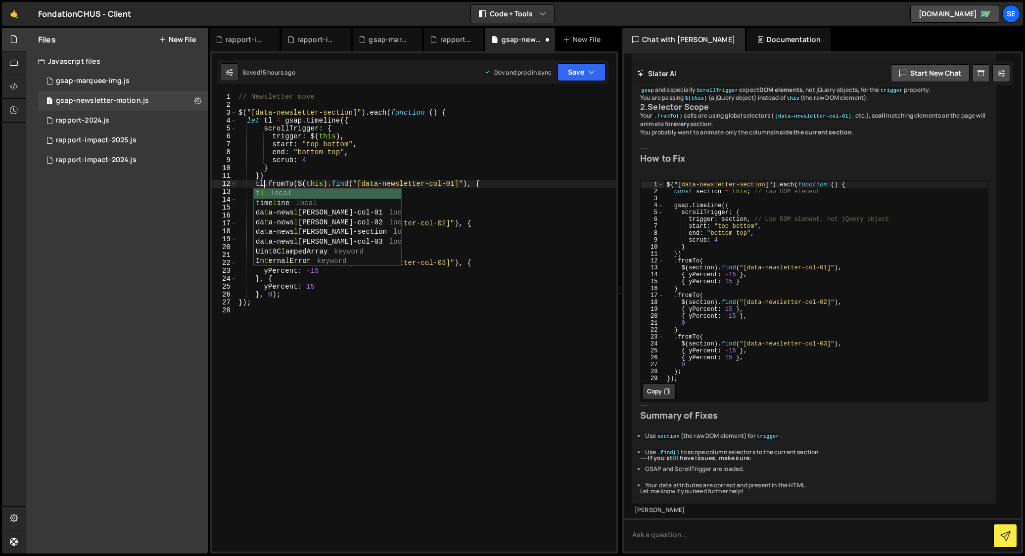
click at [465, 207] on div "// Newsletter move $ ( "[data-newsletter-section]" ) . each ( function ( ) { le…" at bounding box center [426, 330] width 380 height 475
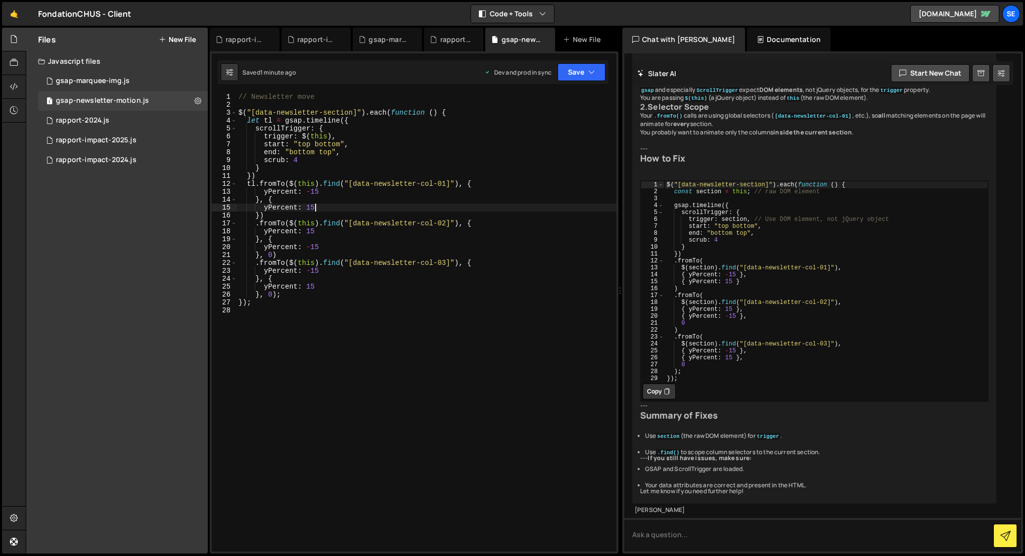
click at [444, 184] on div "// Newsletter move $ ( "[data-newsletter-section]" ) . each ( function ( ) { le…" at bounding box center [426, 330] width 380 height 475
drag, startPoint x: 448, startPoint y: 183, endPoint x: 355, endPoint y: 182, distance: 93.5
click at [355, 182] on div "// Newsletter move $ ( "[data-newsletter-section]" ) . each ( function ( ) { le…" at bounding box center [426, 330] width 380 height 475
click at [353, 112] on div "// Newsletter move $ ( "[data-newsletter-section]" ) . each ( function ( ) { le…" at bounding box center [426, 330] width 380 height 475
click at [330, 214] on div "// Newsletter move $ ( "[data-newsletter-section]" ) . each ( function ( ) { le…" at bounding box center [426, 330] width 380 height 475
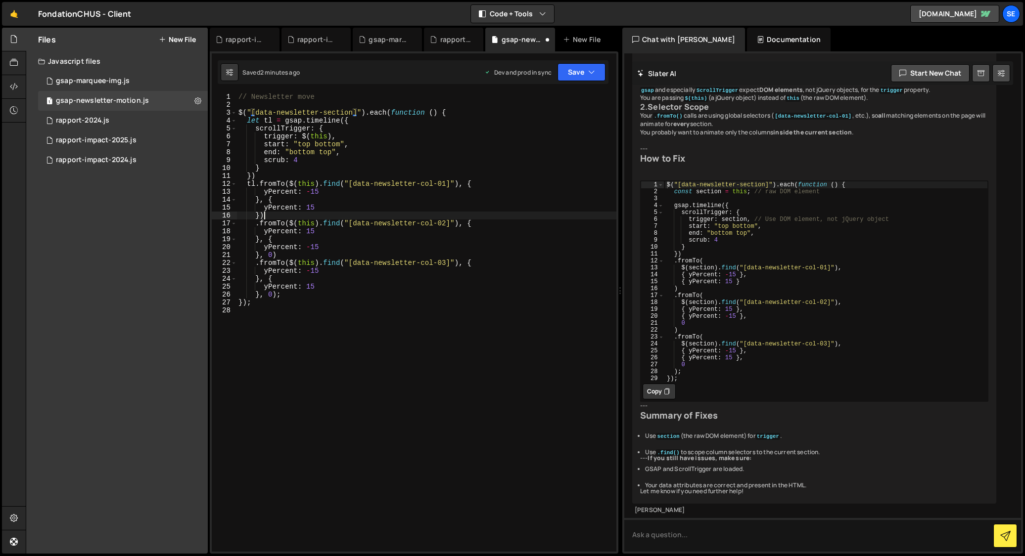
scroll to position [0, 1]
click at [98, 82] on div "gsap-marquee-img.js" at bounding box center [93, 81] width 74 height 9
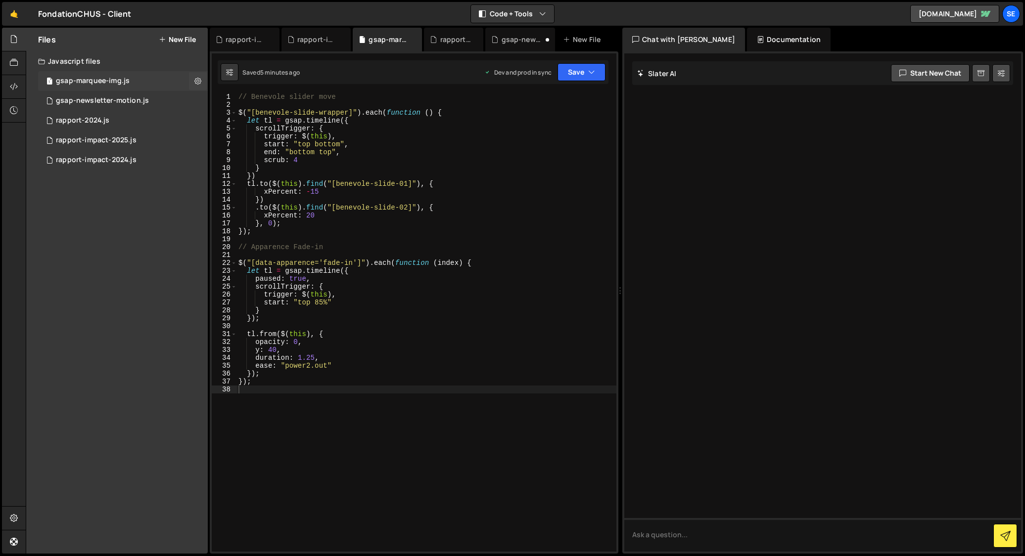
scroll to position [0, 0]
click at [93, 101] on div "gsap-newsletter-motion.js" at bounding box center [102, 100] width 93 height 9
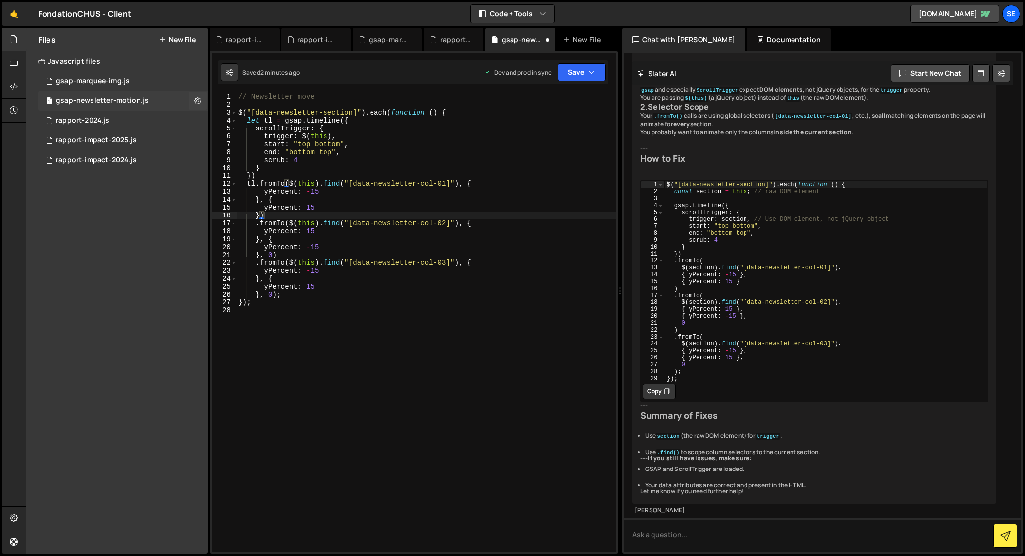
scroll to position [412, 0]
click at [87, 81] on div "gsap-marquee-img.js" at bounding box center [93, 81] width 74 height 9
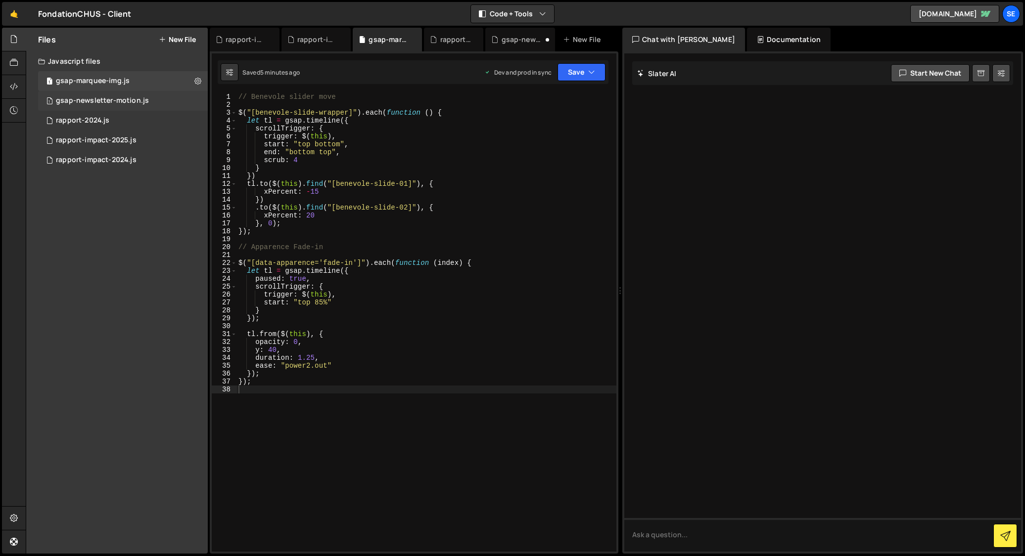
click at [84, 98] on div "gsap-newsletter-motion.js" at bounding box center [102, 100] width 93 height 9
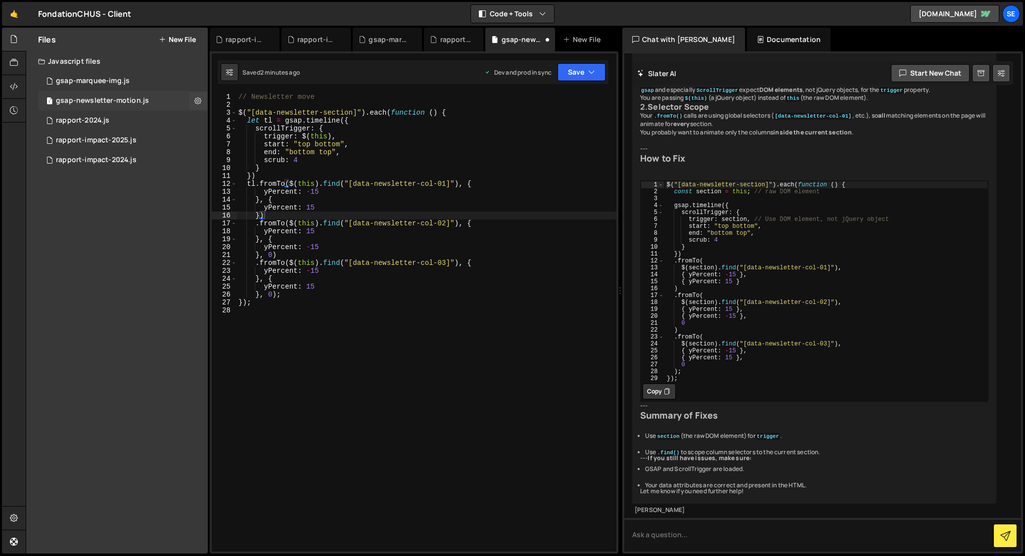
scroll to position [412, 0]
click at [336, 156] on div "// Newsletter move $ ( "[data-newsletter-section]" ) . each ( function ( ) { le…" at bounding box center [426, 330] width 380 height 475
click at [93, 82] on div "gsap-marquee-img.js" at bounding box center [93, 81] width 74 height 9
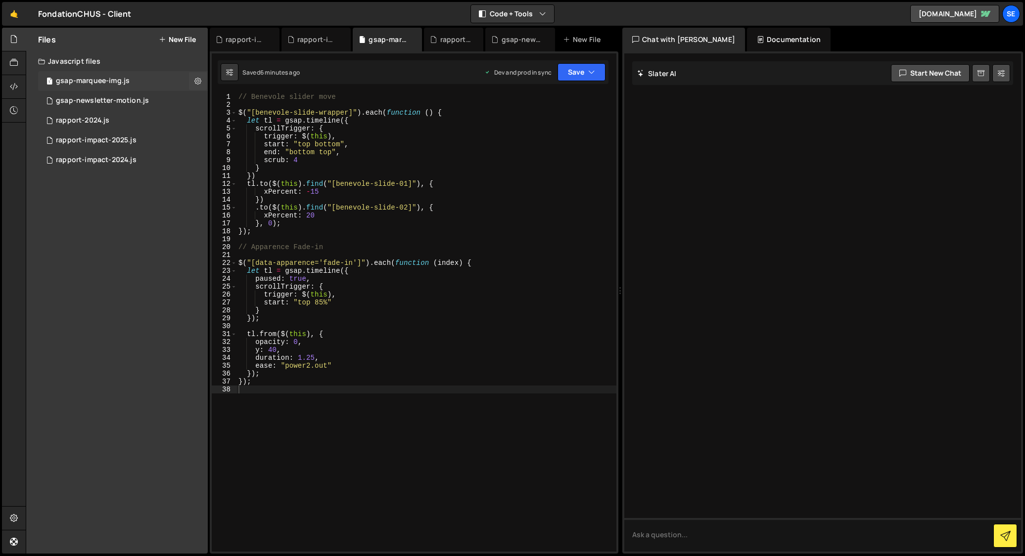
scroll to position [0, 0]
click at [94, 98] on div "gsap-newsletter-motion.js" at bounding box center [102, 100] width 93 height 9
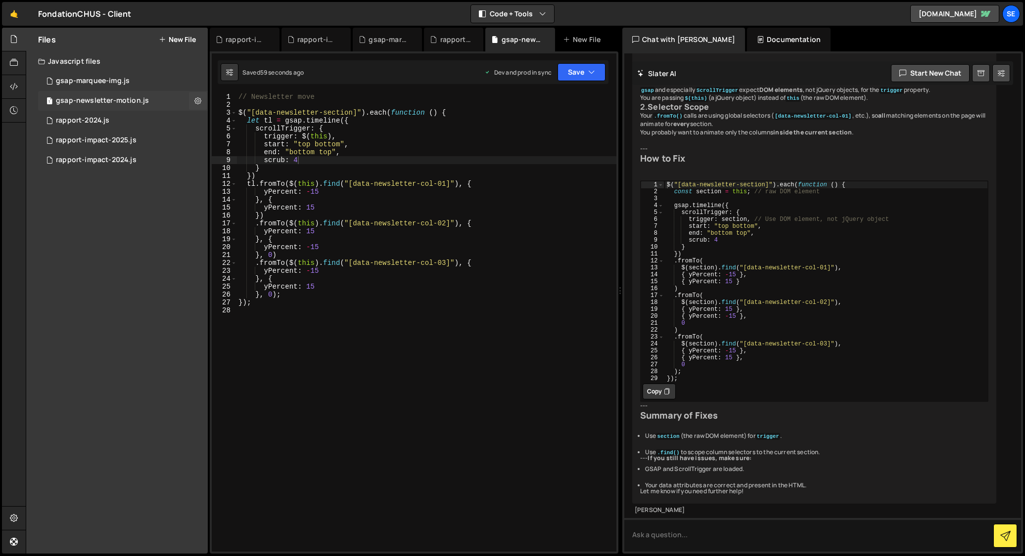
scroll to position [412, 0]
type textarea "let tl = gsap.timeline({"
drag, startPoint x: 354, startPoint y: 121, endPoint x: 246, endPoint y: 127, distance: 108.5
click at [248, 119] on div "// Newsletter move $ ( "[data-newsletter-section]" ) . each ( function ( ) { le…" at bounding box center [426, 330] width 380 height 475
click at [105, 78] on div "gsap-marquee-img.js" at bounding box center [93, 81] width 74 height 9
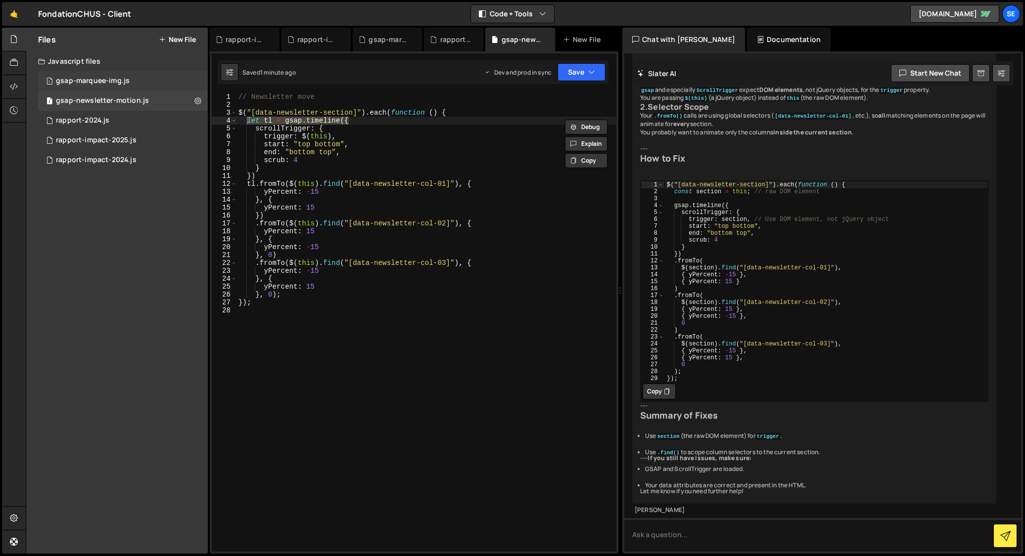
scroll to position [0, 0]
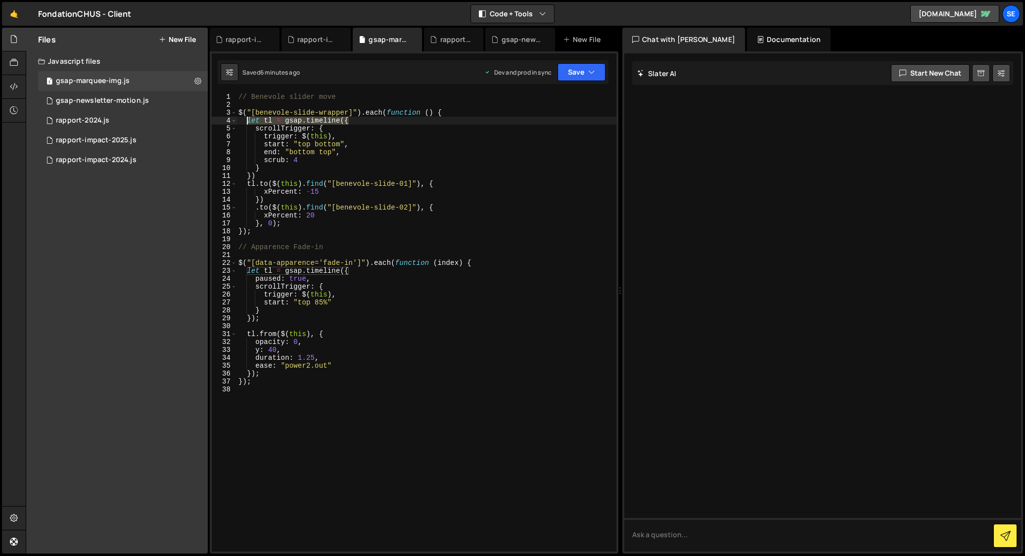
drag, startPoint x: 355, startPoint y: 119, endPoint x: 246, endPoint y: 118, distance: 108.8
click at [246, 118] on div "// Benevole slider move $ ( "[benevole-slide-wrapper]" ) . each ( function ( ) …" at bounding box center [426, 330] width 380 height 475
click at [81, 108] on div "1 gsap-newsletter-motion.js 0" at bounding box center [123, 101] width 170 height 20
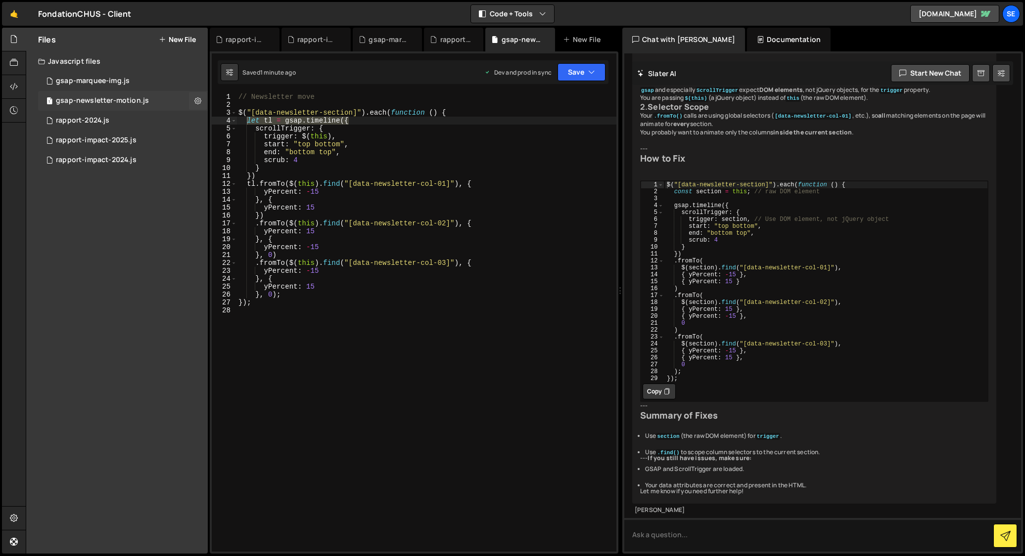
scroll to position [412, 0]
click at [92, 87] on div "1 gsap-marquee-img.js 0" at bounding box center [123, 81] width 170 height 20
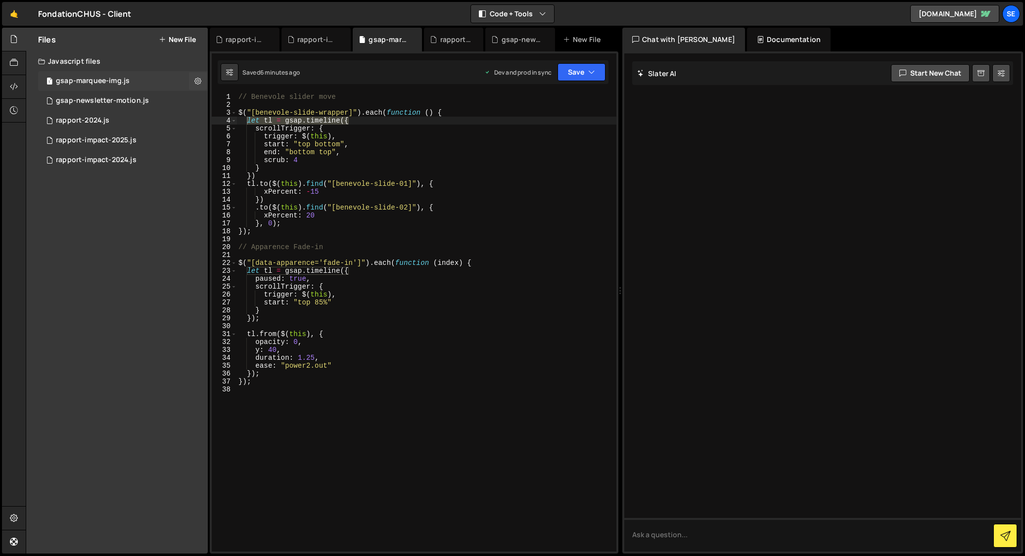
scroll to position [0, 0]
click at [361, 120] on div "// Benevole slider move $ ( "[benevole-slide-wrapper]" ) . each ( function ( ) …" at bounding box center [426, 322] width 380 height 459
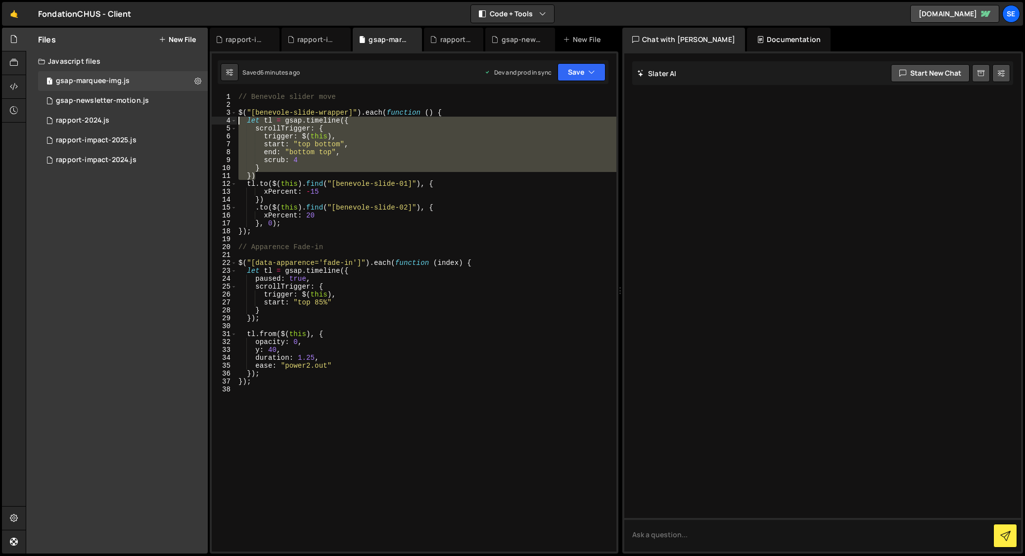
drag, startPoint x: 262, startPoint y: 173, endPoint x: 239, endPoint y: 120, distance: 57.2
click at [239, 120] on div "// Benevole slider move $ ( "[benevole-slide-wrapper]" ) . each ( function ( ) …" at bounding box center [426, 330] width 380 height 475
type textarea "let tl = gsap.timeline({ scrollTrigger: {"
click at [106, 97] on div "gsap-newsletter-motion.js" at bounding box center [102, 100] width 93 height 9
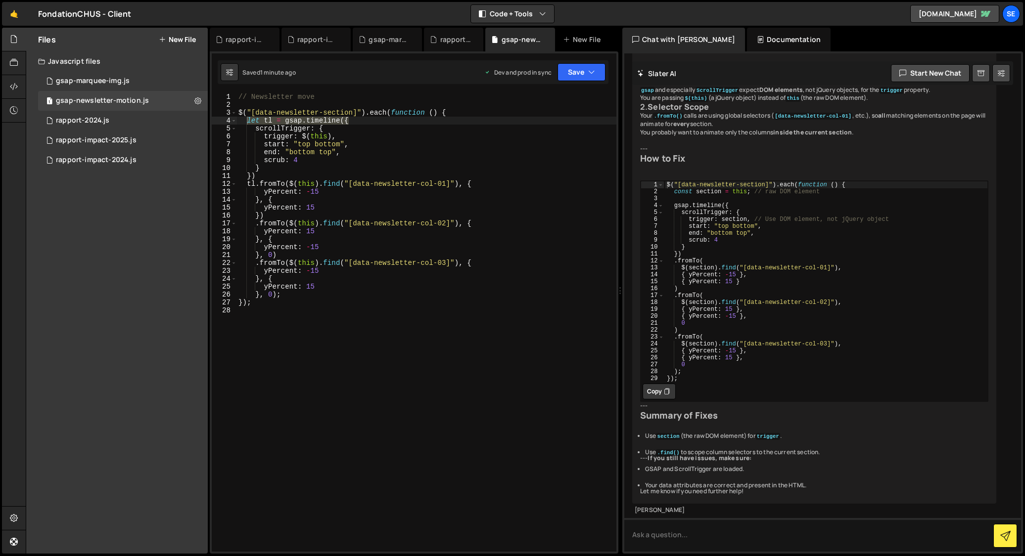
scroll to position [412, 0]
drag, startPoint x: 285, startPoint y: 167, endPoint x: 276, endPoint y: 171, distance: 10.2
click at [285, 167] on div "// Newsletter move $ ( "[data-newsletter-section]" ) . each ( function ( ) { le…" at bounding box center [426, 330] width 380 height 475
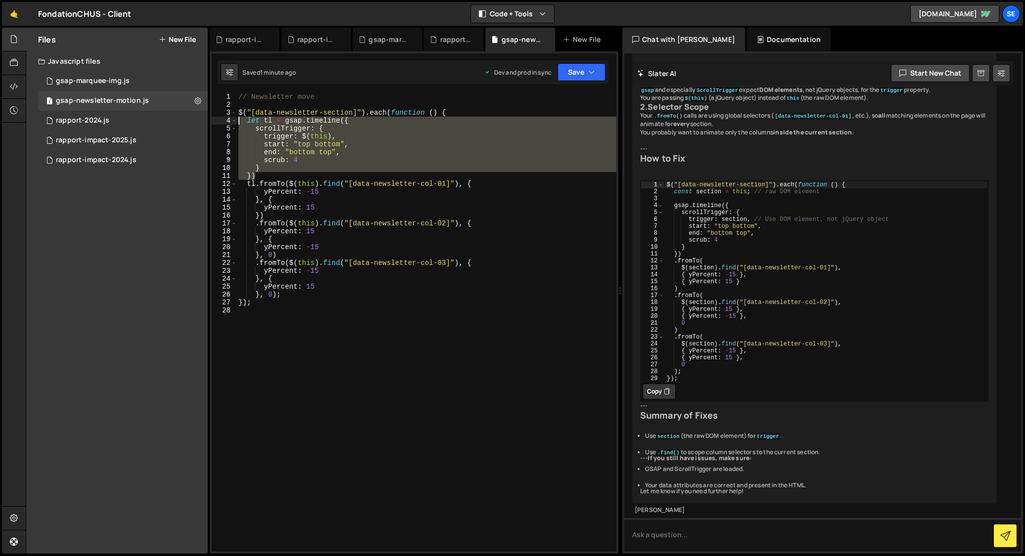
drag, startPoint x: 262, startPoint y: 176, endPoint x: 238, endPoint y: 125, distance: 55.8
click at [234, 122] on div "} 1 2 3 4 5 6 7 8 9 10 11 12 13 14 15 16 17 18 19 20 21 22 23 24 25 26 27 28 //…" at bounding box center [414, 322] width 405 height 459
paste textarea "})"
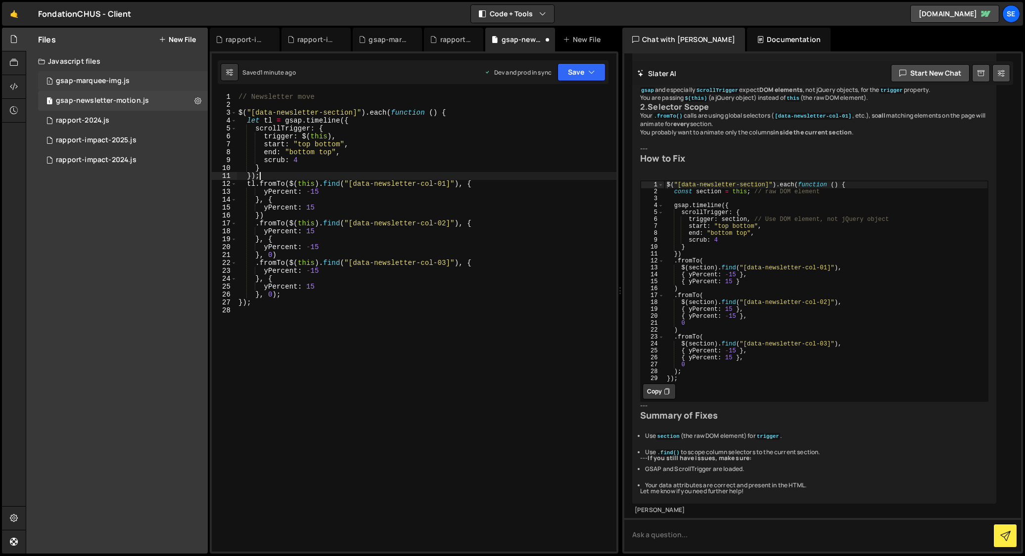
type textarea "});"
click at [95, 80] on div "gsap-marquee-img.js" at bounding box center [93, 81] width 74 height 9
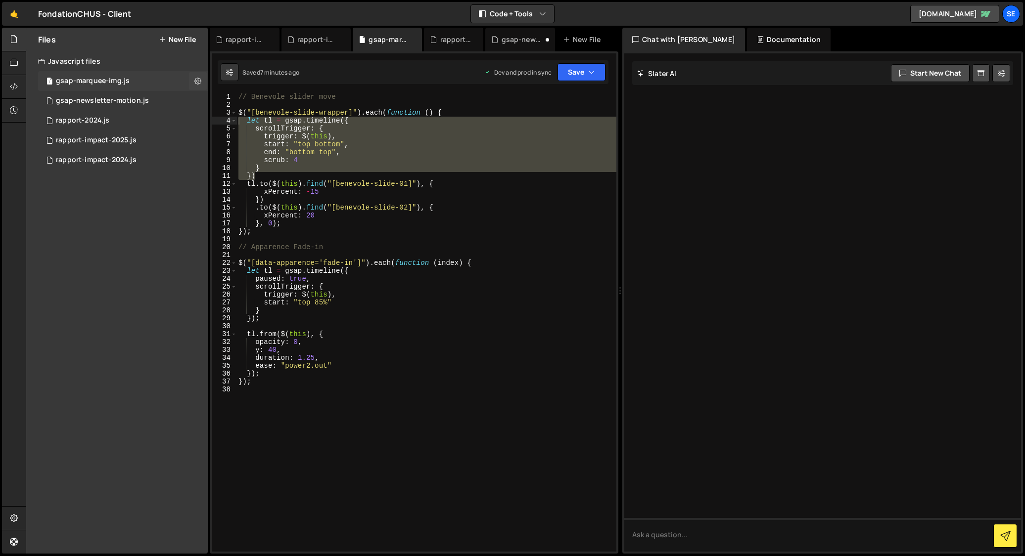
scroll to position [0, 0]
click at [273, 177] on div "// Benevole slider move $ ( "[benevole-slide-wrapper]" ) . each ( function ( ) …" at bounding box center [426, 322] width 380 height 459
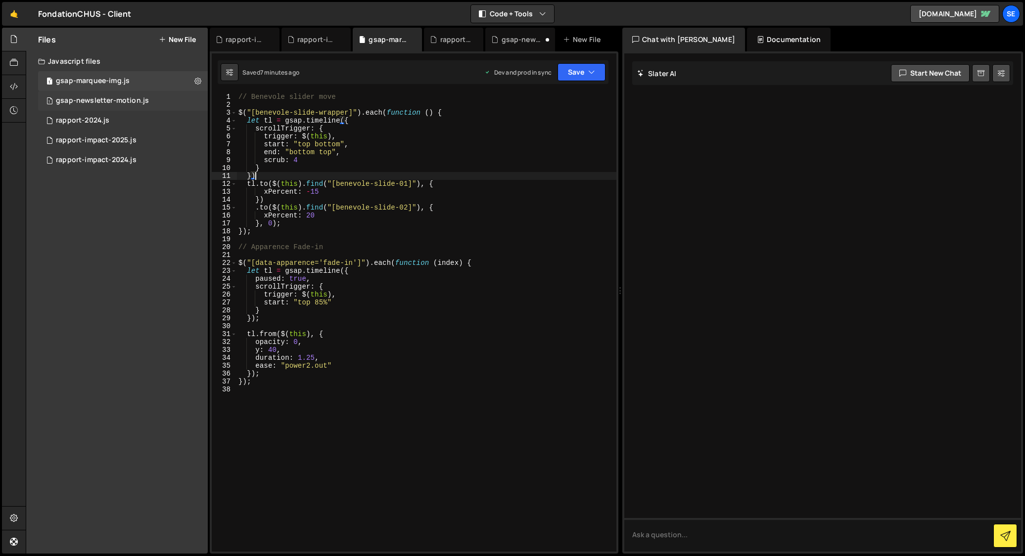
scroll to position [0, 1]
click at [271, 174] on div "// Benevole slider move $ ( "[benevole-slide-wrapper]" ) . each ( function ( ) …" at bounding box center [426, 330] width 380 height 475
type textarea "});"
click at [335, 429] on div "// Benevole slider move $ ( "[benevole-slide-wrapper]" ) . each ( function ( ) …" at bounding box center [426, 330] width 380 height 475
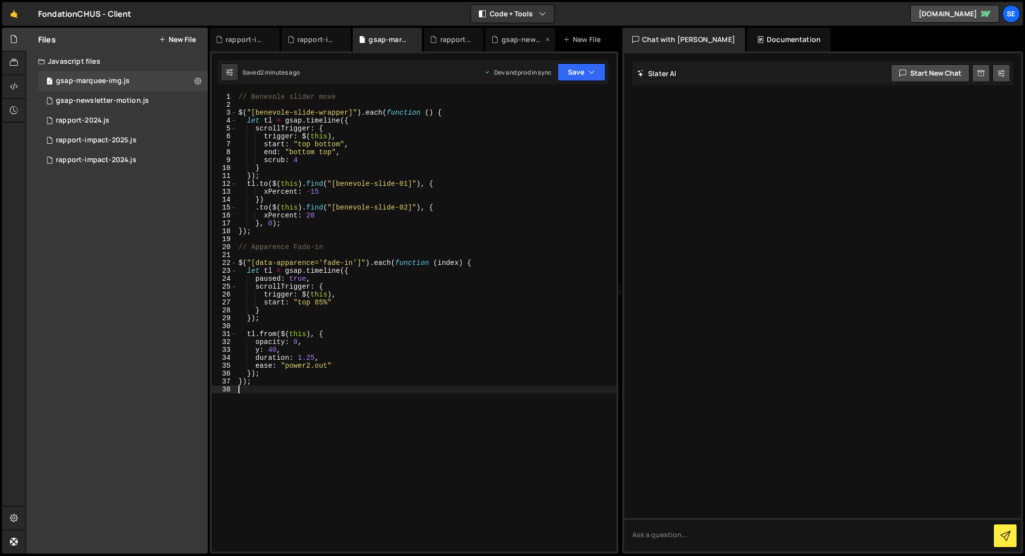
click at [514, 41] on div "gsap-newsletter-motion.js" at bounding box center [523, 40] width 42 height 10
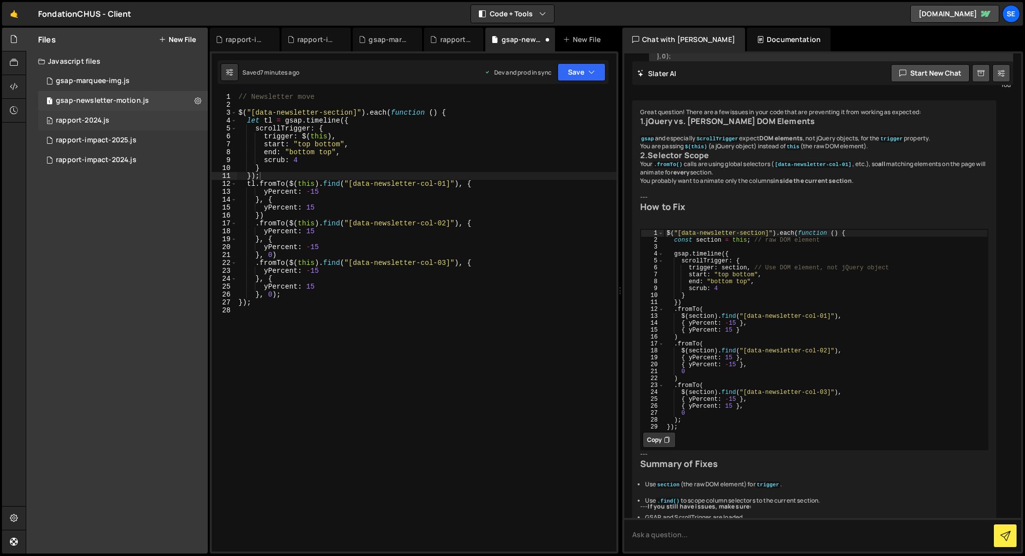
scroll to position [412, 0]
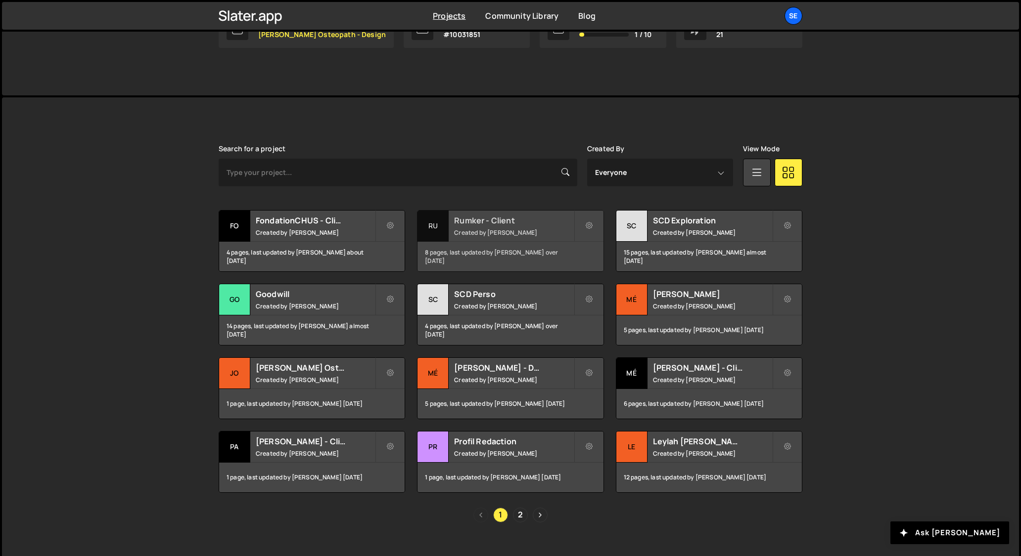
scroll to position [204, 0]
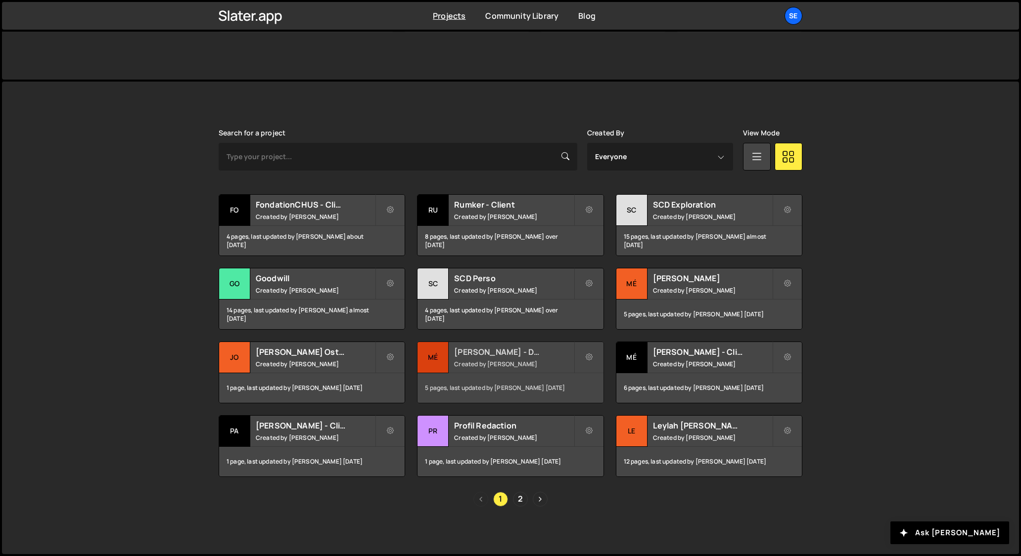
click at [433, 359] on div "Mé" at bounding box center [432, 357] width 31 height 31
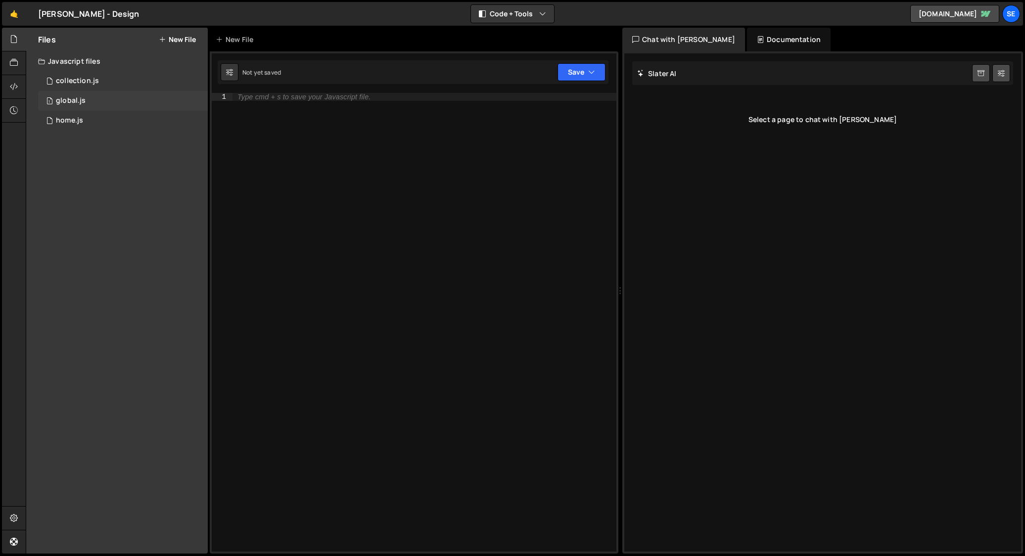
click at [68, 99] on div "global.js" at bounding box center [71, 100] width 30 height 9
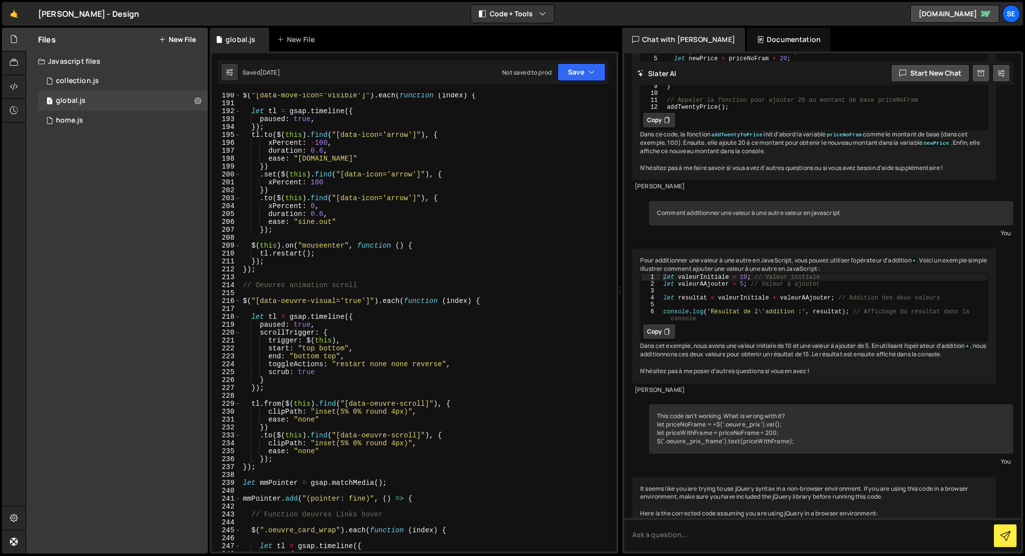
scroll to position [1517, 0]
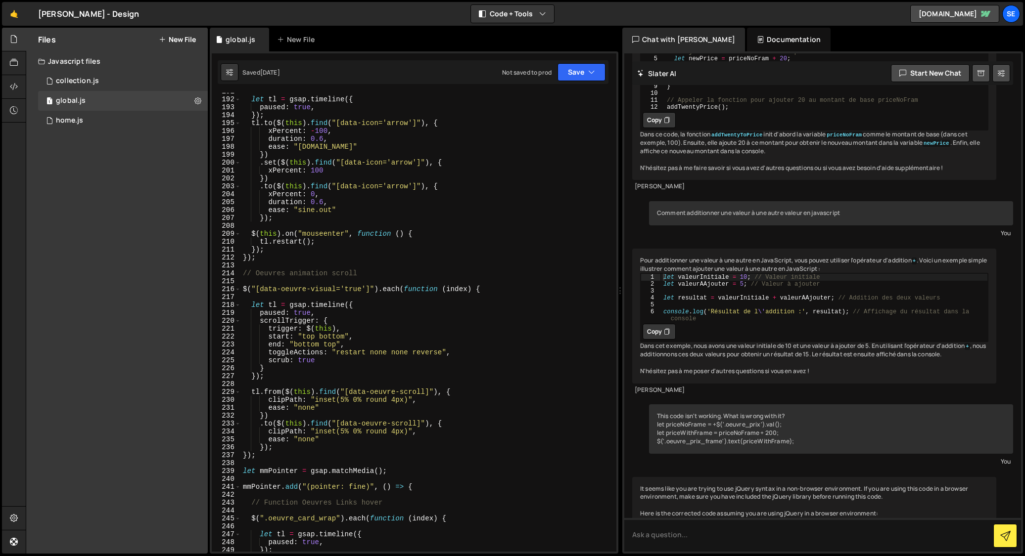
type textarea ".set($(this).find("[data-icon='arrow']"), {"
drag, startPoint x: 333, startPoint y: 162, endPoint x: 277, endPoint y: 161, distance: 55.9
click at [277, 161] on div "let tl = gsap . timeline ({ paused : true , }) ; tl . to ( $ ( this ) . find ( …" at bounding box center [426, 325] width 371 height 475
